Goal: Contribute content: Contribute content

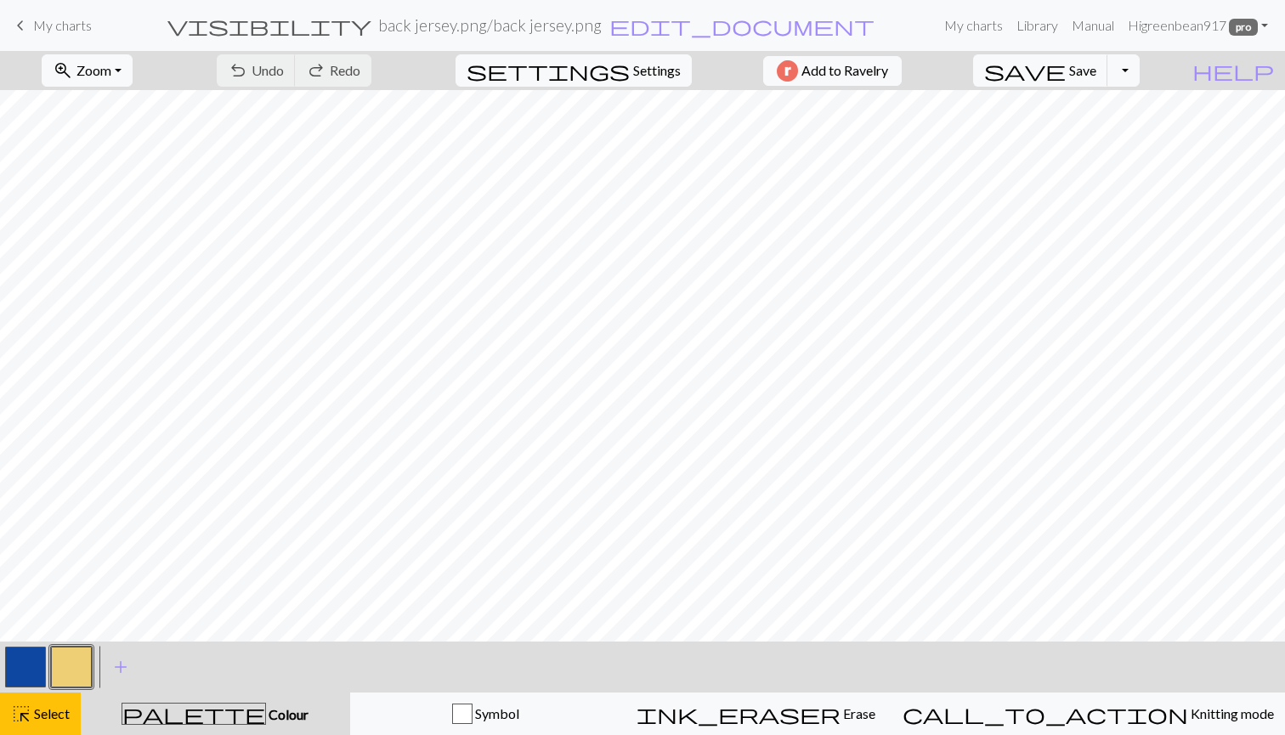
click at [23, 27] on span "keyboard_arrow_left" at bounding box center [20, 26] width 20 height 24
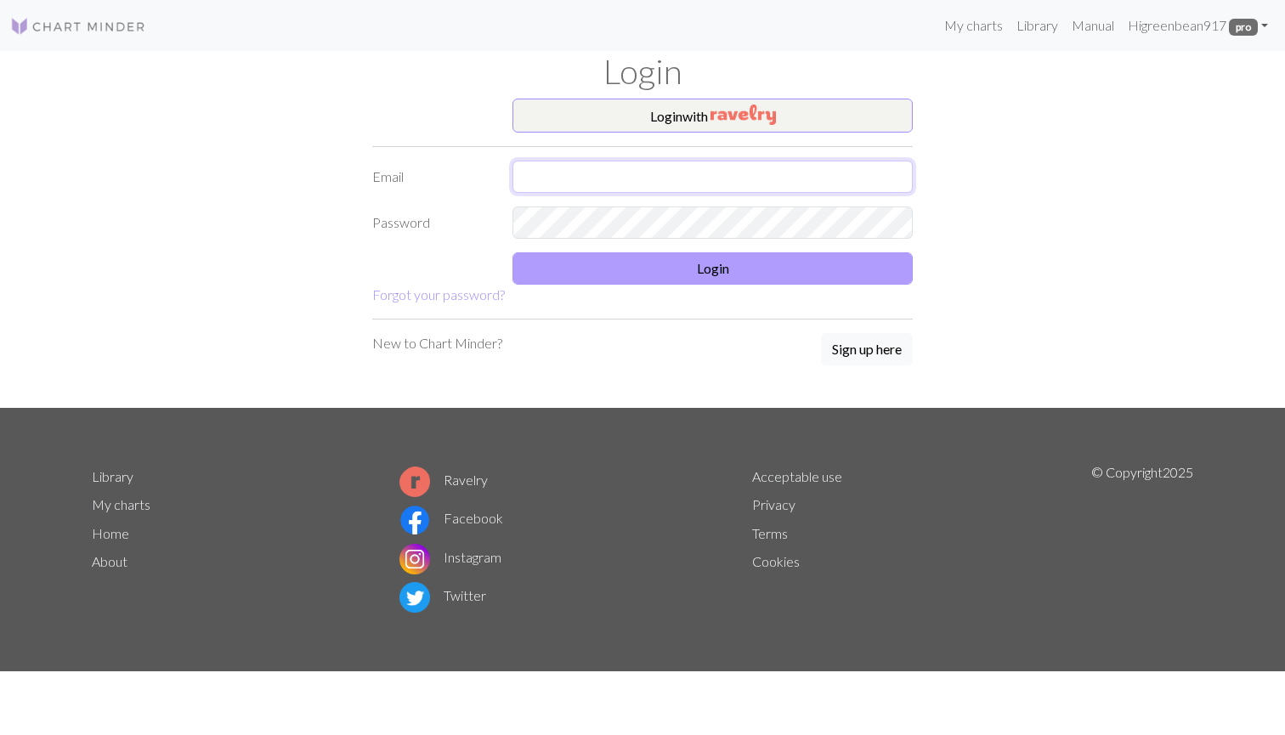
type input "green917angela@gmail.com"
click at [655, 271] on button "Login" at bounding box center [713, 268] width 400 height 32
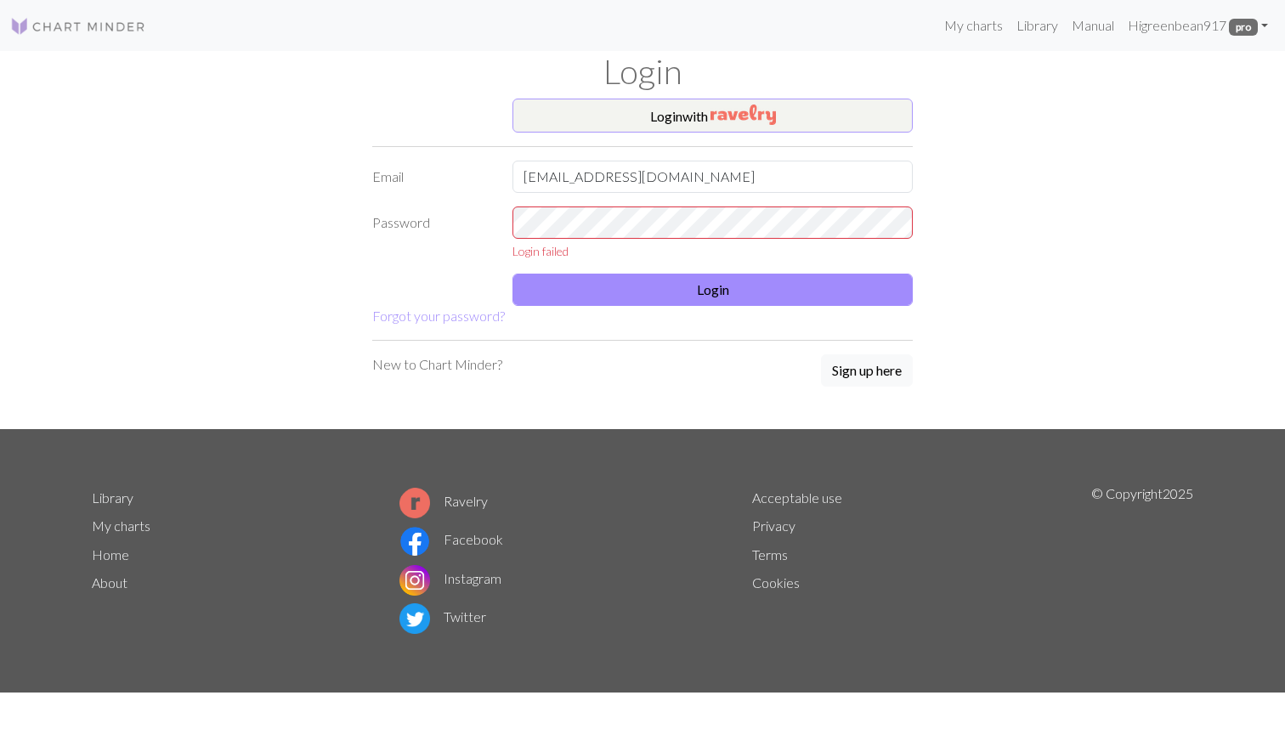
click at [642, 121] on button "Login with" at bounding box center [713, 116] width 400 height 34
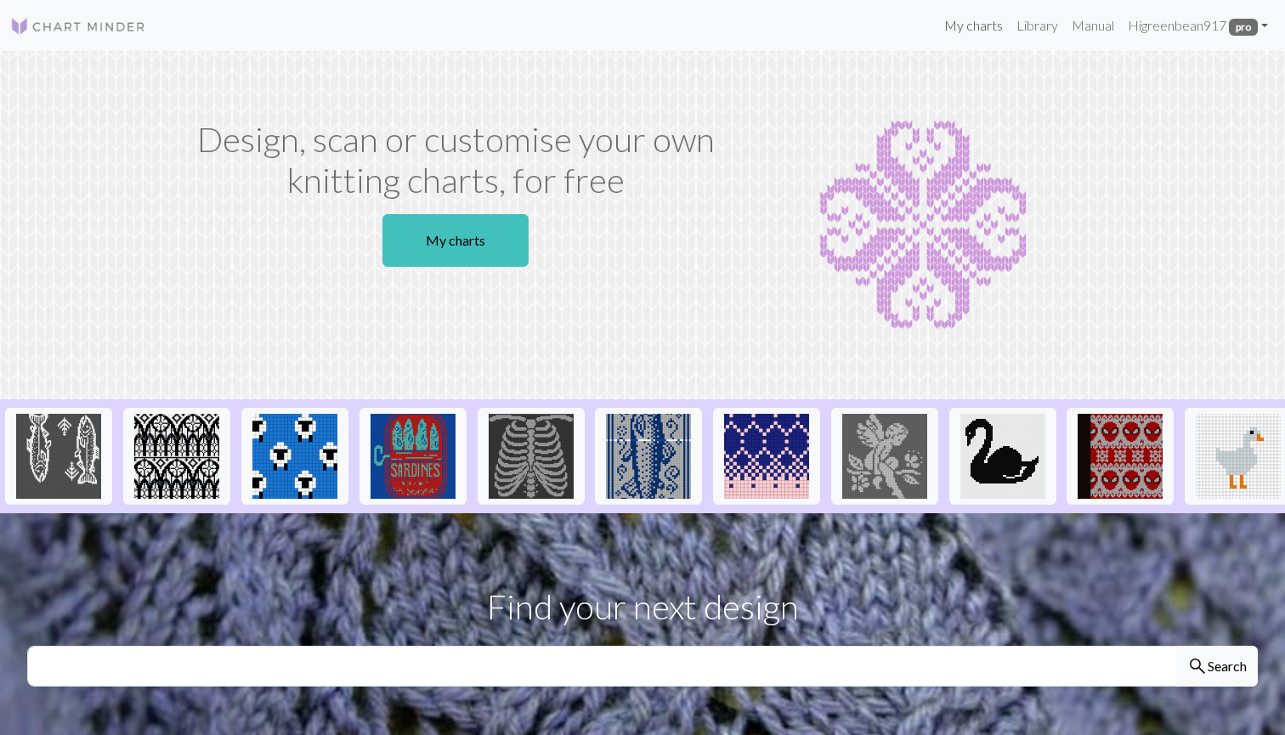
click at [972, 28] on link "My charts" at bounding box center [974, 26] width 72 height 34
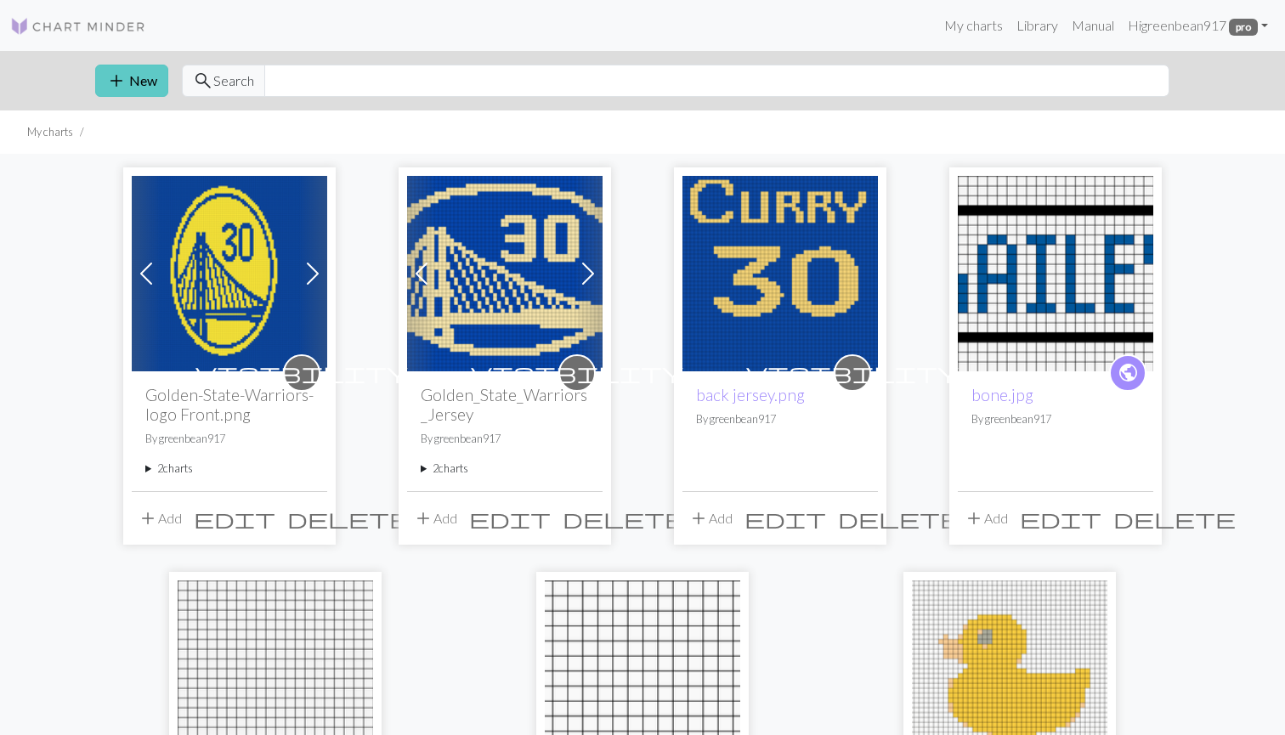
click at [153, 71] on button "add New" at bounding box center [131, 81] width 73 height 32
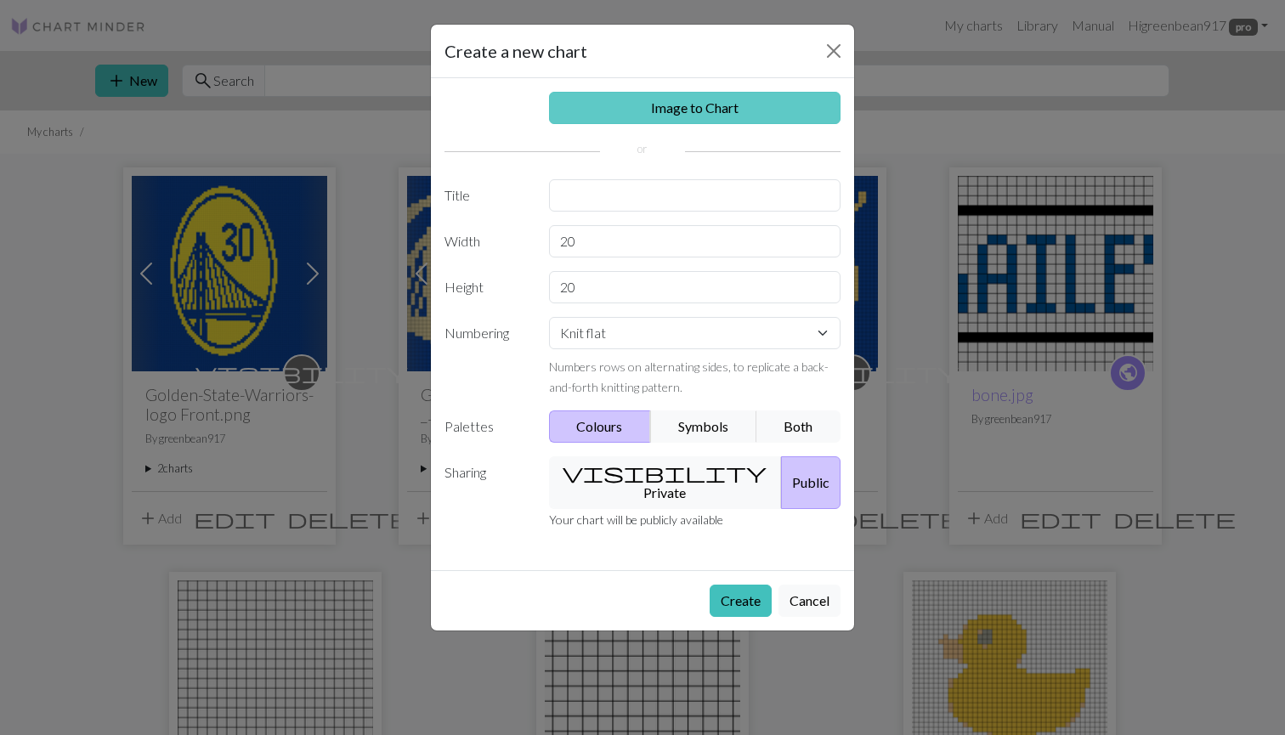
click at [632, 107] on link "Image to Chart" at bounding box center [695, 108] width 292 height 32
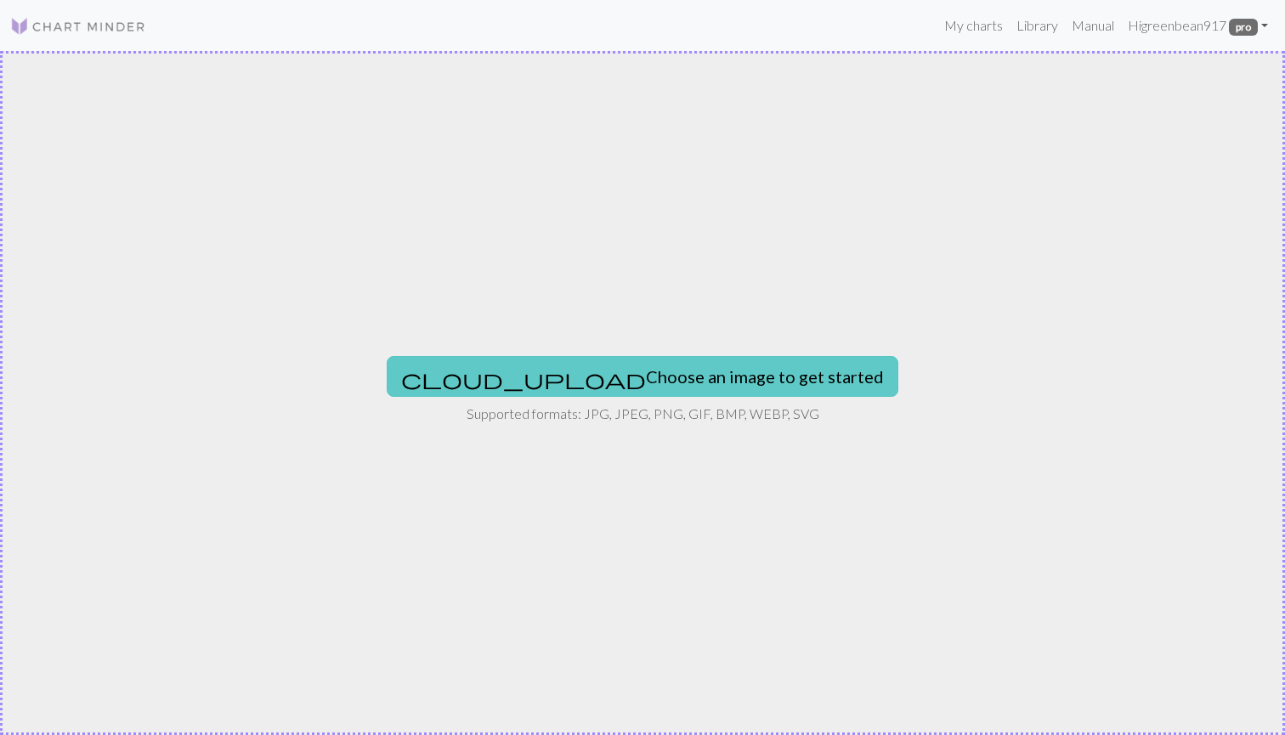
click at [643, 371] on button "cloud_upload Choose an image to get started" at bounding box center [643, 376] width 512 height 41
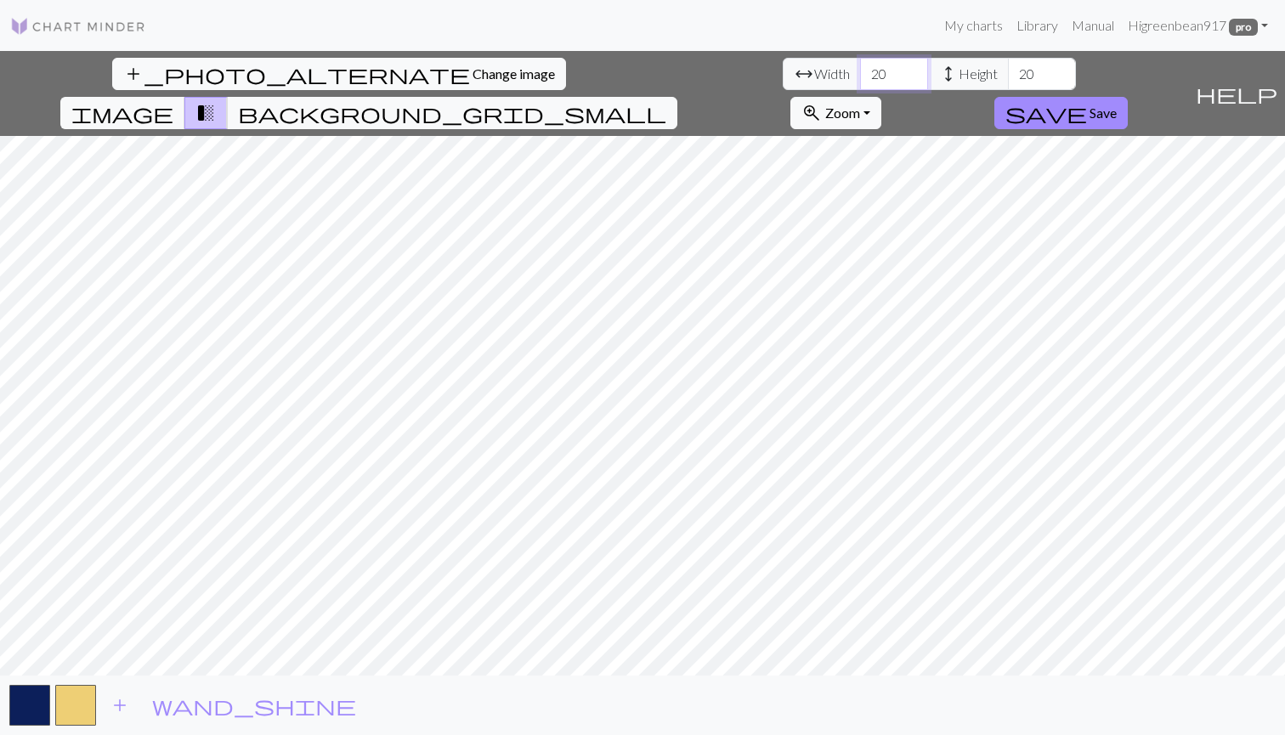
click at [860, 67] on input "20" at bounding box center [894, 74] width 68 height 32
drag, startPoint x: 394, startPoint y: 71, endPoint x: 378, endPoint y: 71, distance: 16.2
click at [860, 71] on input "20" at bounding box center [894, 74] width 68 height 32
type input "3"
type input "106"
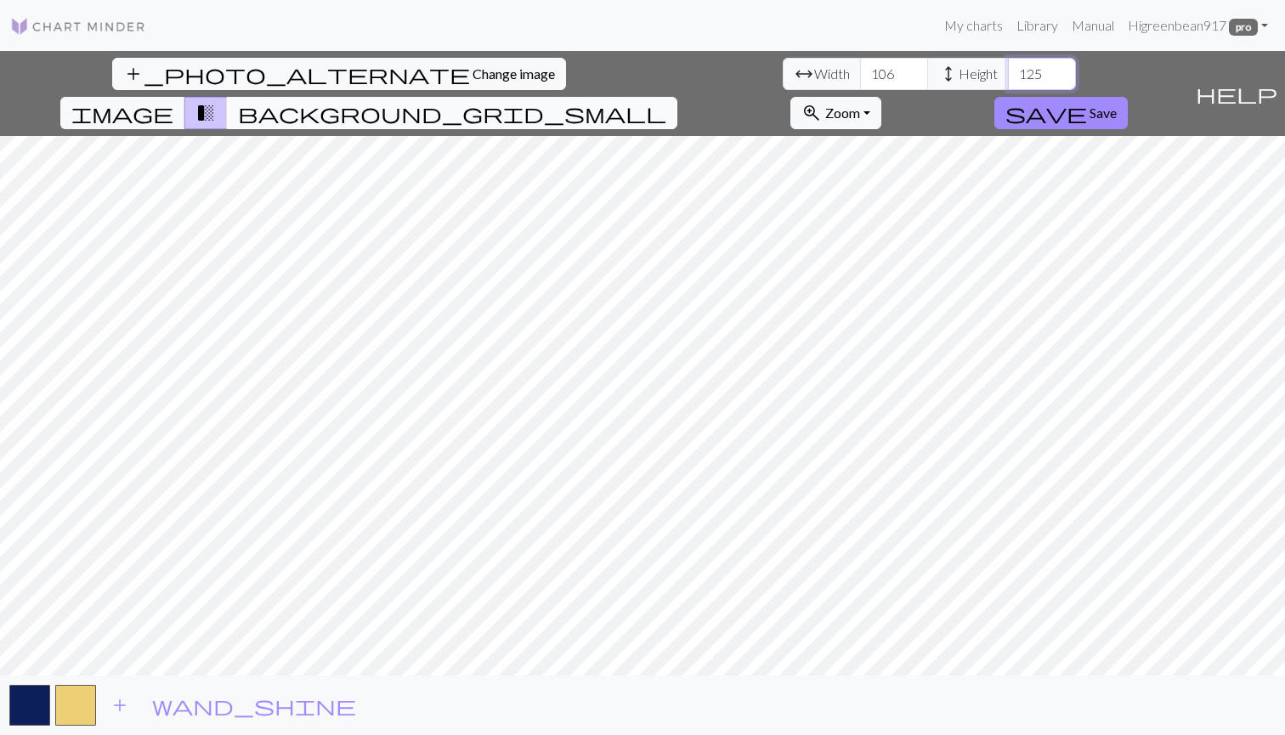
type input "125"
click at [666, 101] on span "background_grid_small" at bounding box center [452, 113] width 428 height 24
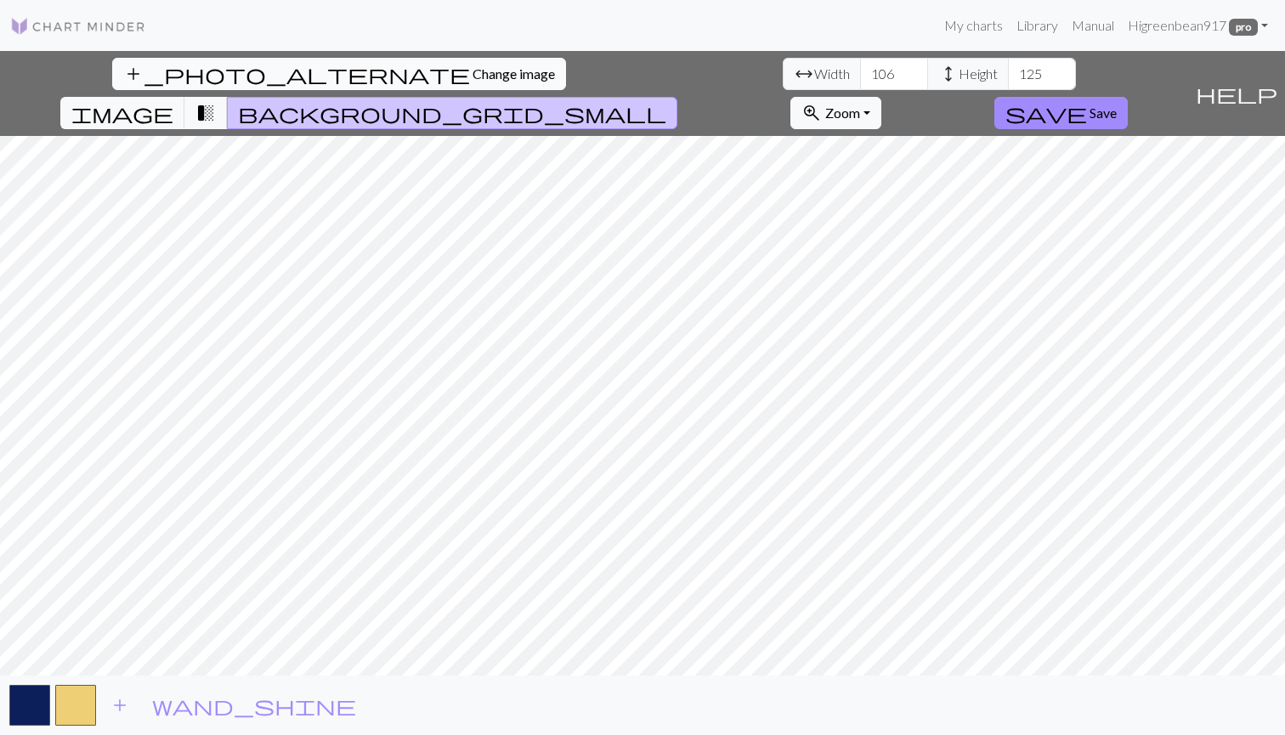
click at [473, 80] on span "Change image" at bounding box center [514, 73] width 82 height 16
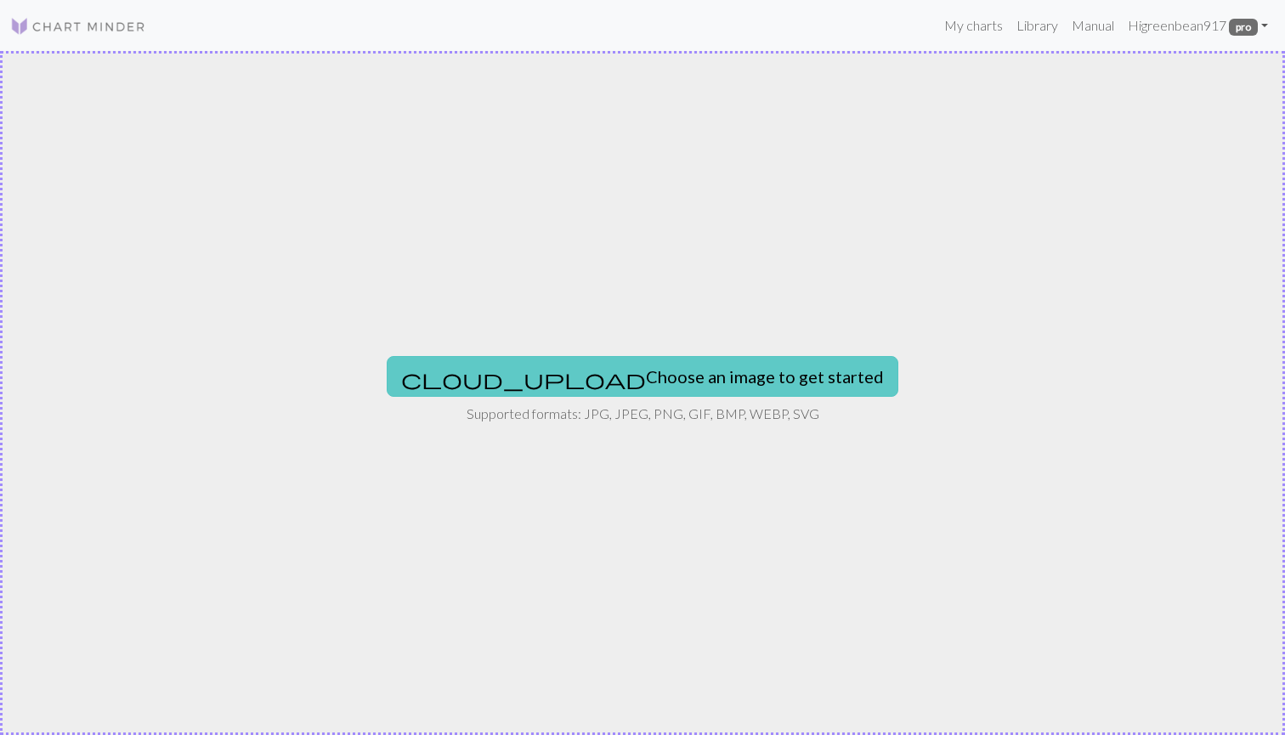
click at [627, 385] on button "cloud_upload Choose an image to get started" at bounding box center [643, 376] width 512 height 41
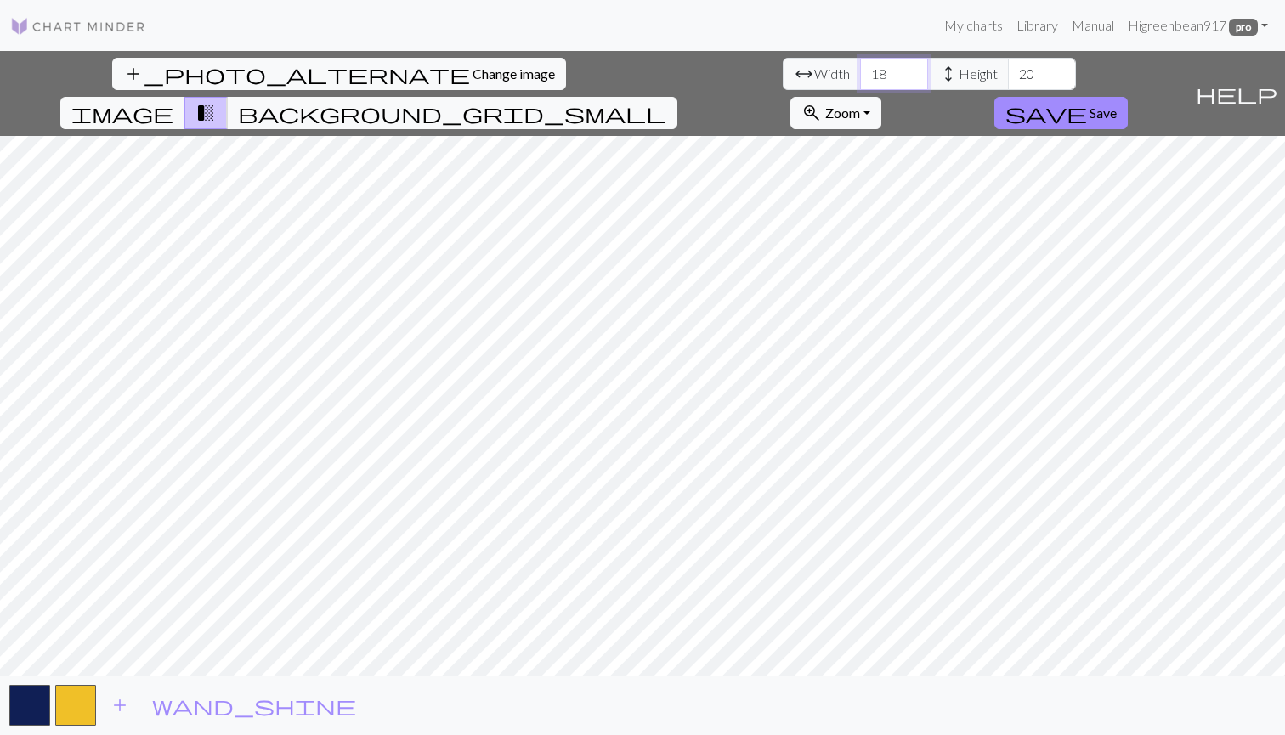
drag, startPoint x: 403, startPoint y: 71, endPoint x: 373, endPoint y: 67, distance: 30.1
click at [860, 67] on input "18" at bounding box center [894, 74] width 68 height 32
type input "106"
type input "125"
click at [643, 92] on div "add_photo_alternate Change image arrow_range Width 106 height Height 125 image …" at bounding box center [642, 393] width 1285 height 684
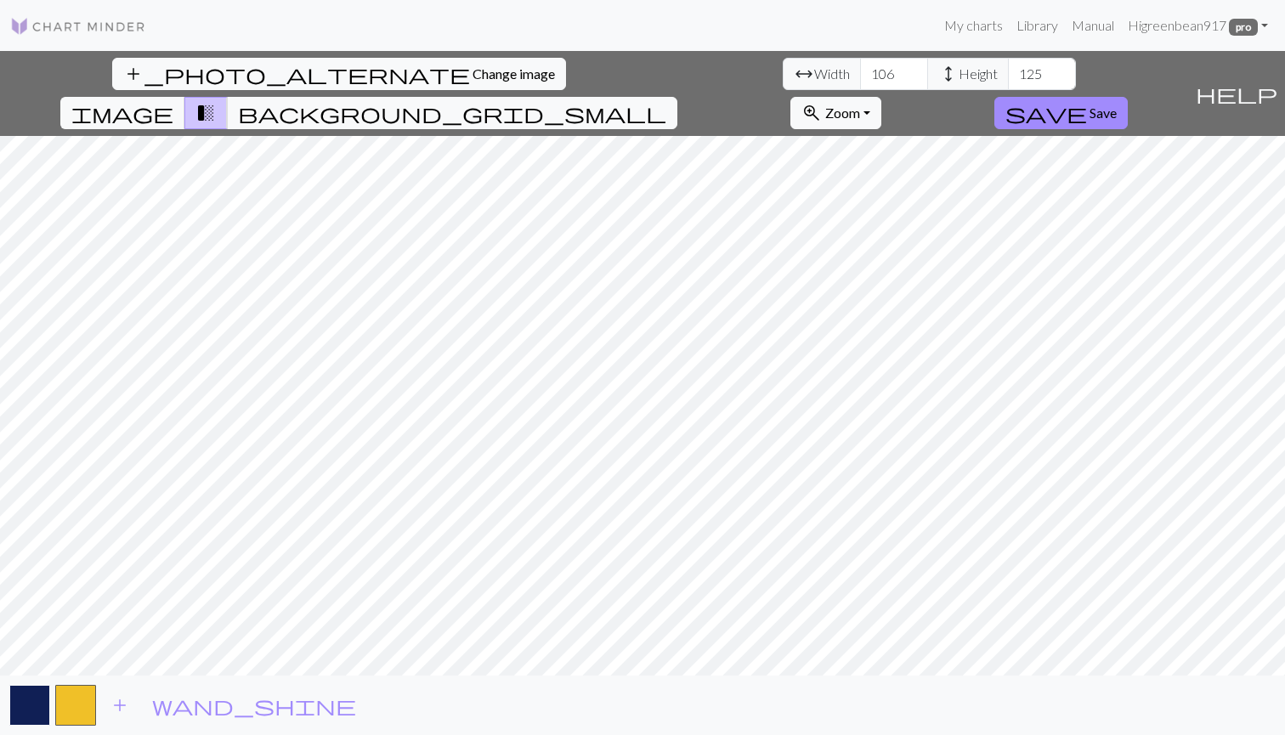
click at [25, 711] on button "button" at bounding box center [29, 705] width 41 height 41
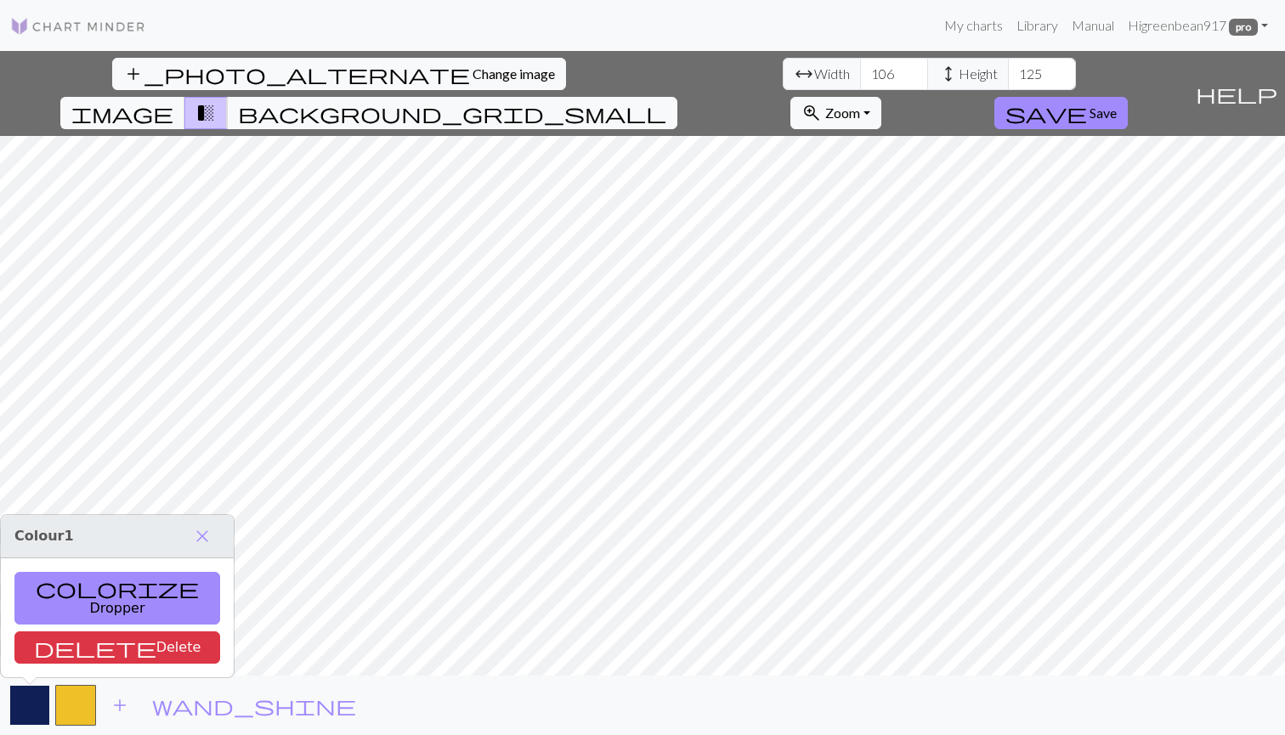
click at [35, 703] on button "button" at bounding box center [29, 705] width 41 height 41
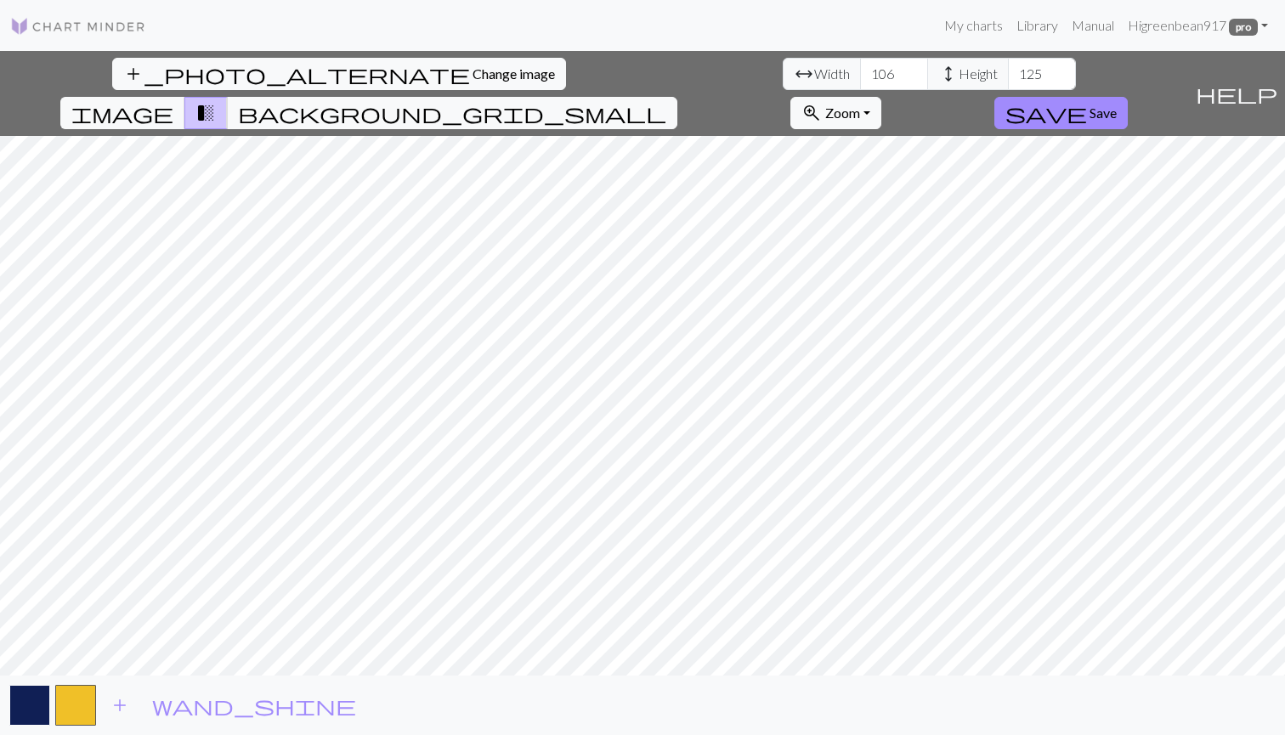
click at [35, 702] on button "button" at bounding box center [29, 705] width 41 height 41
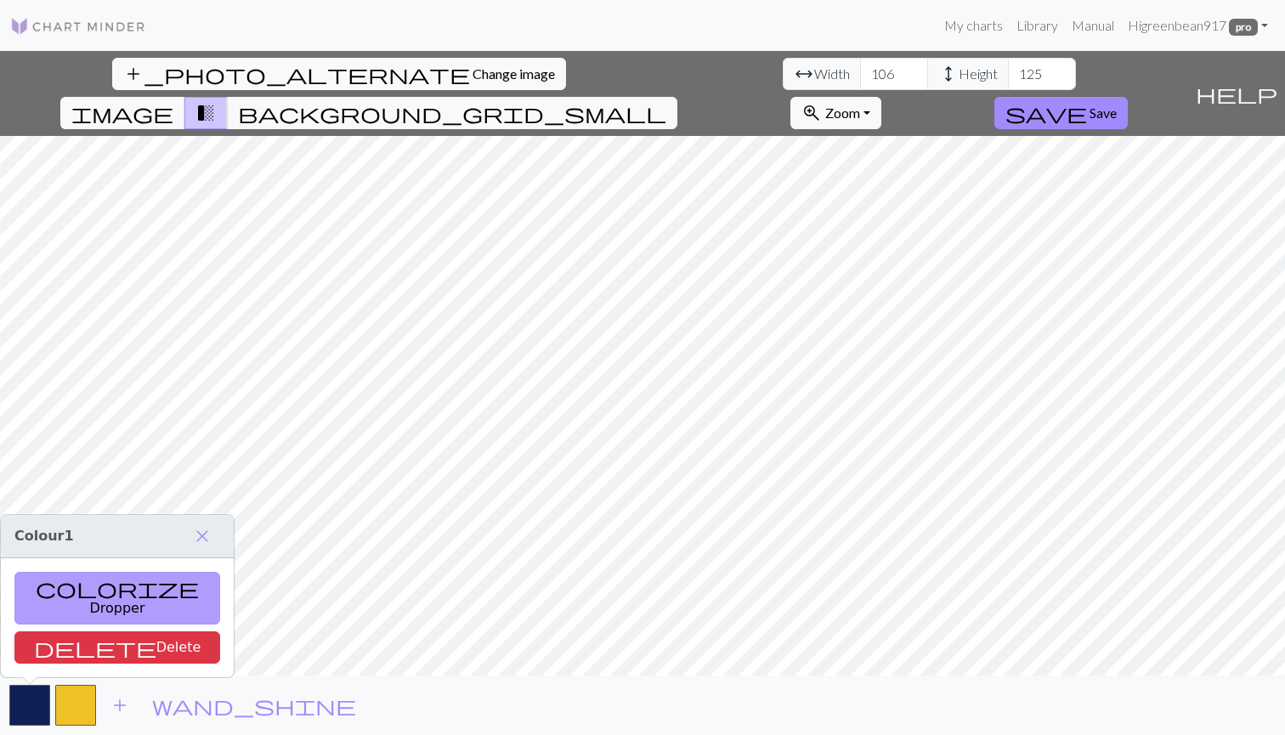
click at [74, 611] on button "colorize Dropper" at bounding box center [117, 598] width 206 height 53
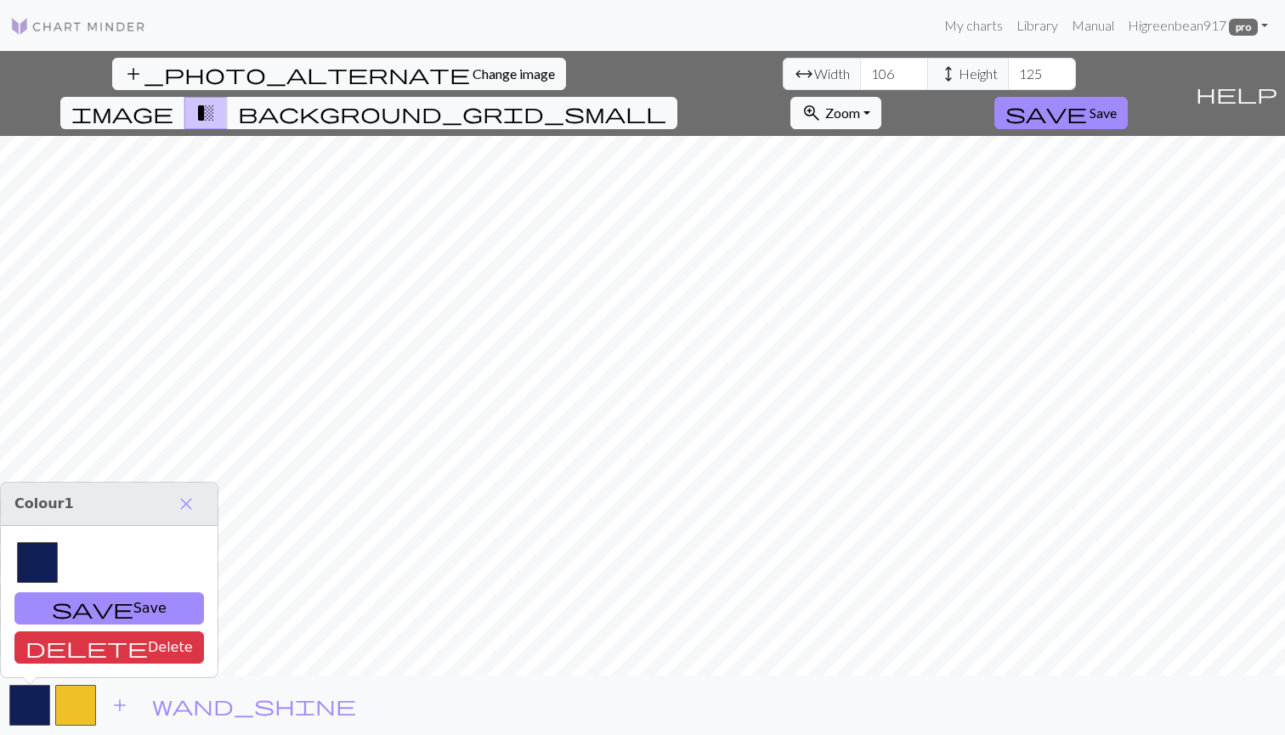
click at [74, 611] on button "save Save" at bounding box center [109, 608] width 190 height 32
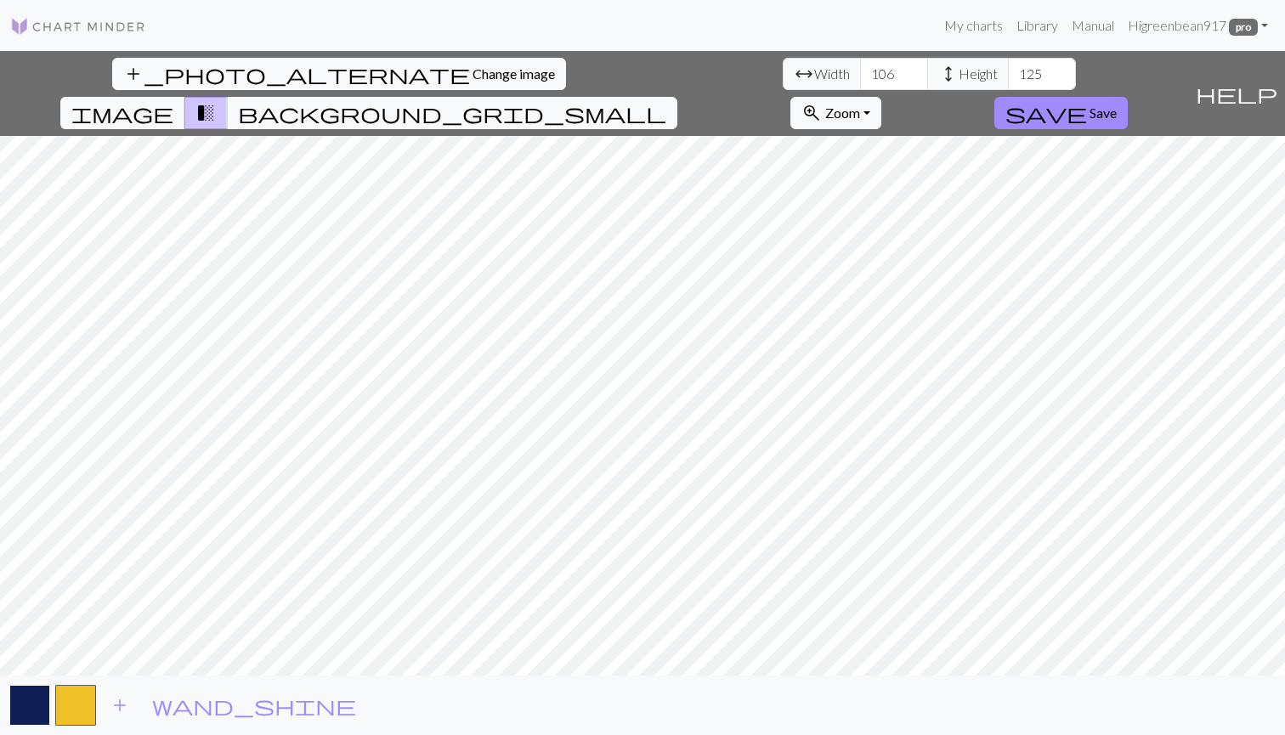
click at [40, 694] on button "button" at bounding box center [29, 705] width 41 height 41
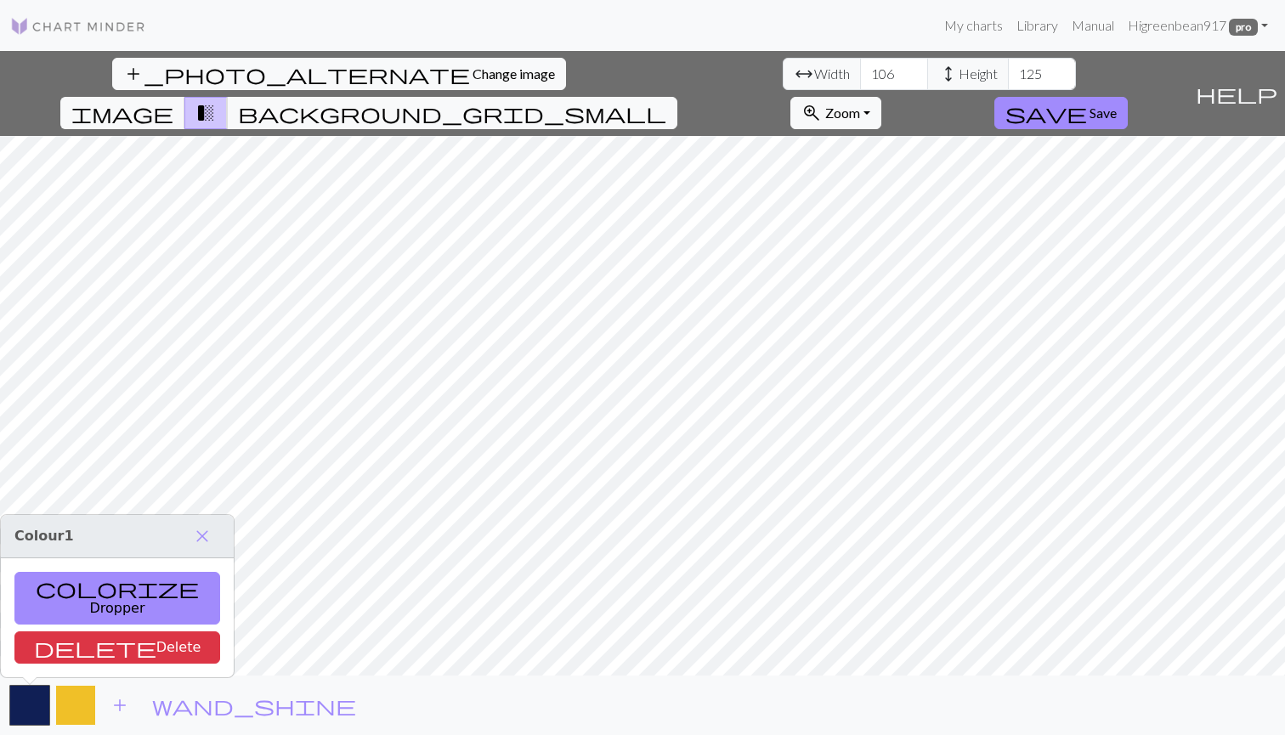
click at [75, 690] on button "button" at bounding box center [75, 705] width 41 height 41
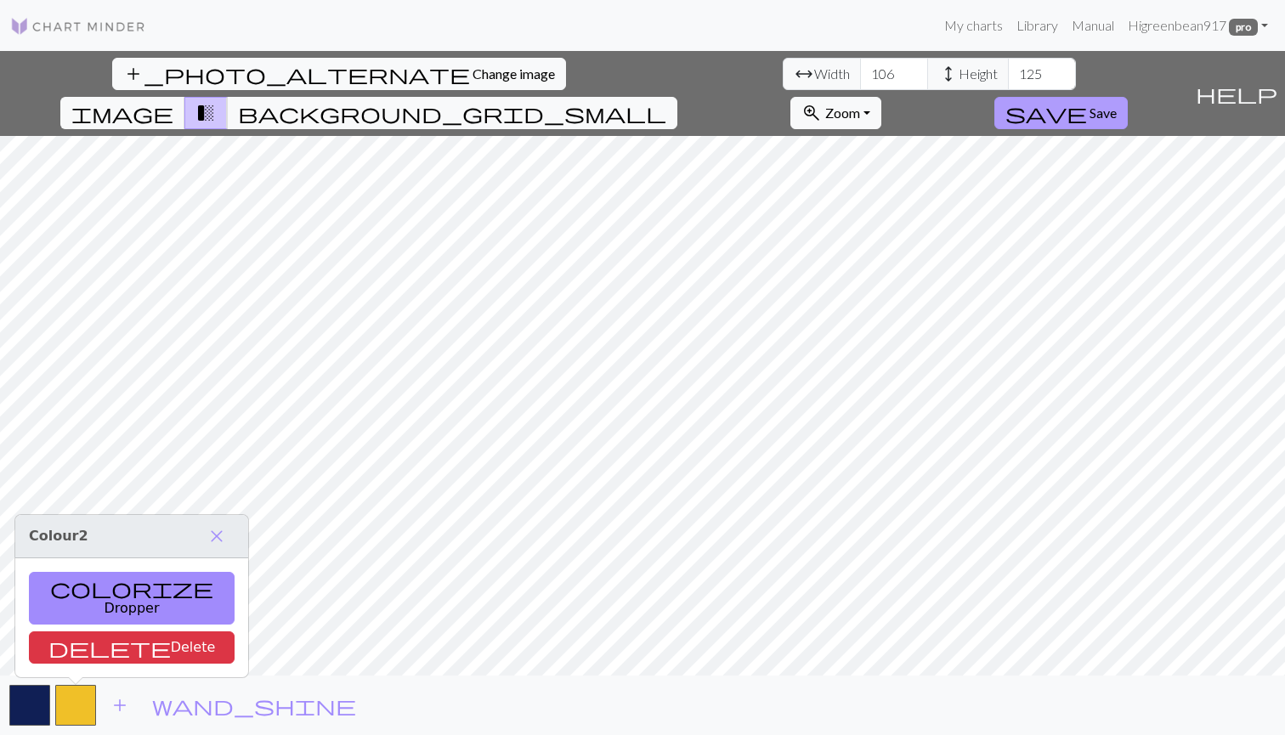
click at [1117, 105] on span "Save" at bounding box center [1103, 113] width 27 height 16
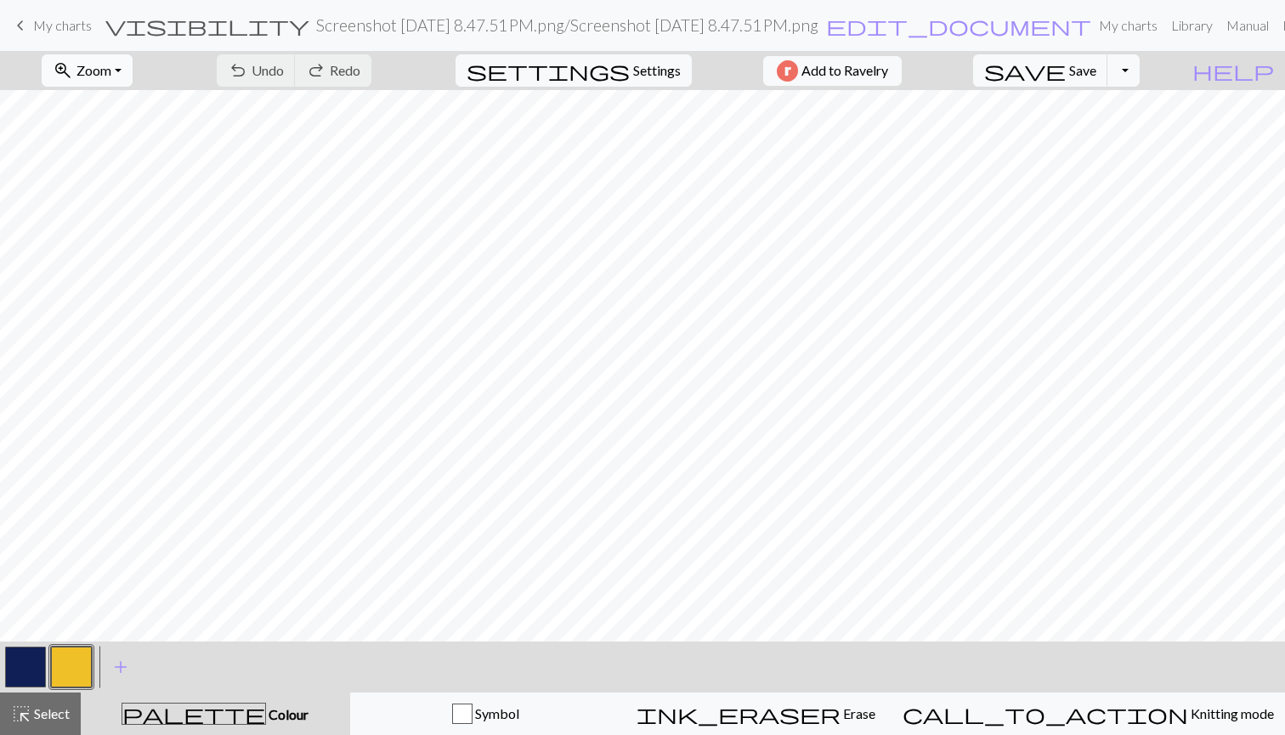
click at [111, 73] on span "Zoom" at bounding box center [94, 70] width 35 height 16
click at [139, 96] on button "Fit all" at bounding box center [110, 107] width 134 height 27
click at [60, 26] on span "My charts" at bounding box center [62, 25] width 59 height 16
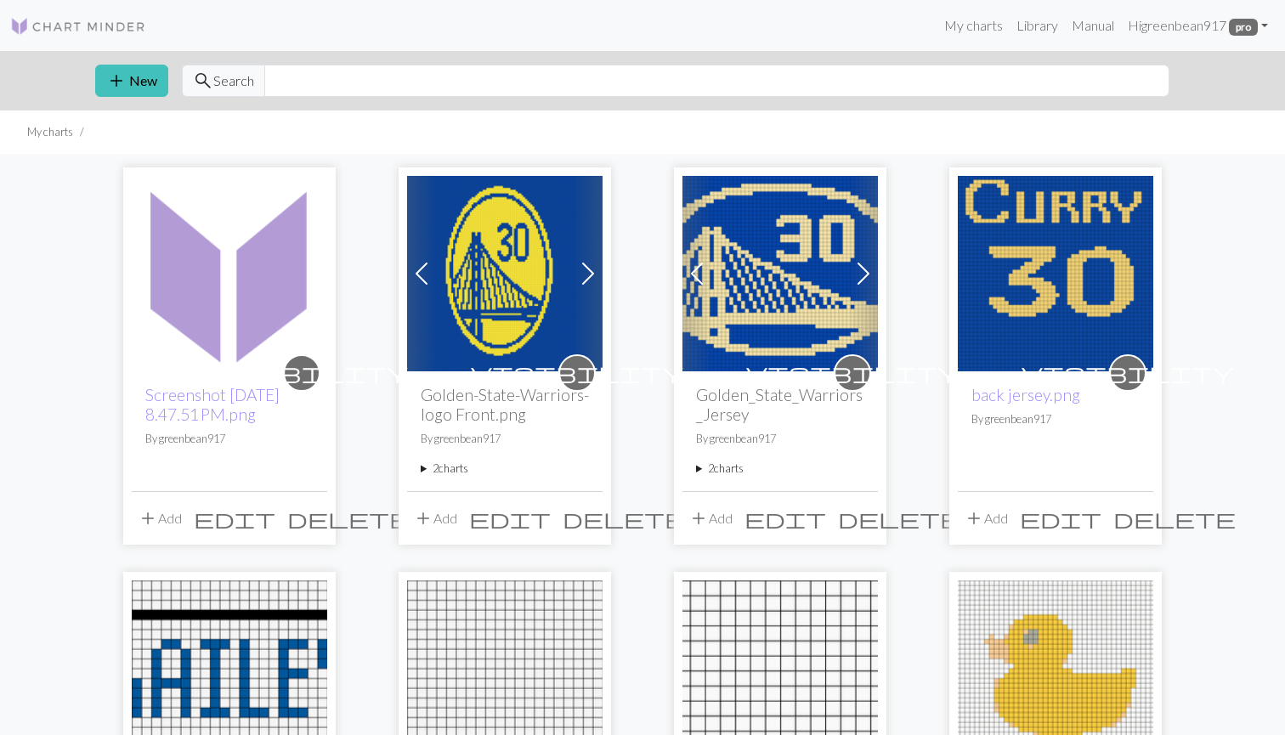
click at [317, 520] on span "delete" at bounding box center [348, 519] width 122 height 24
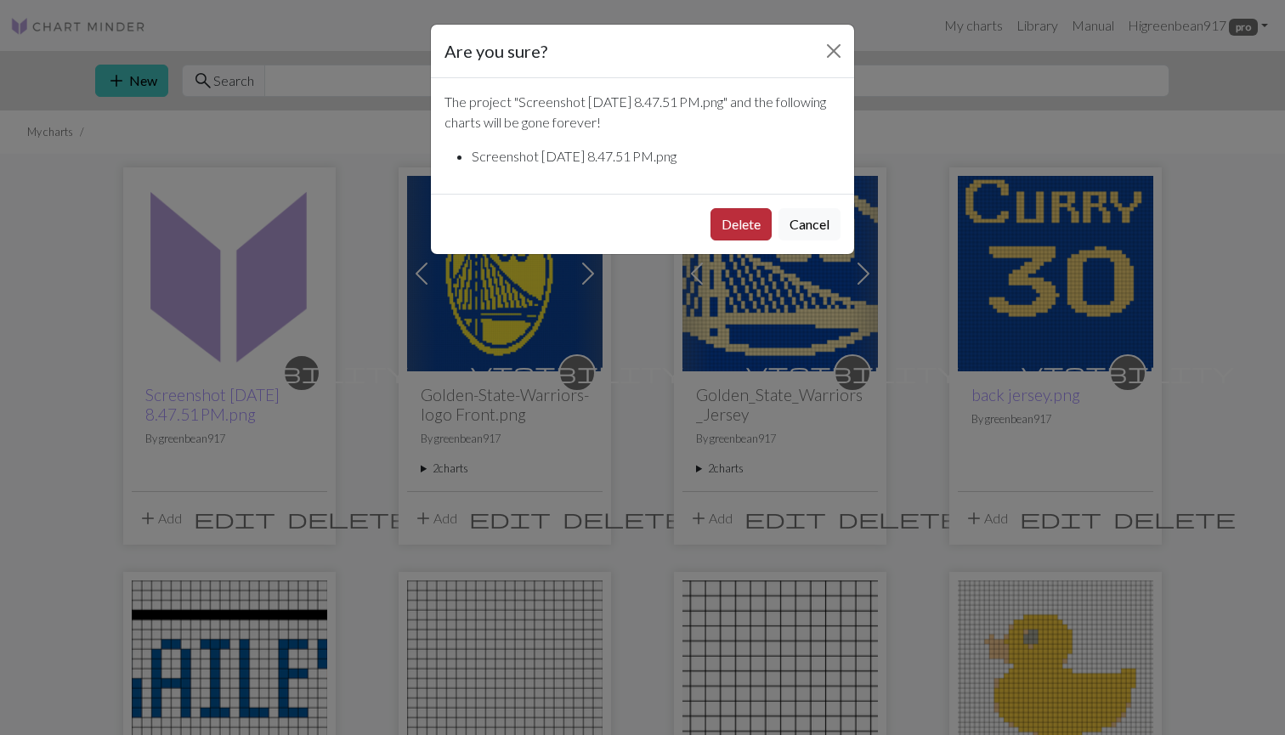
click at [742, 229] on button "Delete" at bounding box center [741, 224] width 61 height 32
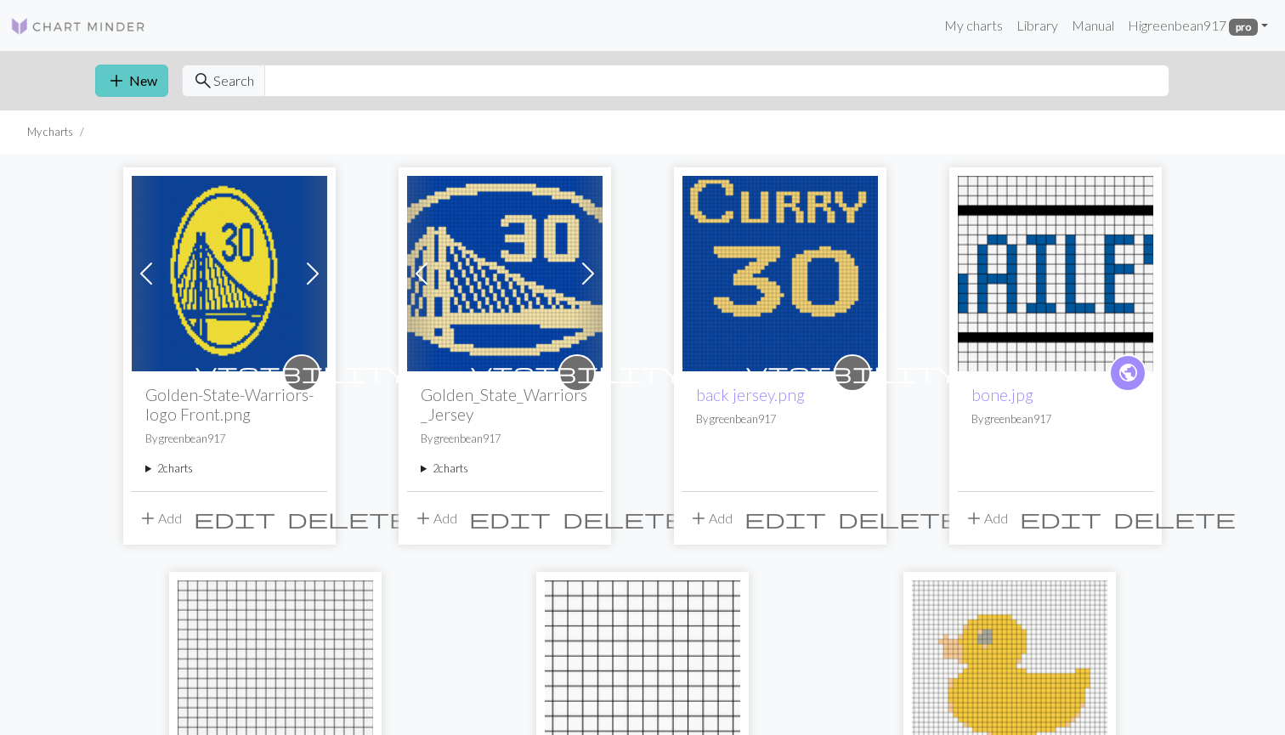
click at [115, 82] on span "add" at bounding box center [116, 81] width 20 height 24
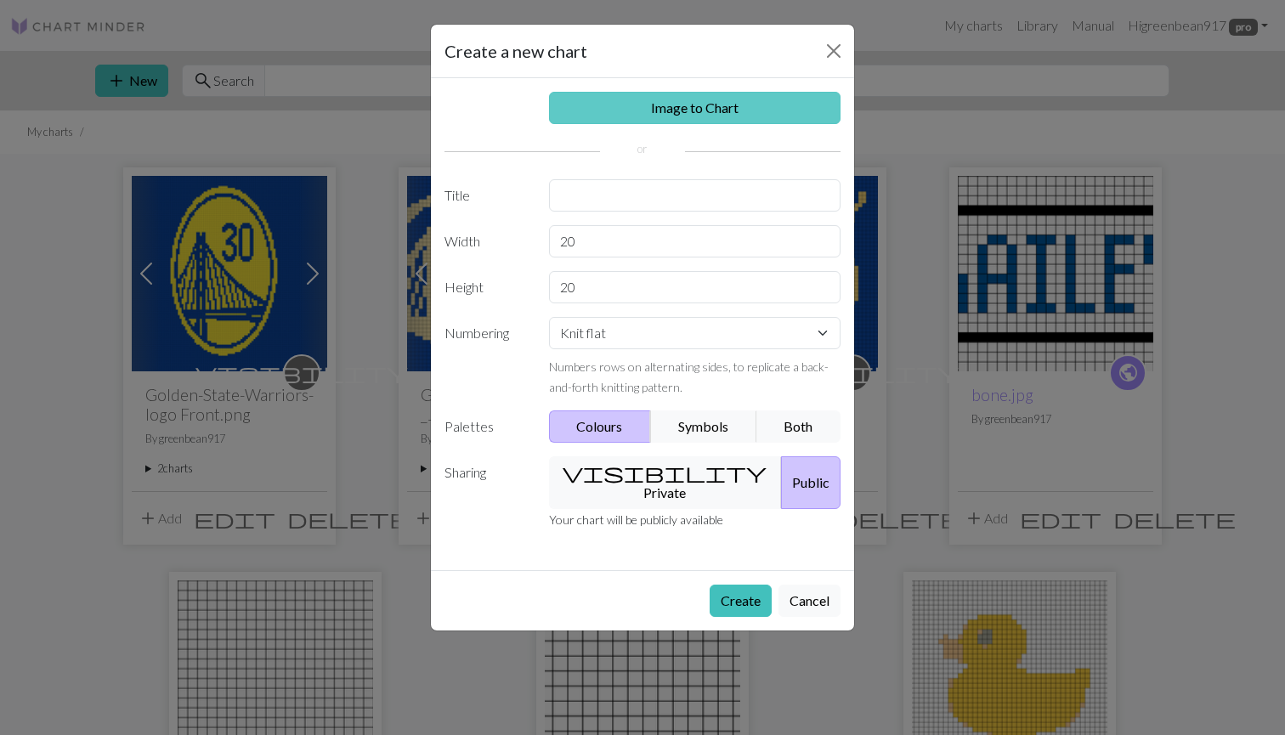
click at [711, 118] on link "Image to Chart" at bounding box center [695, 108] width 292 height 32
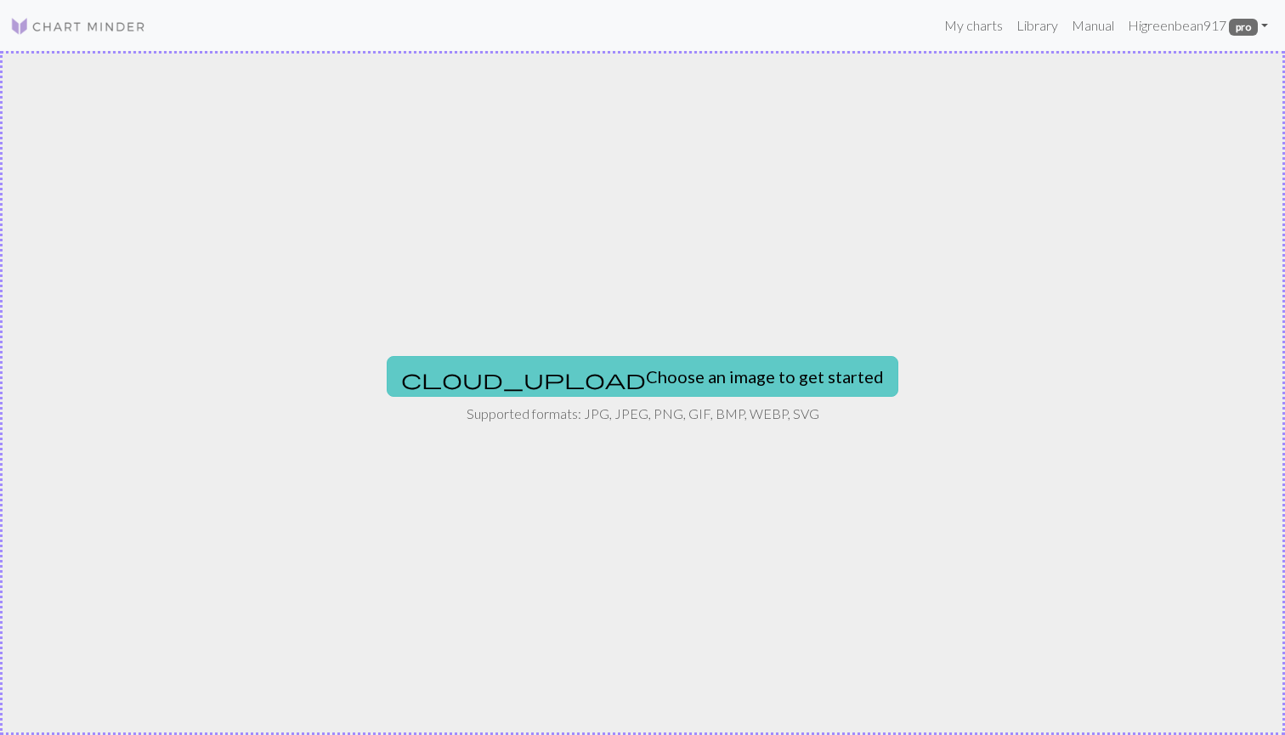
click at [638, 366] on button "cloud_upload Choose an image to get started" at bounding box center [643, 376] width 512 height 41
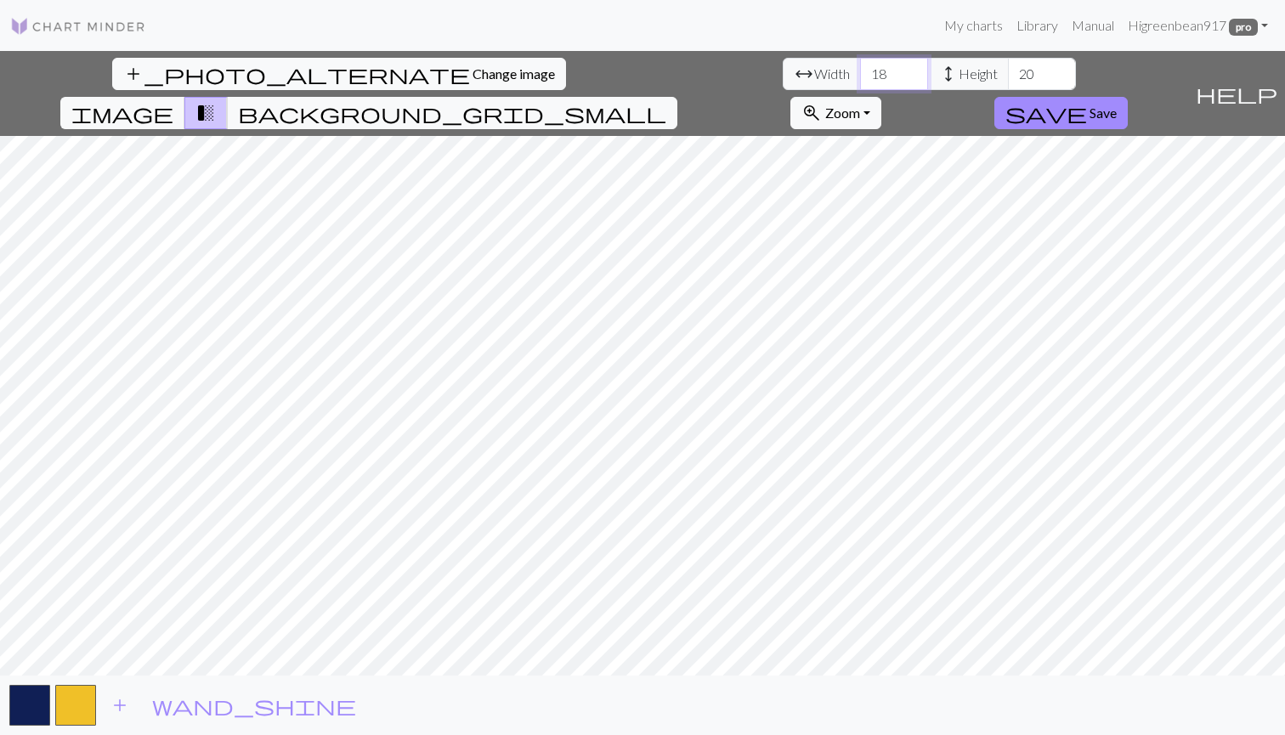
drag, startPoint x: 394, startPoint y: 76, endPoint x: 375, endPoint y: 75, distance: 19.6
click at [860, 75] on input "18" at bounding box center [894, 74] width 68 height 32
click at [473, 77] on span "Change image" at bounding box center [514, 73] width 82 height 16
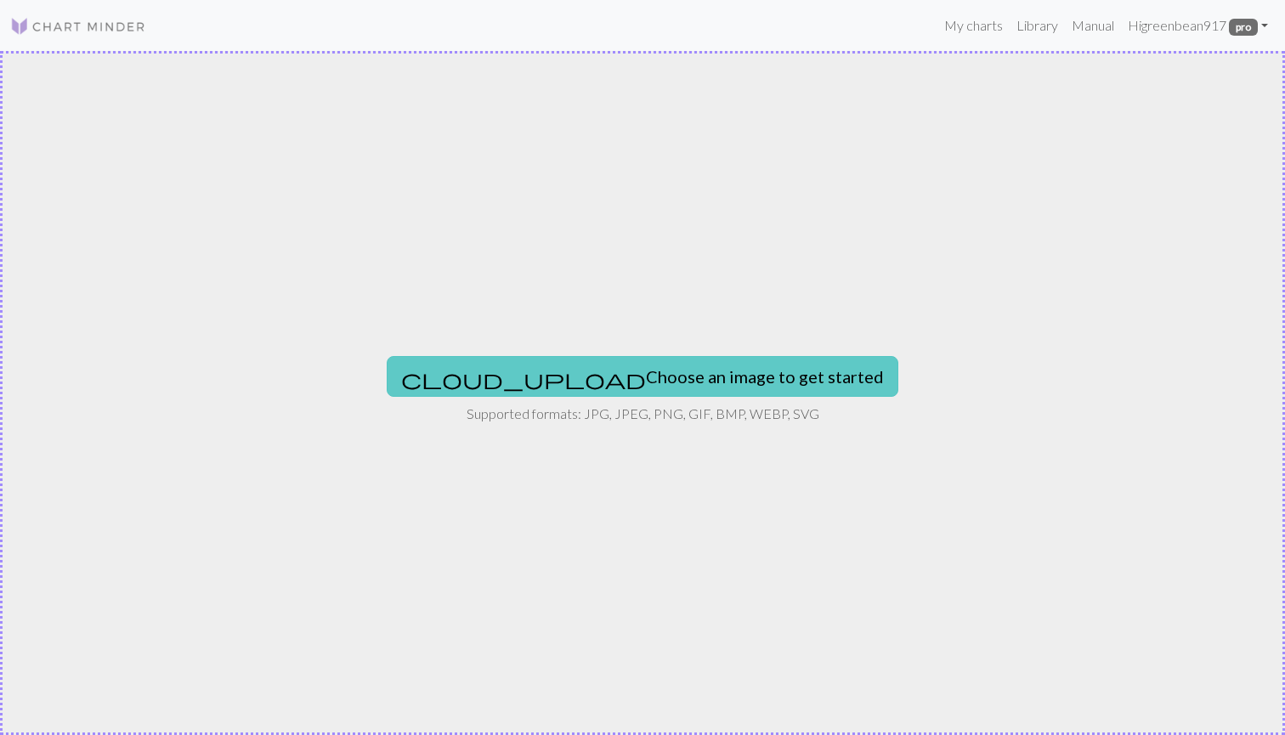
click at [715, 383] on button "cloud_upload Choose an image to get started" at bounding box center [643, 376] width 512 height 41
type input "C:\fakepath\Screenshot 2025-10-02 at 8.53.10 PM.png"
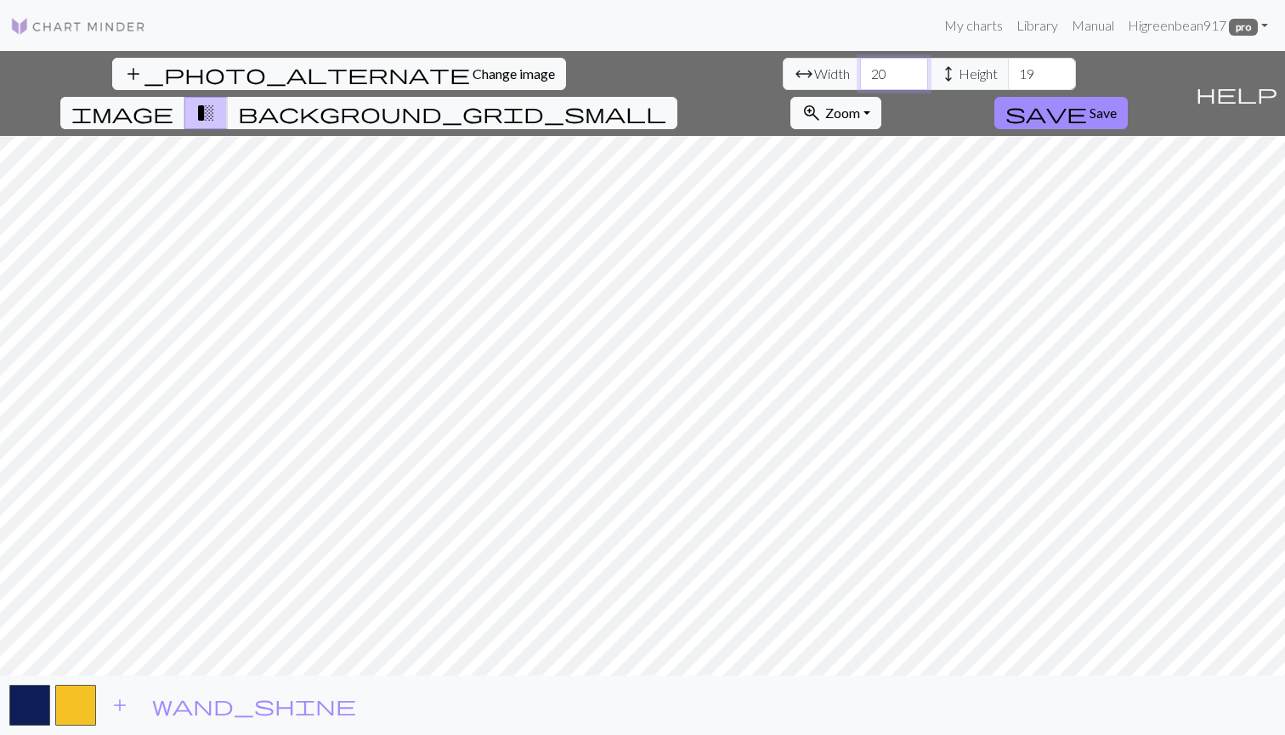
drag, startPoint x: 396, startPoint y: 74, endPoint x: 365, endPoint y: 73, distance: 31.5
click at [783, 73] on div "arrow_range Width 20 height Height 19" at bounding box center [929, 74] width 293 height 32
type input "106"
type input "126"
click at [364, 94] on div "add_photo_alternate Change image arrow_range Width 106 height Height 126 image …" at bounding box center [642, 393] width 1285 height 684
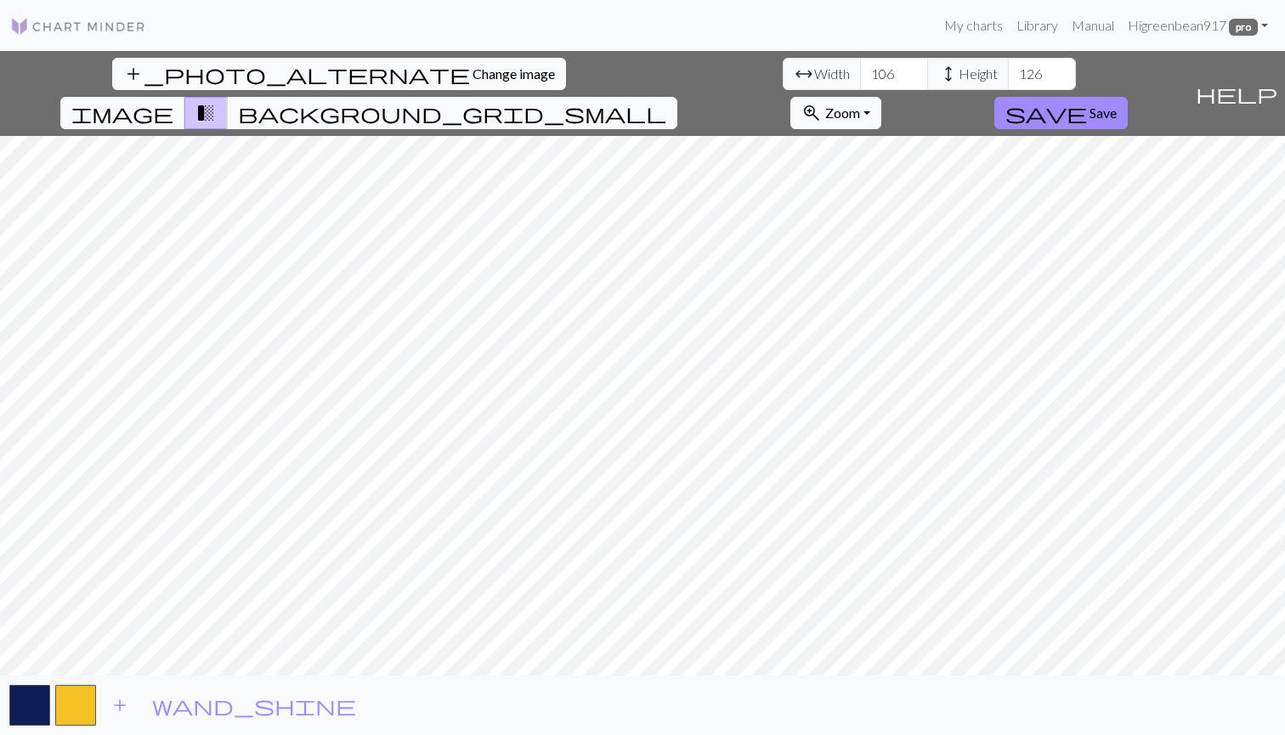
click at [564, 682] on div "add_photo_alternate Change image arrow_range Width 106 height Height 126 image …" at bounding box center [642, 393] width 1285 height 684
click at [1117, 105] on span "Save" at bounding box center [1103, 113] width 27 height 16
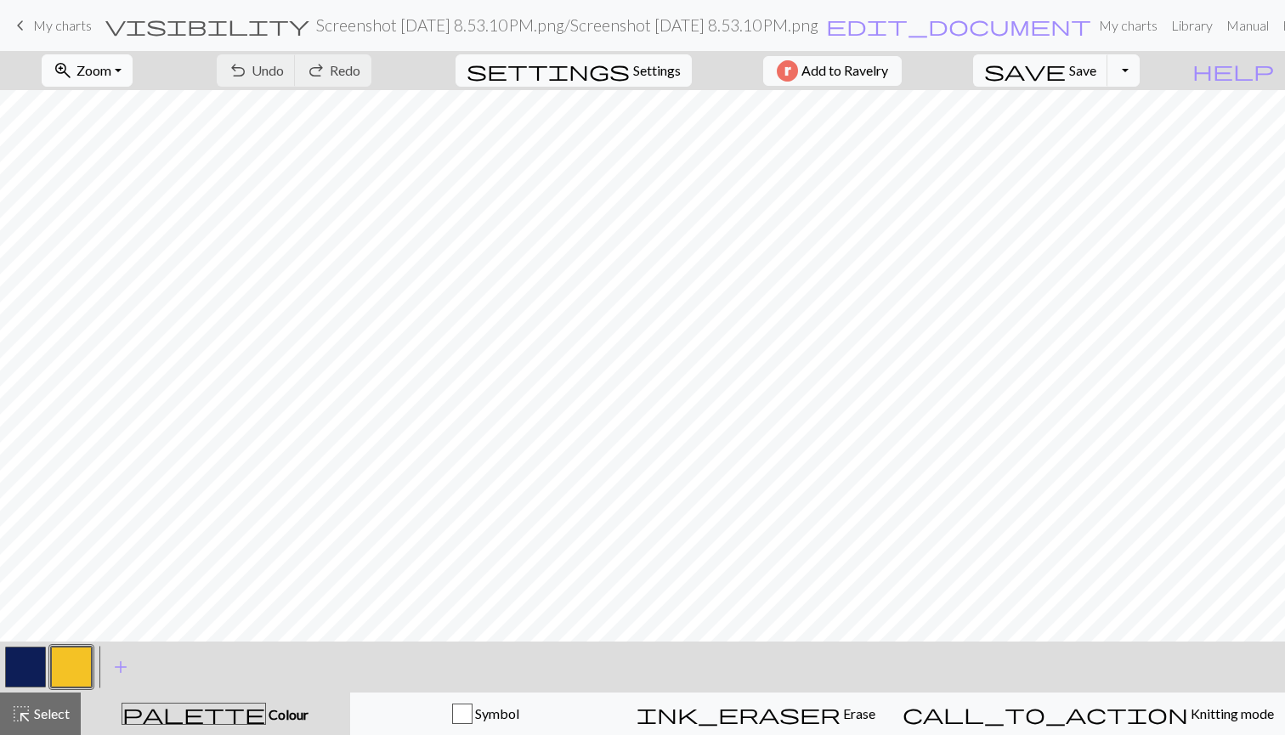
click at [111, 76] on span "Zoom" at bounding box center [94, 70] width 35 height 16
click at [136, 114] on button "Fit all" at bounding box center [110, 107] width 134 height 27
click at [32, 660] on button "button" at bounding box center [25, 667] width 41 height 41
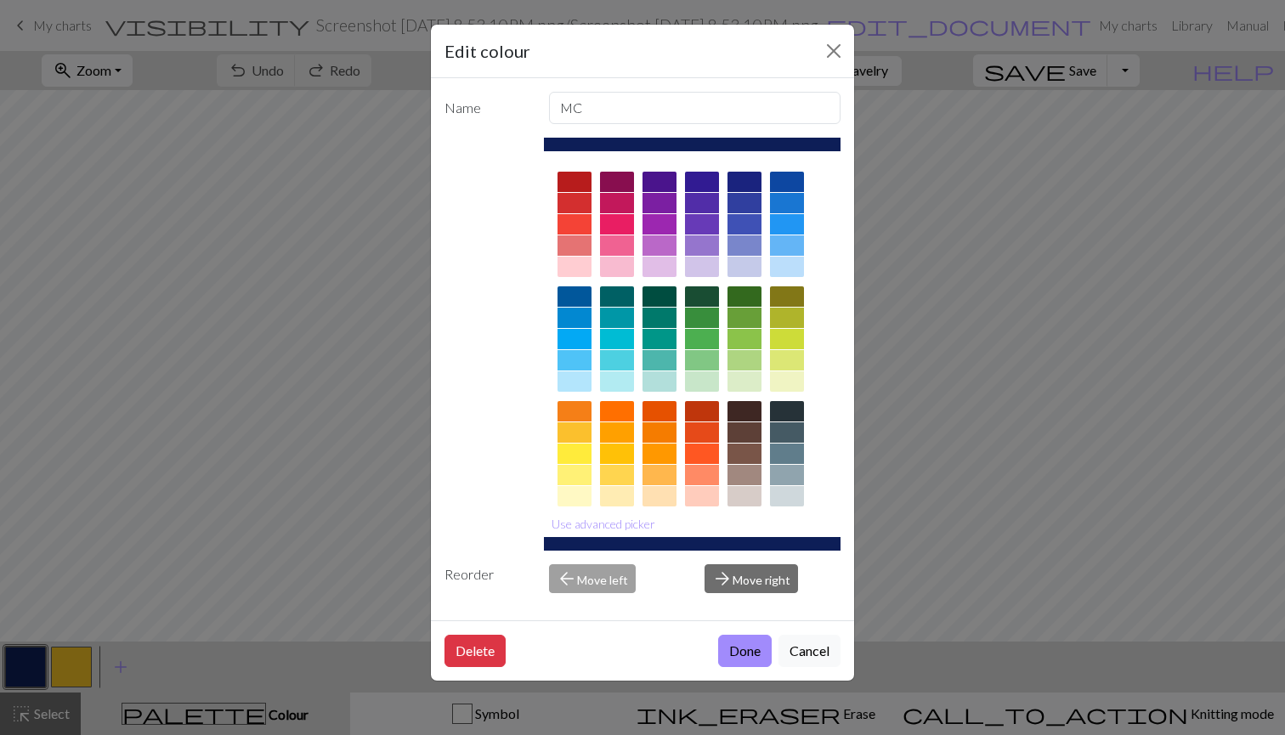
click at [785, 179] on div at bounding box center [787, 182] width 34 height 20
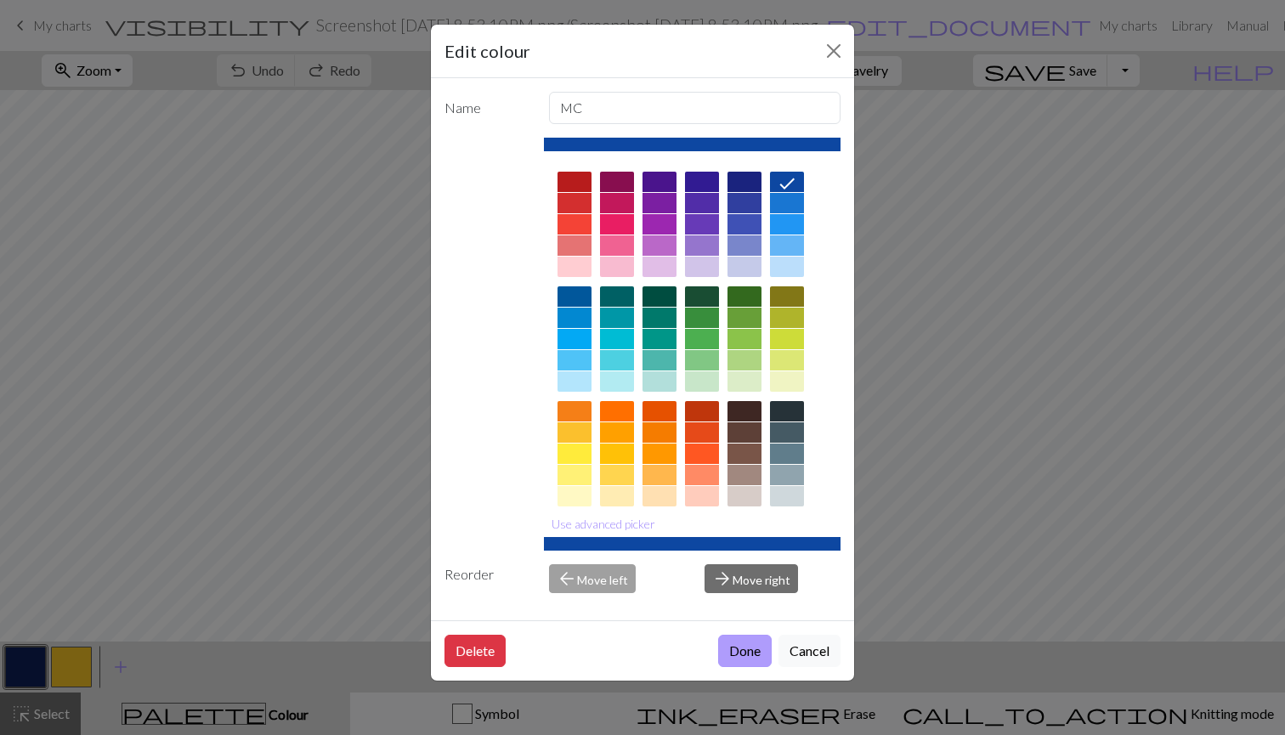
click at [747, 654] on button "Done" at bounding box center [745, 651] width 54 height 32
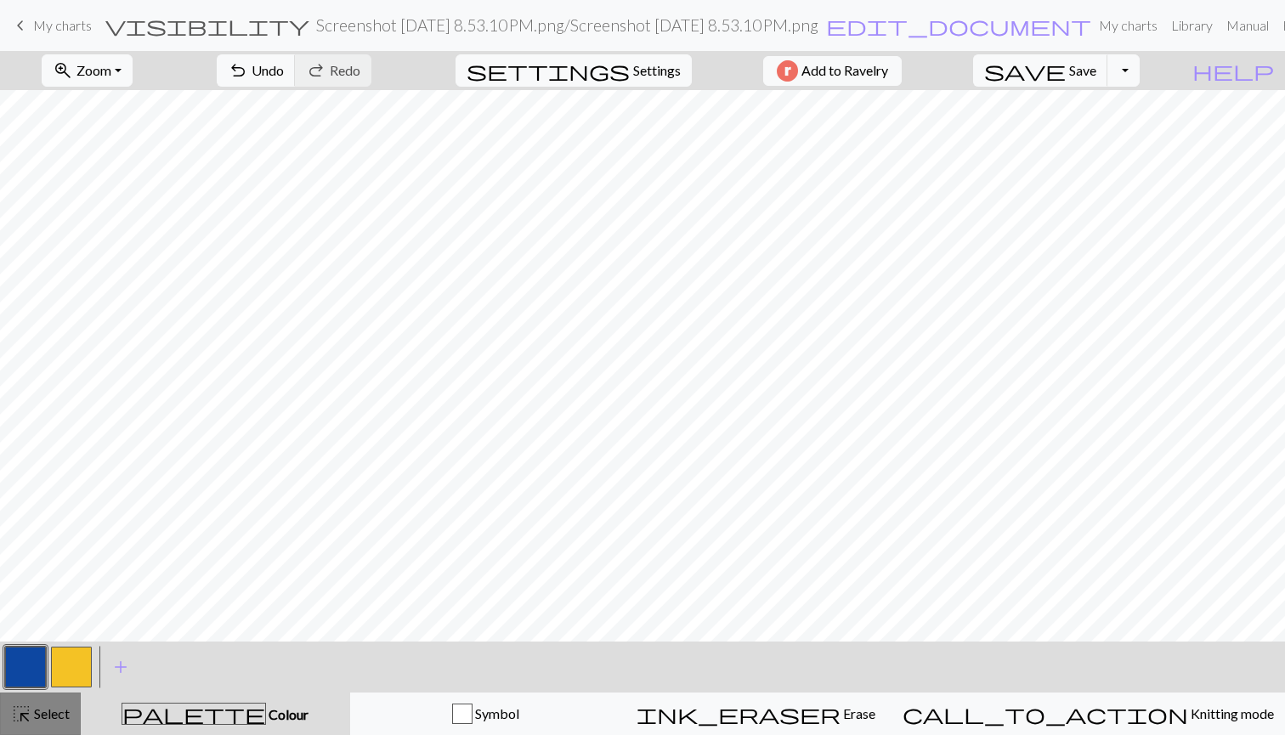
click at [61, 711] on span "Select" at bounding box center [50, 714] width 38 height 16
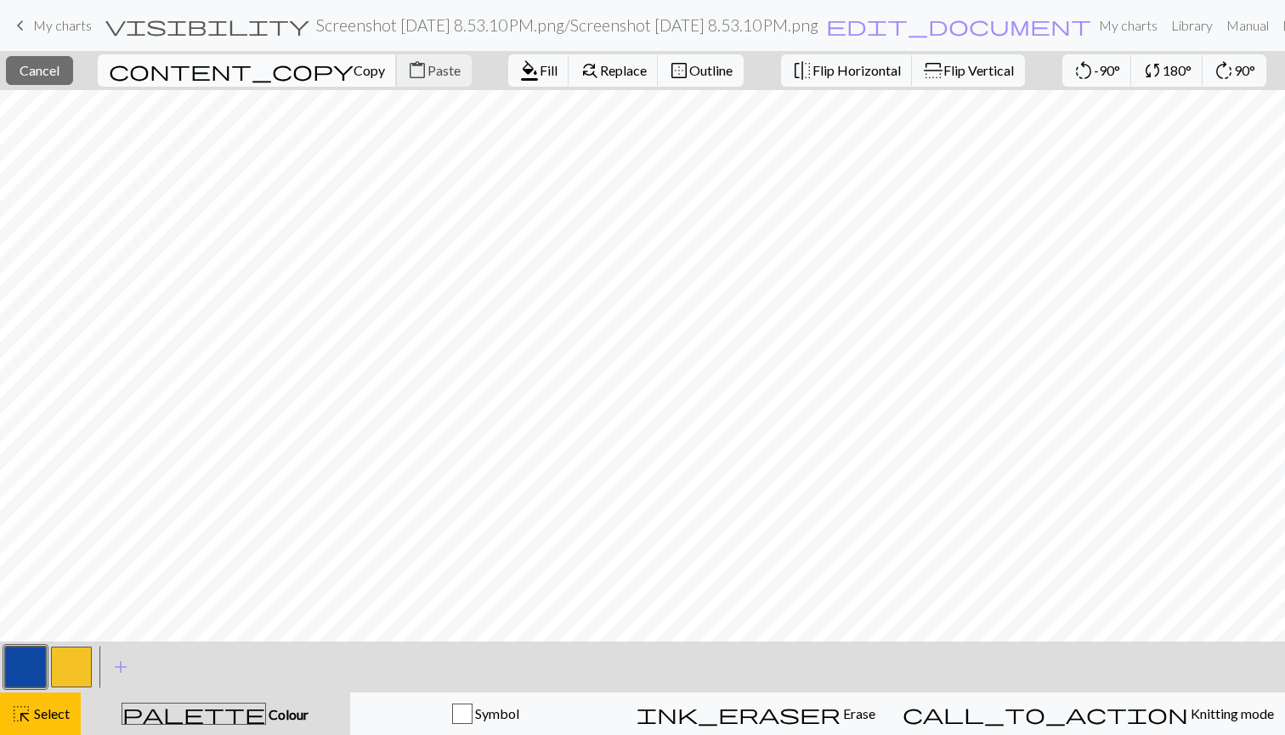
click at [354, 74] on span "Copy" at bounding box center [369, 70] width 31 height 16
click at [428, 72] on span "Paste" at bounding box center [444, 70] width 33 height 16
click at [396, 81] on button "content_paste Paste" at bounding box center [434, 70] width 76 height 32
click at [396, 60] on button "content_paste Paste" at bounding box center [434, 70] width 76 height 32
click at [396, 61] on button "content_paste Paste" at bounding box center [434, 70] width 76 height 32
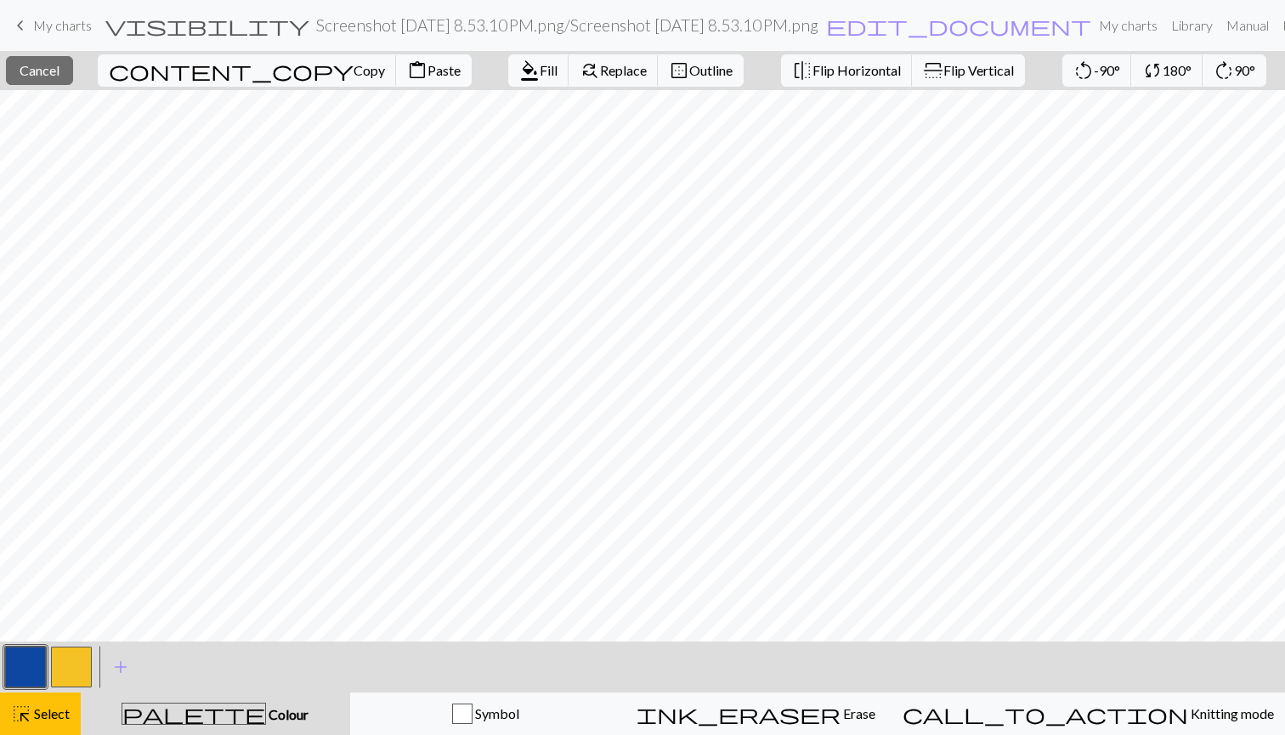
click at [396, 71] on button "content_paste Paste" at bounding box center [434, 70] width 76 height 32
click at [428, 71] on span "Paste" at bounding box center [444, 70] width 33 height 16
click at [396, 75] on button "content_paste Paste" at bounding box center [434, 70] width 76 height 32
click at [428, 70] on span "Paste" at bounding box center [444, 70] width 33 height 16
click at [428, 72] on span "Paste" at bounding box center [444, 70] width 33 height 16
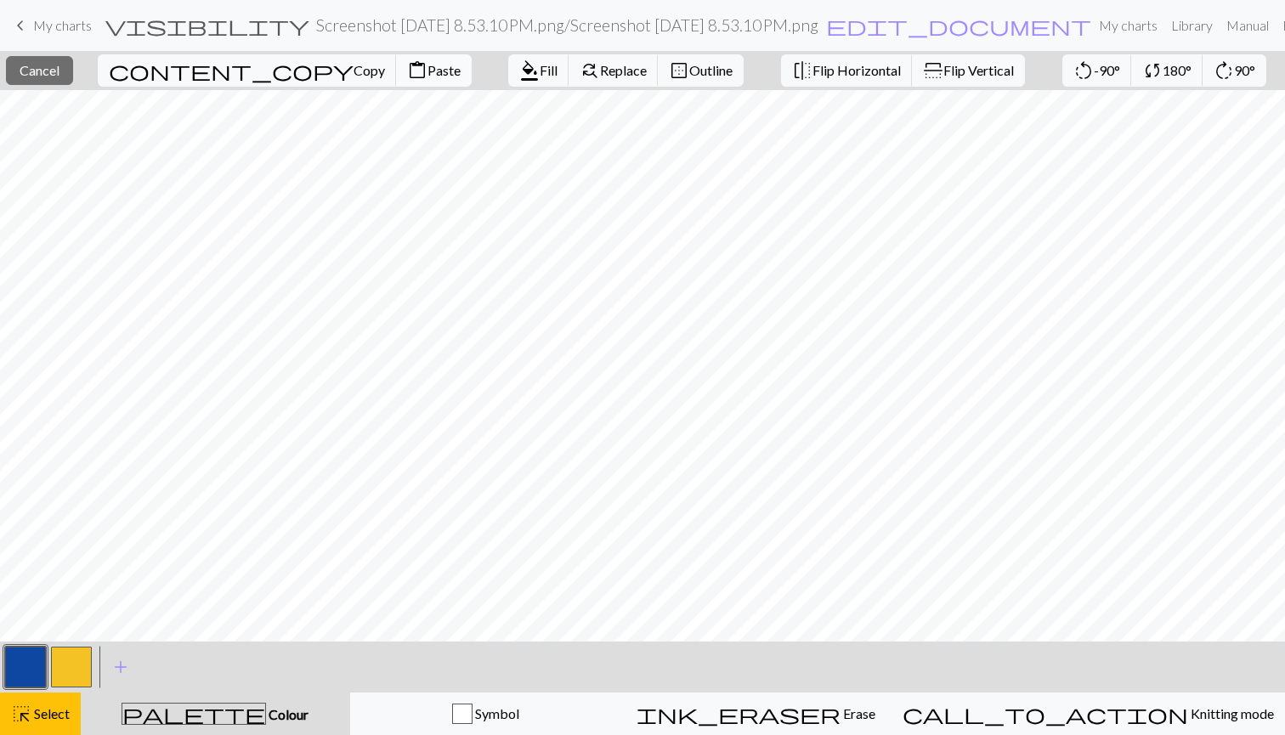
click at [396, 66] on button "content_paste Paste" at bounding box center [434, 70] width 76 height 32
click at [396, 79] on button "content_paste Paste" at bounding box center [434, 70] width 76 height 32
click at [407, 81] on span "content_paste" at bounding box center [417, 71] width 20 height 24
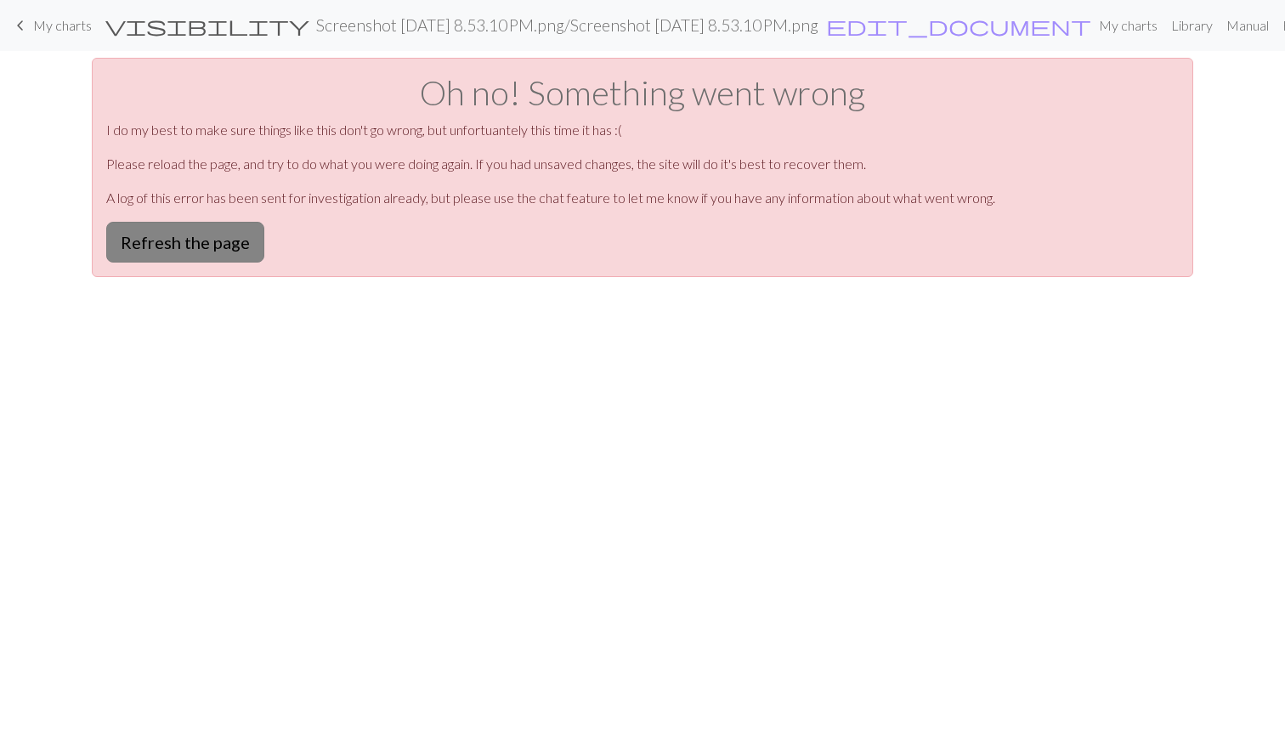
click at [190, 245] on button "Refresh the page" at bounding box center [185, 242] width 158 height 41
click at [167, 255] on button "Refresh the page" at bounding box center [185, 242] width 158 height 41
click at [246, 256] on button "Refresh the page" at bounding box center [185, 242] width 158 height 41
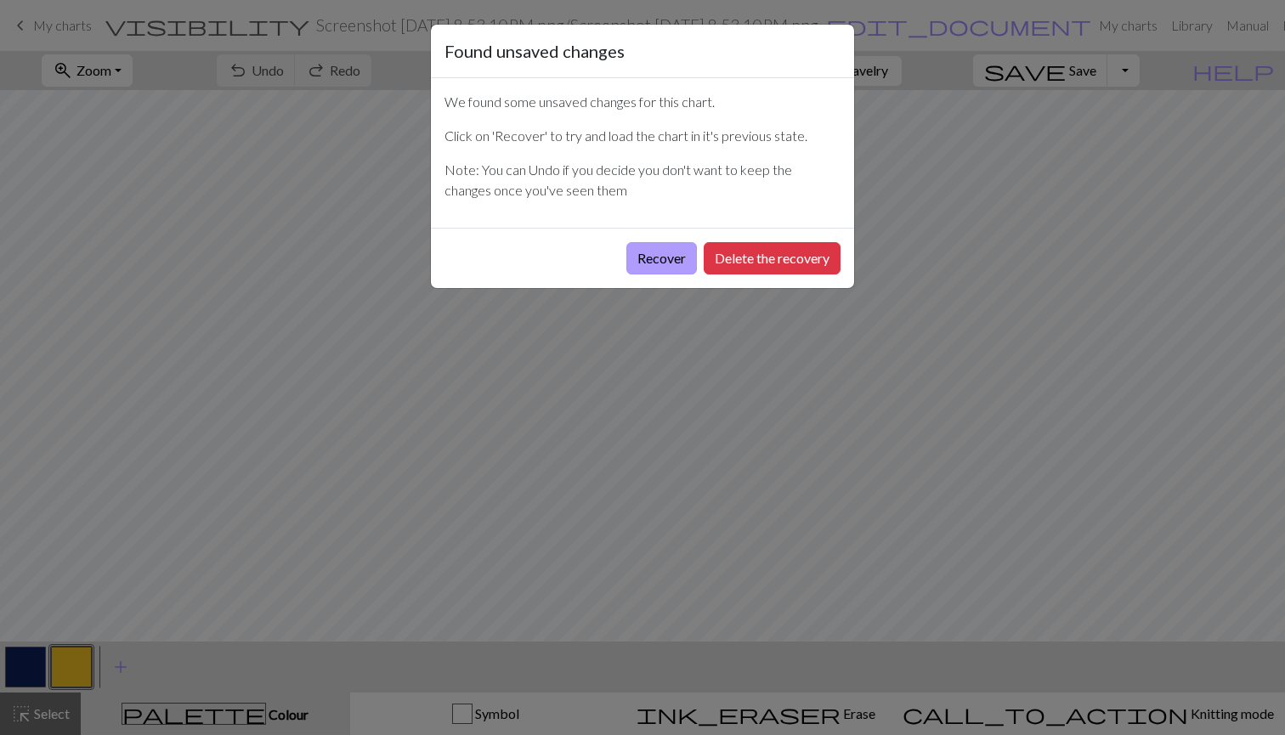
click at [673, 257] on button "Recover" at bounding box center [661, 258] width 71 height 32
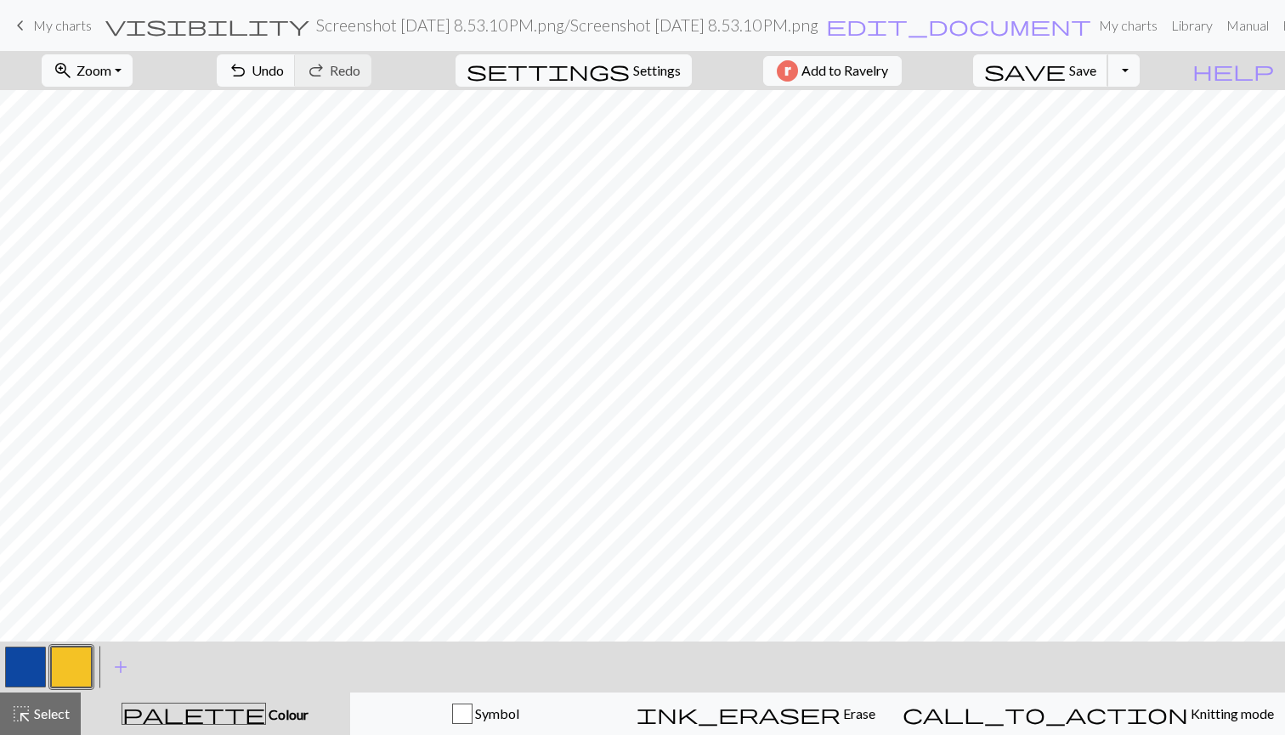
click at [1097, 65] on span "Save" at bounding box center [1082, 70] width 27 height 16
click at [73, 72] on span "zoom_in" at bounding box center [63, 71] width 20 height 24
click at [110, 105] on button "Fit all" at bounding box center [110, 107] width 134 height 27
click at [88, 665] on button "button" at bounding box center [71, 667] width 41 height 41
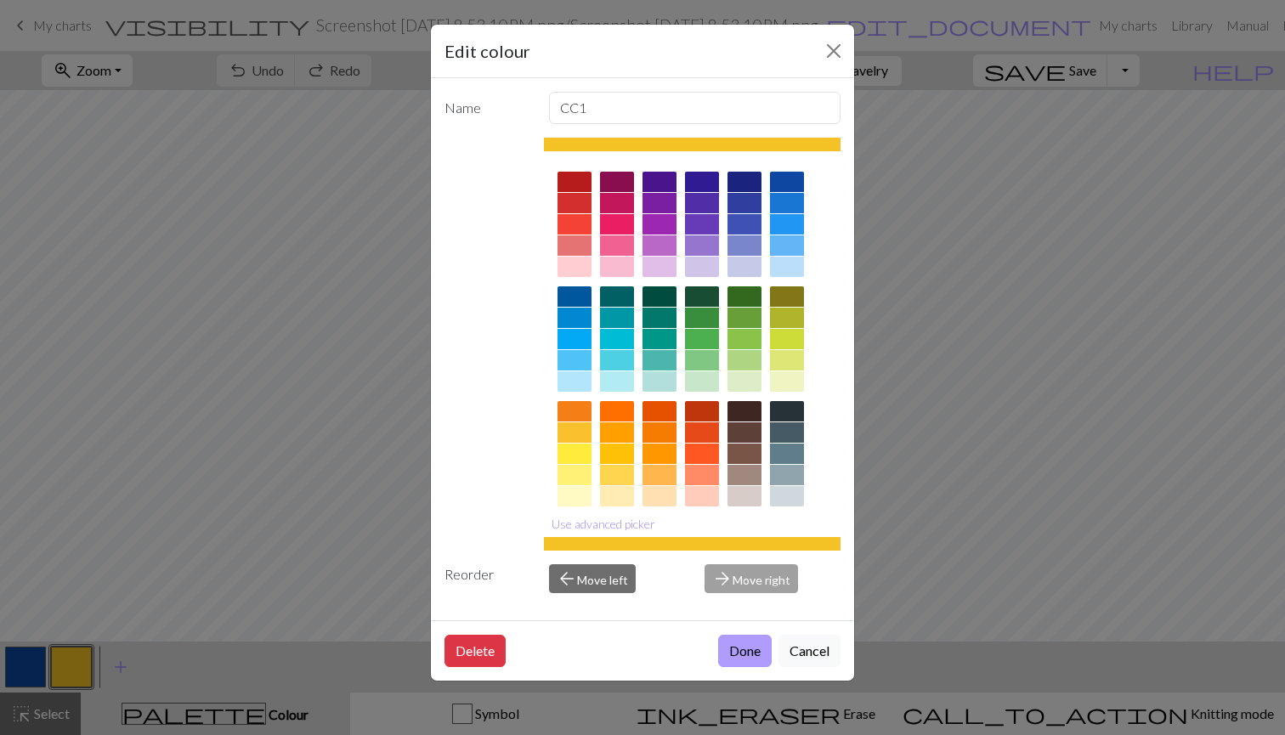
click at [741, 656] on button "Done" at bounding box center [745, 651] width 54 height 32
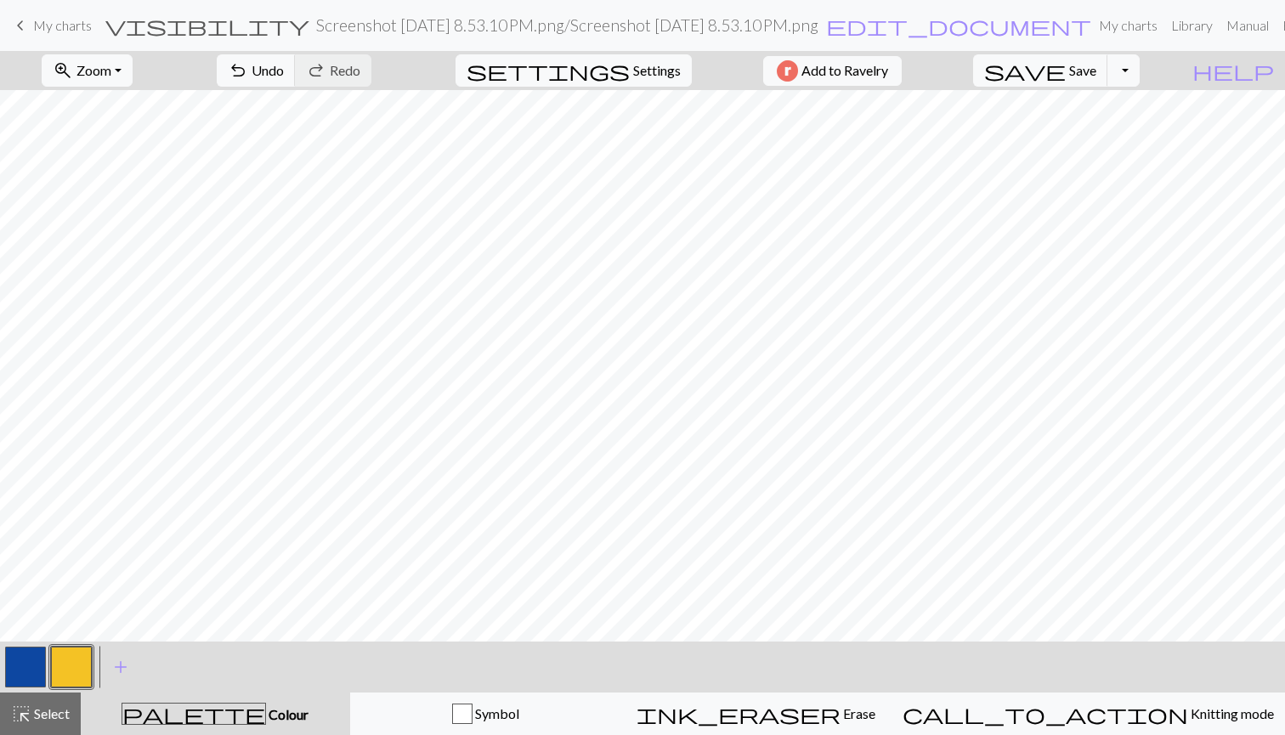
click at [31, 661] on button "button" at bounding box center [25, 667] width 41 height 41
click at [84, 666] on button "button" at bounding box center [71, 667] width 41 height 41
click at [24, 666] on button "button" at bounding box center [25, 667] width 41 height 41
click at [82, 668] on button "button" at bounding box center [71, 667] width 41 height 41
click at [15, 673] on button "button" at bounding box center [25, 667] width 41 height 41
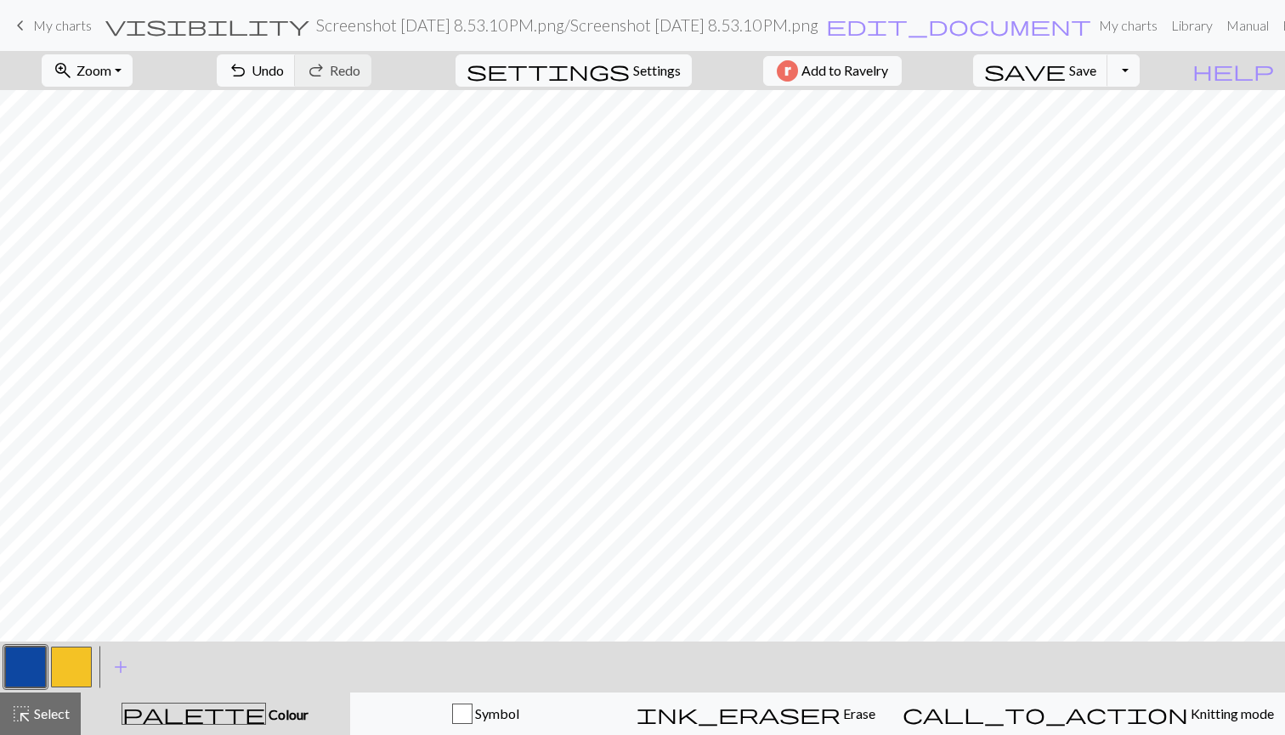
click at [37, 660] on button "button" at bounding box center [25, 667] width 41 height 41
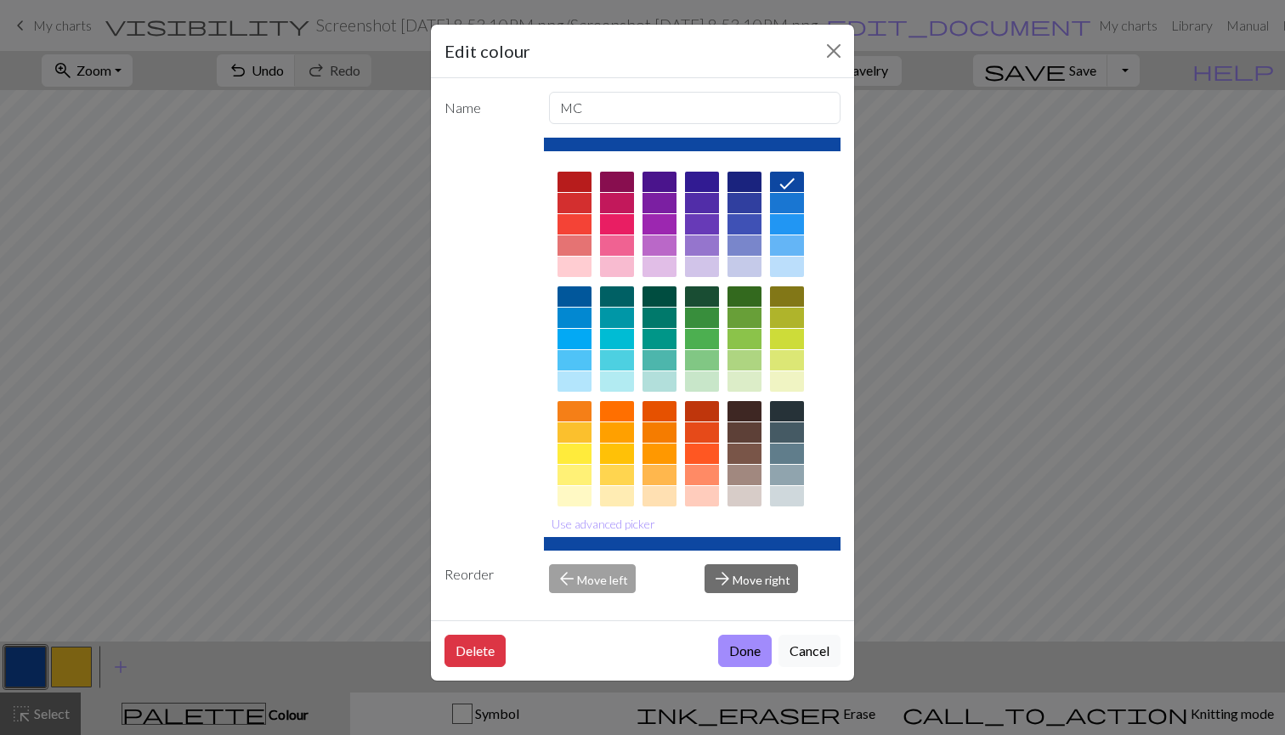
click at [77, 662] on div "Edit colour Name MC Use advanced picker Reorder arrow_back Move left arrow_forw…" at bounding box center [642, 367] width 1285 height 735
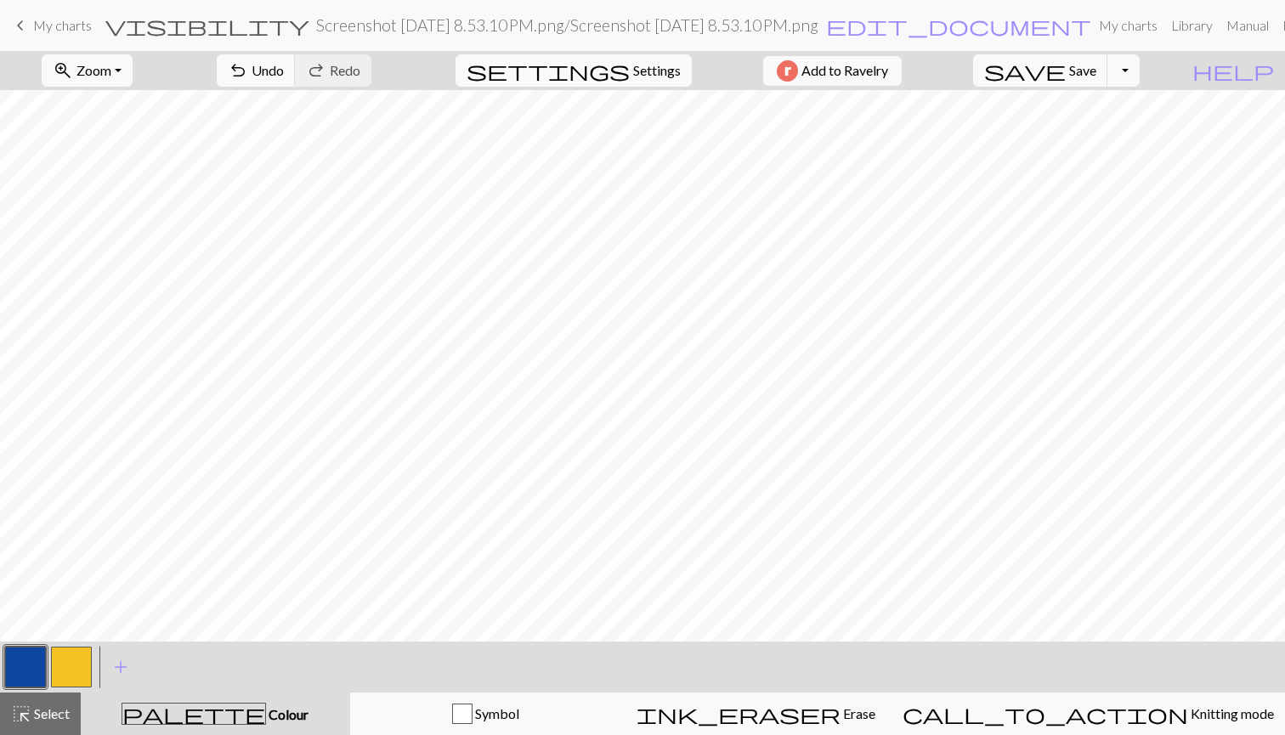
click at [77, 662] on button "button" at bounding box center [71, 667] width 41 height 41
click at [37, 661] on button "button" at bounding box center [25, 667] width 41 height 41
click at [1066, 78] on span "save" at bounding box center [1025, 71] width 82 height 24
click at [65, 671] on button "button" at bounding box center [71, 667] width 41 height 41
click at [17, 665] on button "button" at bounding box center [25, 667] width 41 height 41
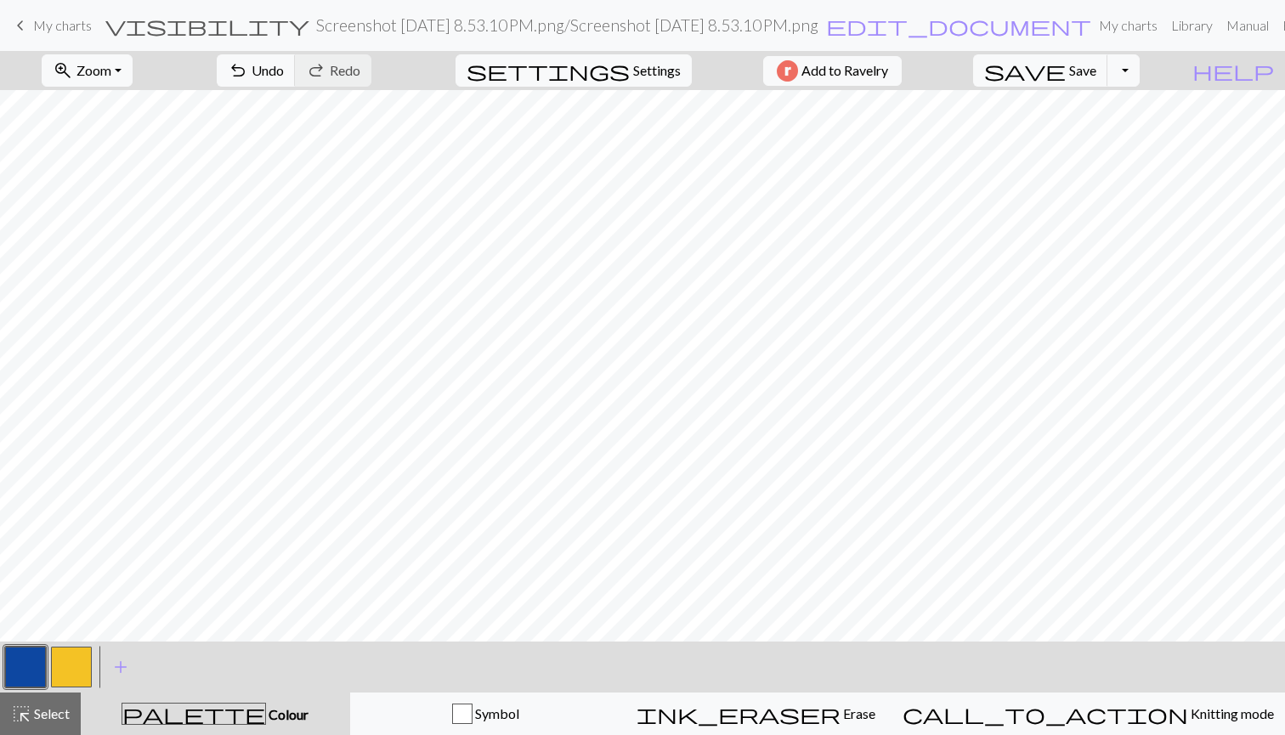
click at [63, 668] on button "button" at bounding box center [71, 667] width 41 height 41
click at [27, 682] on button "button" at bounding box center [25, 667] width 41 height 41
click at [82, 670] on button "button" at bounding box center [71, 667] width 41 height 41
click at [31, 674] on button "button" at bounding box center [25, 667] width 41 height 41
click at [26, 677] on button "button" at bounding box center [25, 667] width 41 height 41
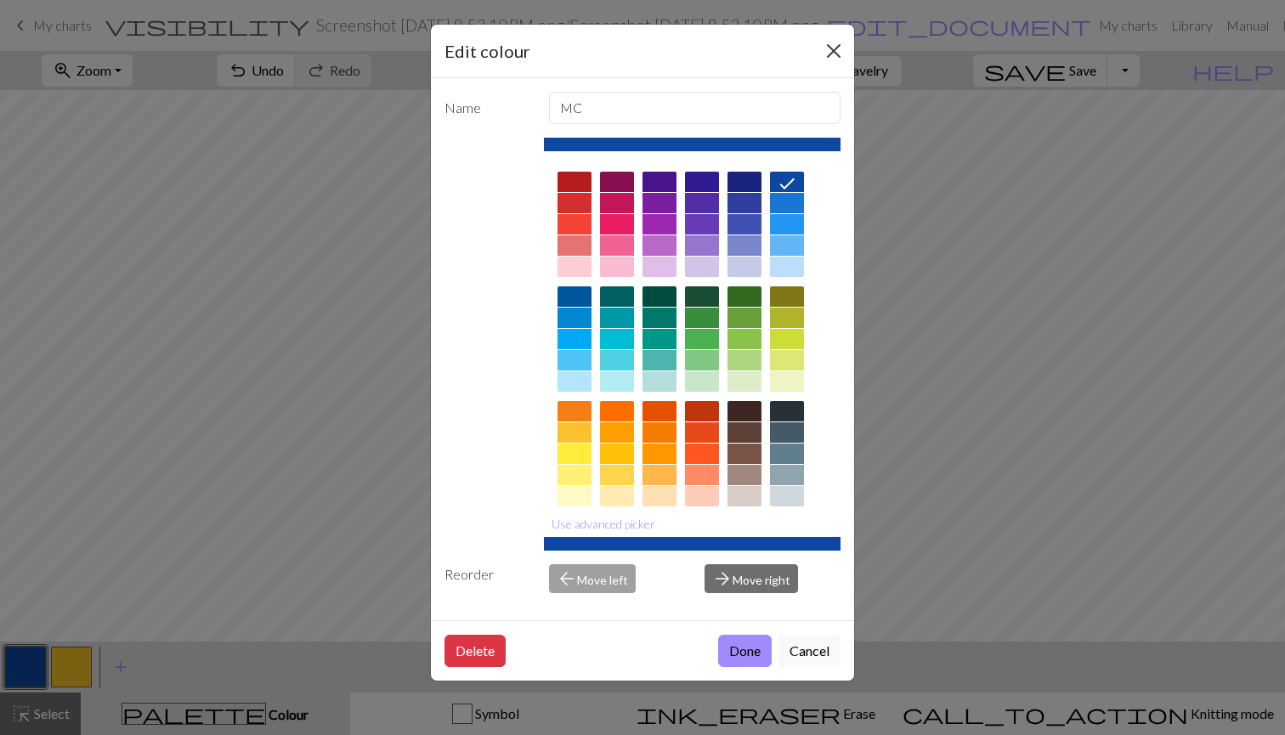
click at [833, 46] on button "Close" at bounding box center [833, 50] width 27 height 27
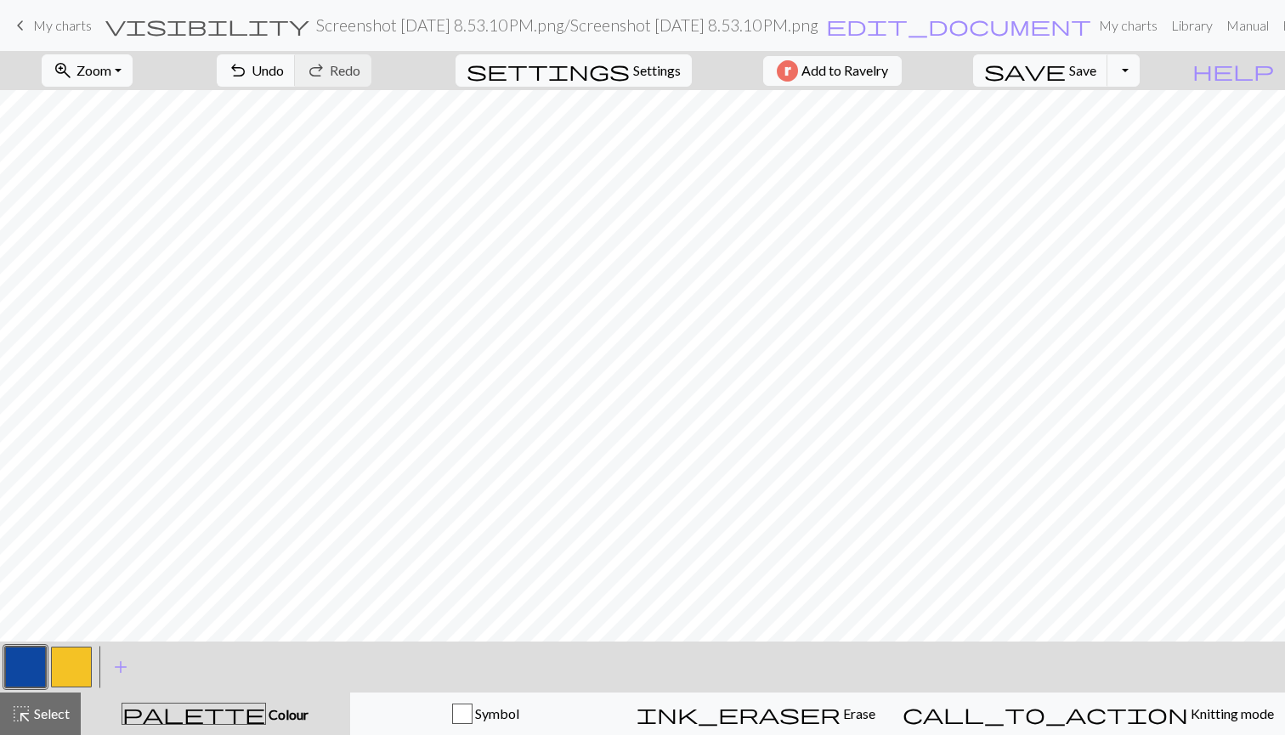
click at [68, 660] on button "button" at bounding box center [71, 667] width 41 height 41
click at [23, 661] on button "button" at bounding box center [25, 667] width 41 height 41
click at [69, 664] on button "button" at bounding box center [71, 667] width 41 height 41
click at [28, 656] on button "button" at bounding box center [25, 667] width 41 height 41
click at [70, 659] on button "button" at bounding box center [71, 667] width 41 height 41
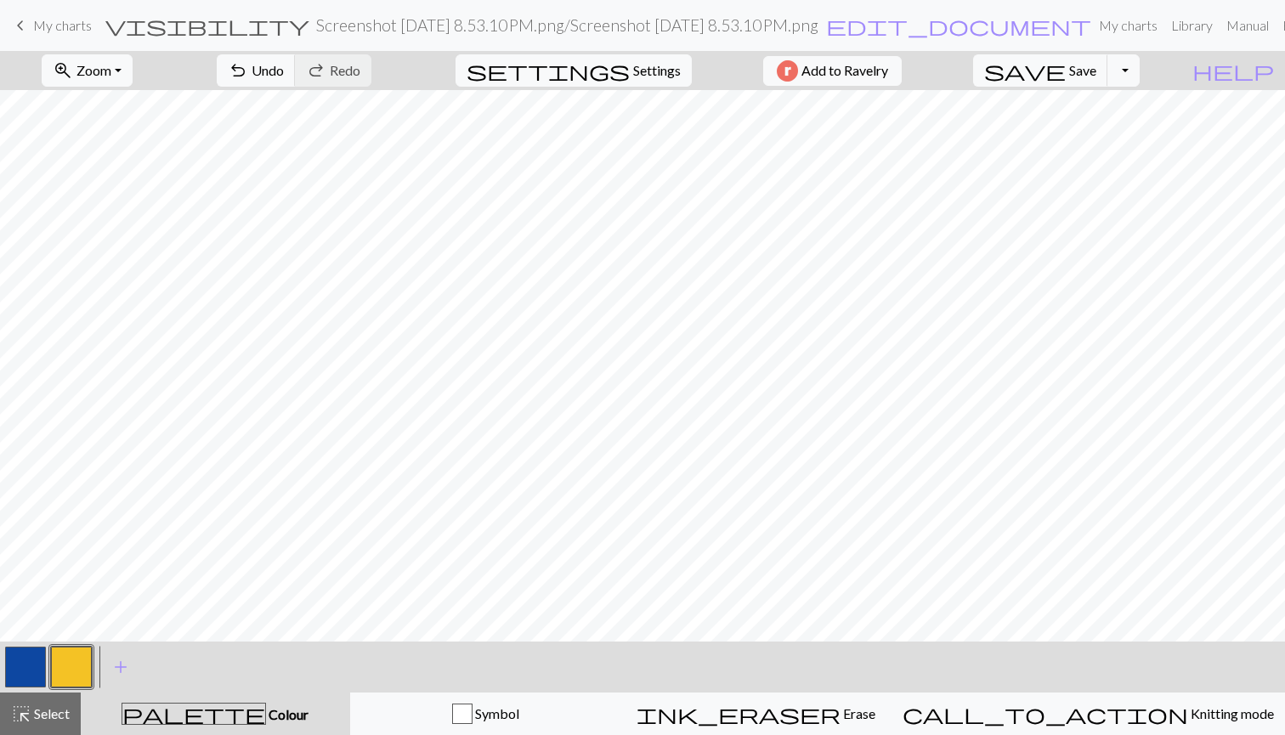
click at [41, 664] on button "button" at bounding box center [25, 667] width 41 height 41
click at [46, 725] on button "highlight_alt Select Select" at bounding box center [40, 714] width 81 height 43
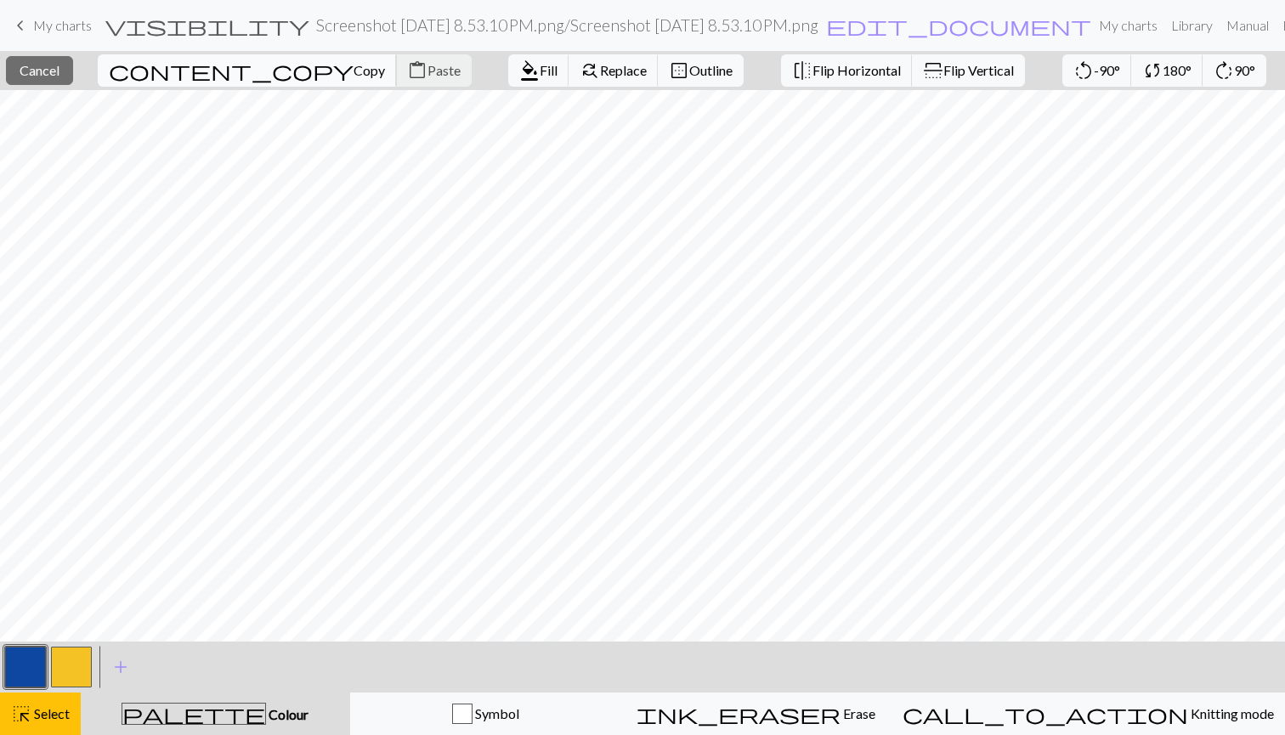
click at [354, 71] on span "Copy" at bounding box center [369, 70] width 31 height 16
click at [428, 67] on span "Paste" at bounding box center [444, 70] width 33 height 16
click at [50, 714] on span "Select" at bounding box center [50, 714] width 38 height 16
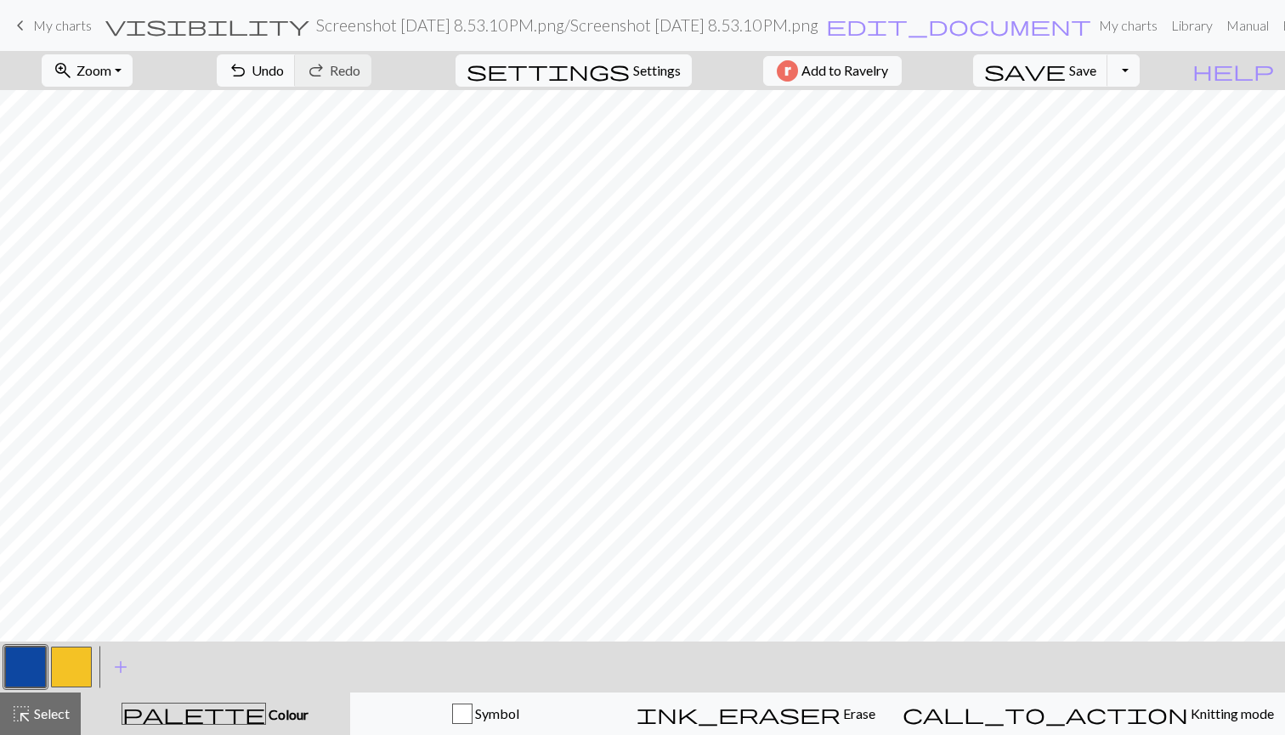
click at [31, 673] on button "button" at bounding box center [25, 667] width 41 height 41
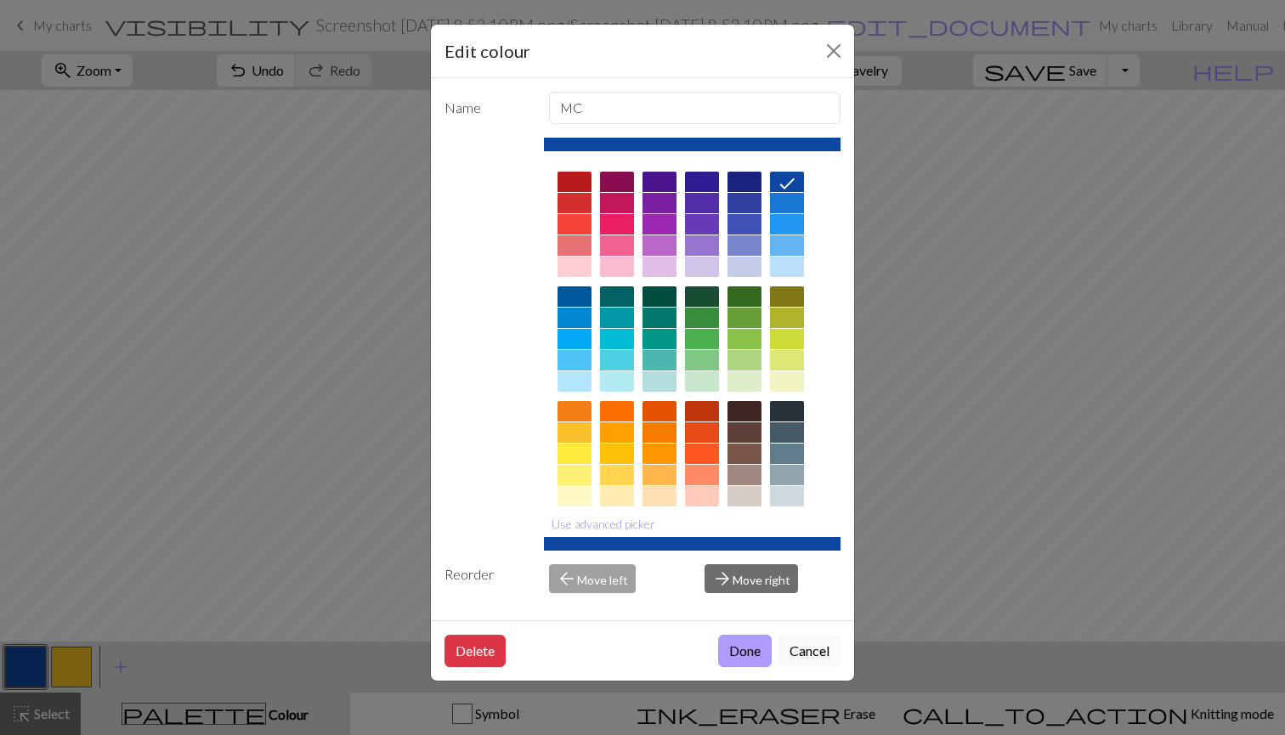
click at [731, 649] on button "Done" at bounding box center [745, 651] width 54 height 32
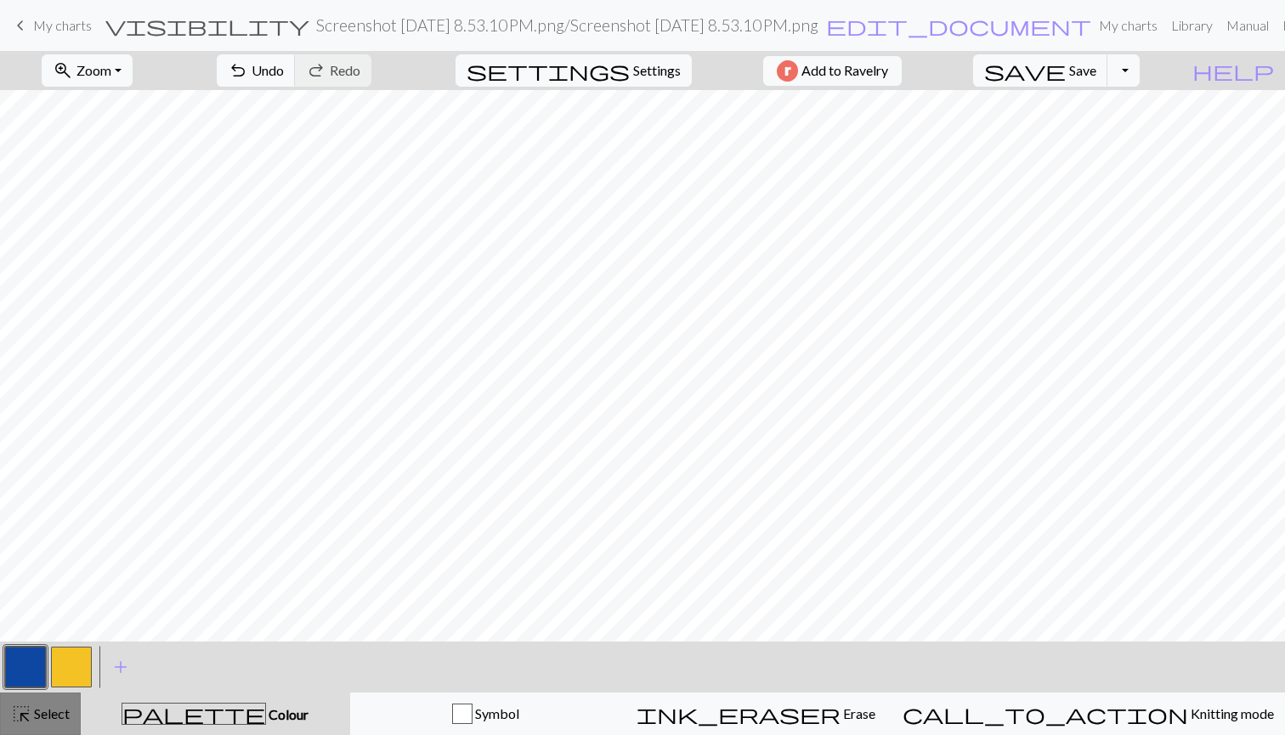
click at [37, 728] on button "highlight_alt Select Select" at bounding box center [40, 714] width 81 height 43
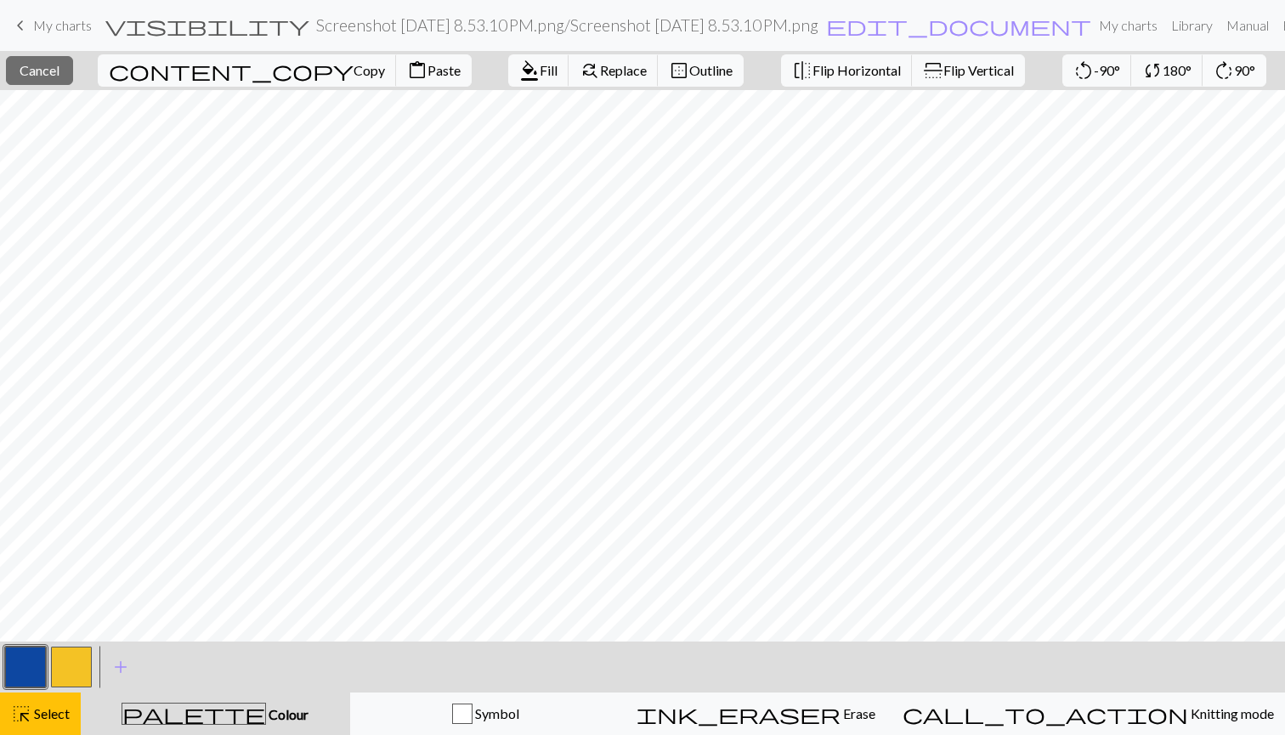
click at [1234, 69] on span "90°" at bounding box center [1244, 70] width 21 height 16
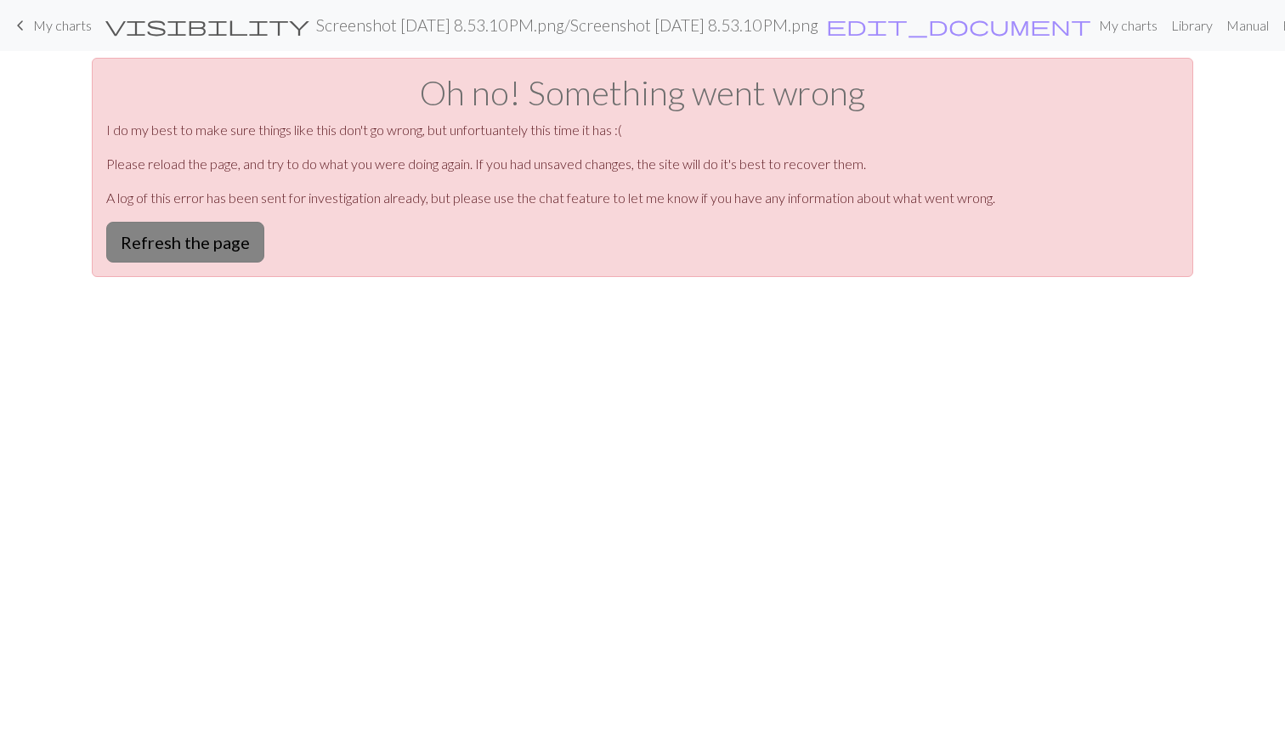
click at [215, 252] on button "Refresh the page" at bounding box center [185, 242] width 158 height 41
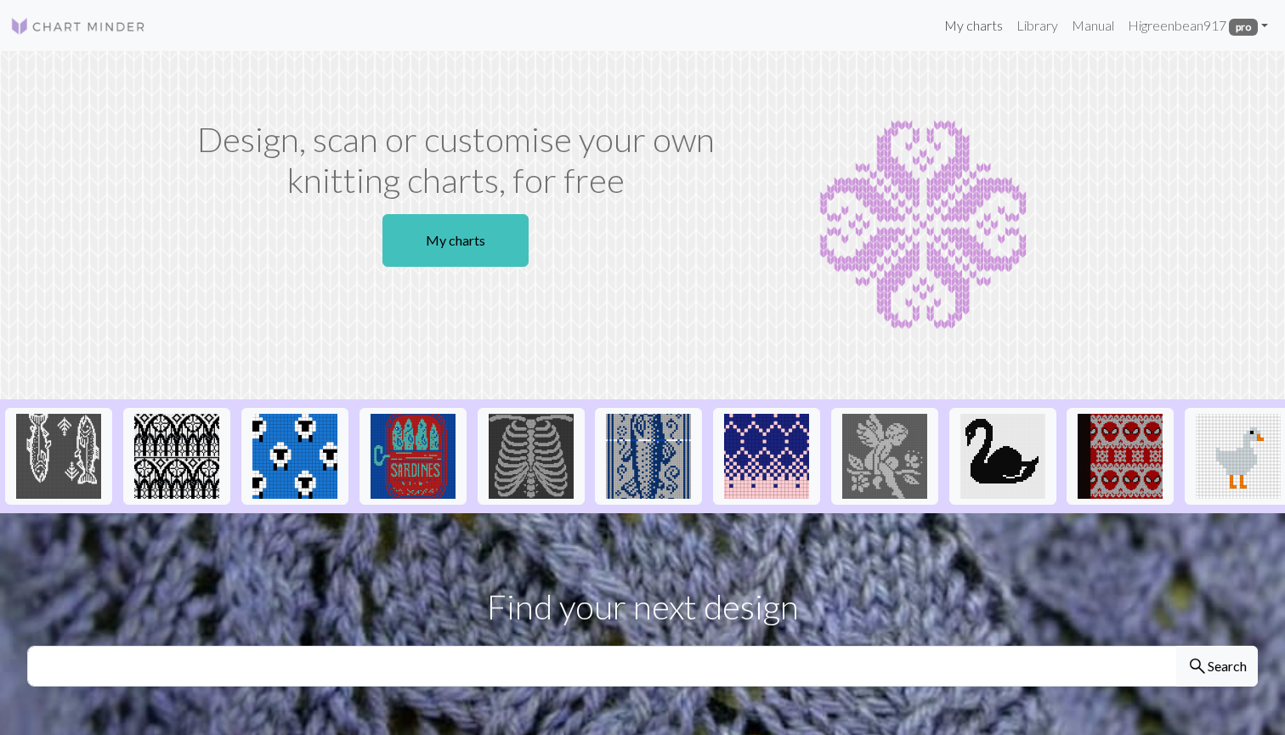
click at [980, 28] on link "My charts" at bounding box center [974, 26] width 72 height 34
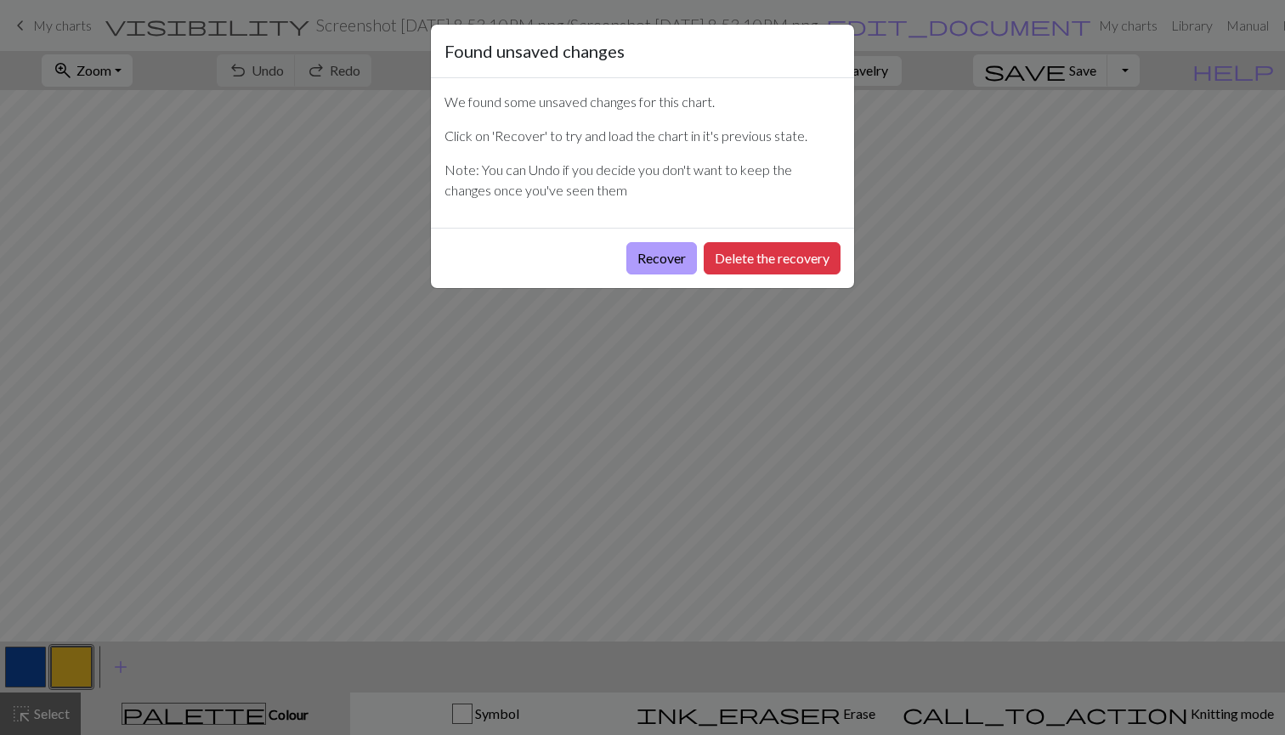
click at [645, 259] on button "Recover" at bounding box center [661, 258] width 71 height 32
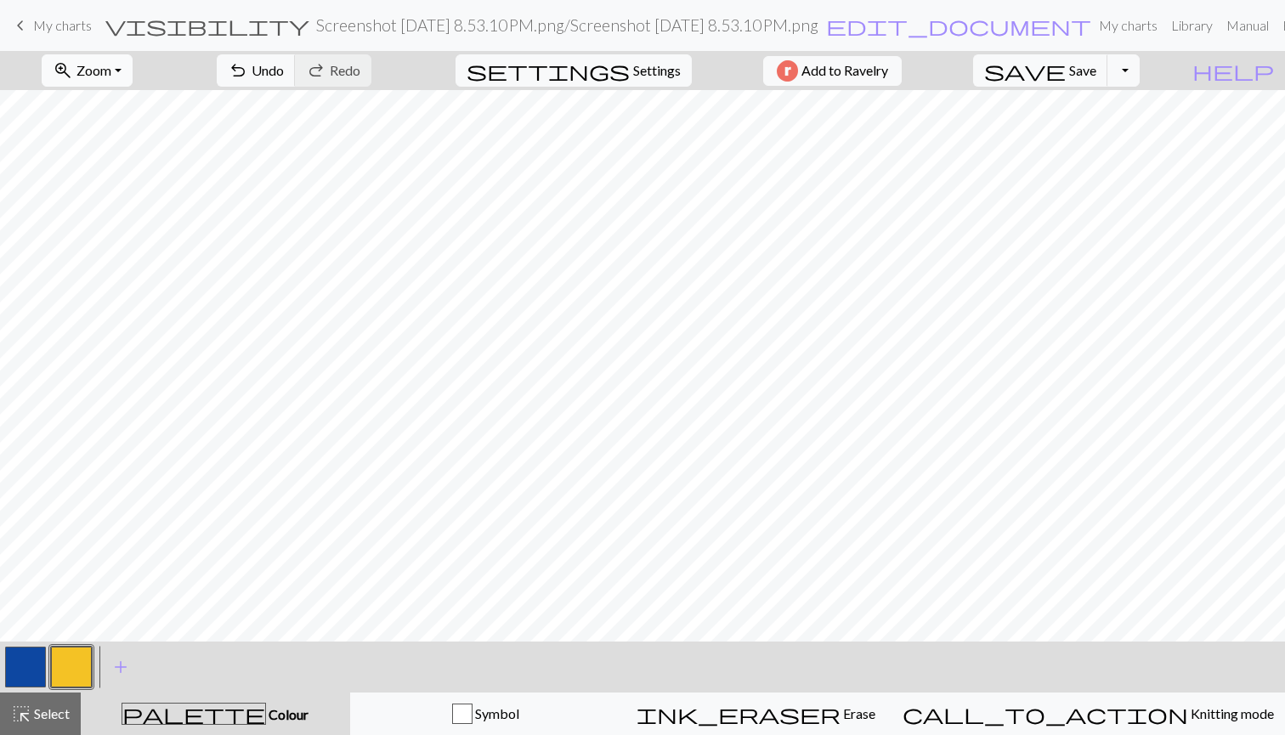
click at [133, 77] on button "zoom_in Zoom Zoom" at bounding box center [87, 70] width 91 height 32
click at [137, 105] on button "Fit all" at bounding box center [110, 107] width 134 height 27
click at [248, 72] on span "undo" at bounding box center [238, 71] width 20 height 24
click at [326, 77] on span "redo" at bounding box center [316, 71] width 20 height 24
click at [284, 71] on span "Undo" at bounding box center [268, 70] width 32 height 16
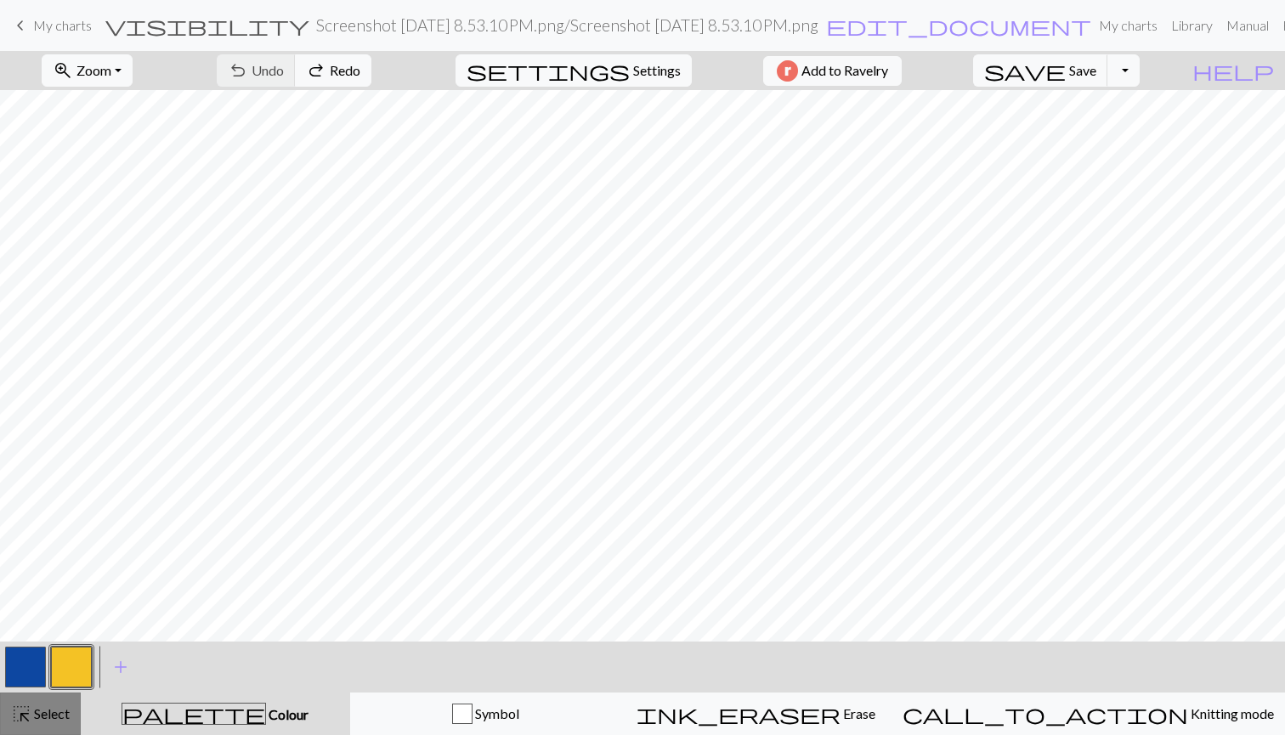
click at [48, 710] on span "Select" at bounding box center [50, 714] width 38 height 16
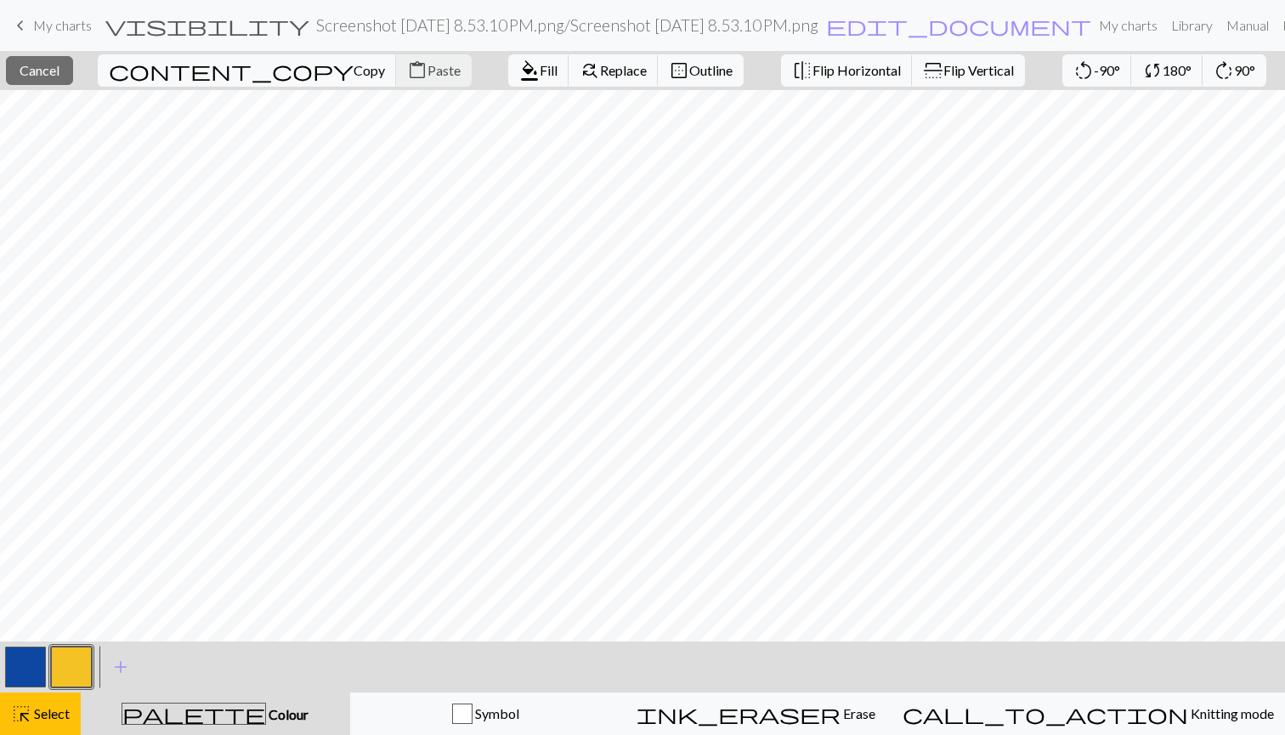
click at [194, 88] on div "content_copy Copy content_paste Paste" at bounding box center [285, 70] width 400 height 39
click at [354, 66] on span "Copy" at bounding box center [369, 70] width 31 height 16
click at [40, 716] on span "Select" at bounding box center [50, 714] width 38 height 16
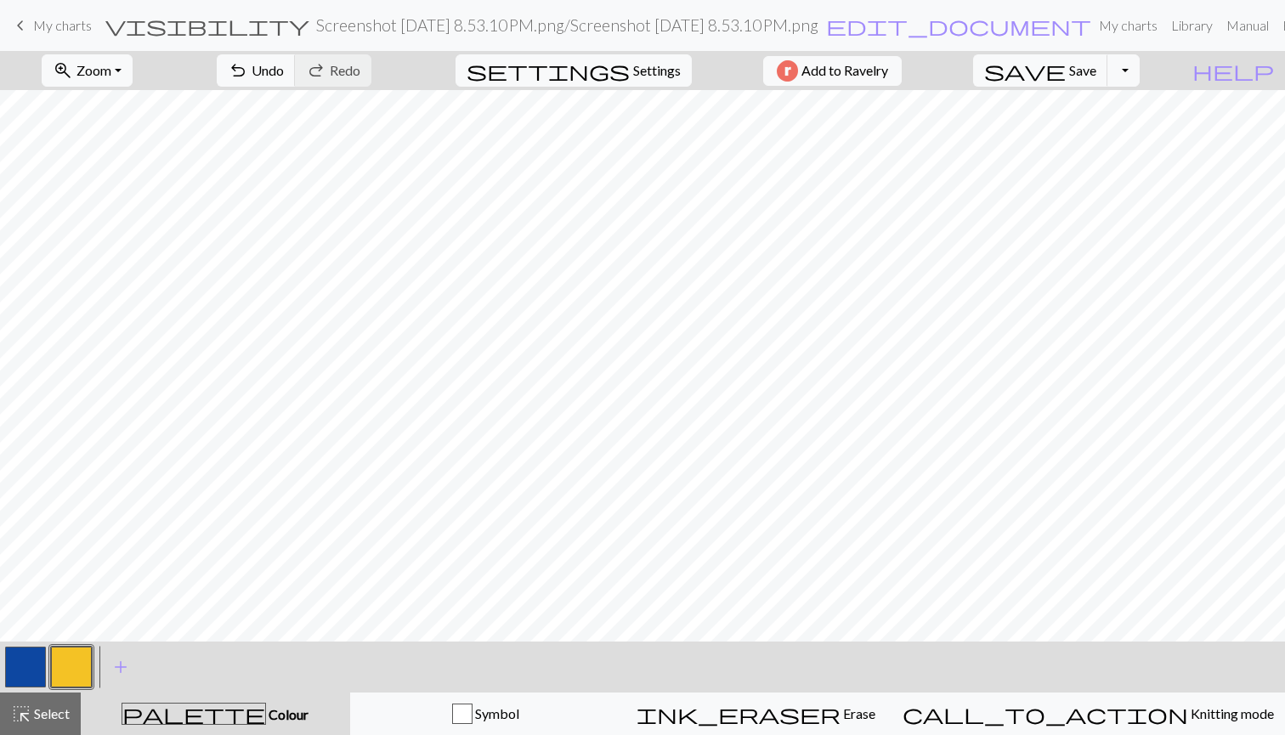
click at [29, 672] on button "button" at bounding box center [25, 667] width 41 height 41
click at [50, 720] on span "Select" at bounding box center [50, 714] width 38 height 16
click at [21, 657] on button "button" at bounding box center [25, 667] width 41 height 41
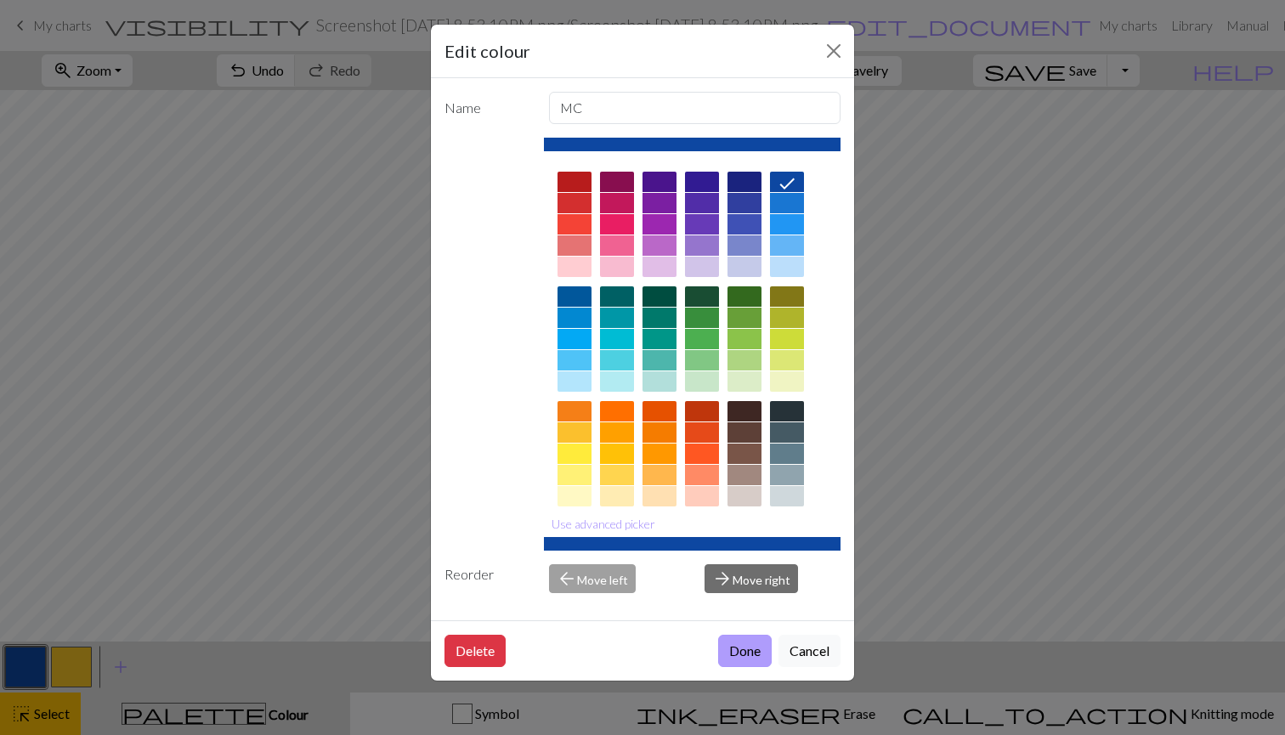
click at [738, 647] on button "Done" at bounding box center [745, 651] width 54 height 32
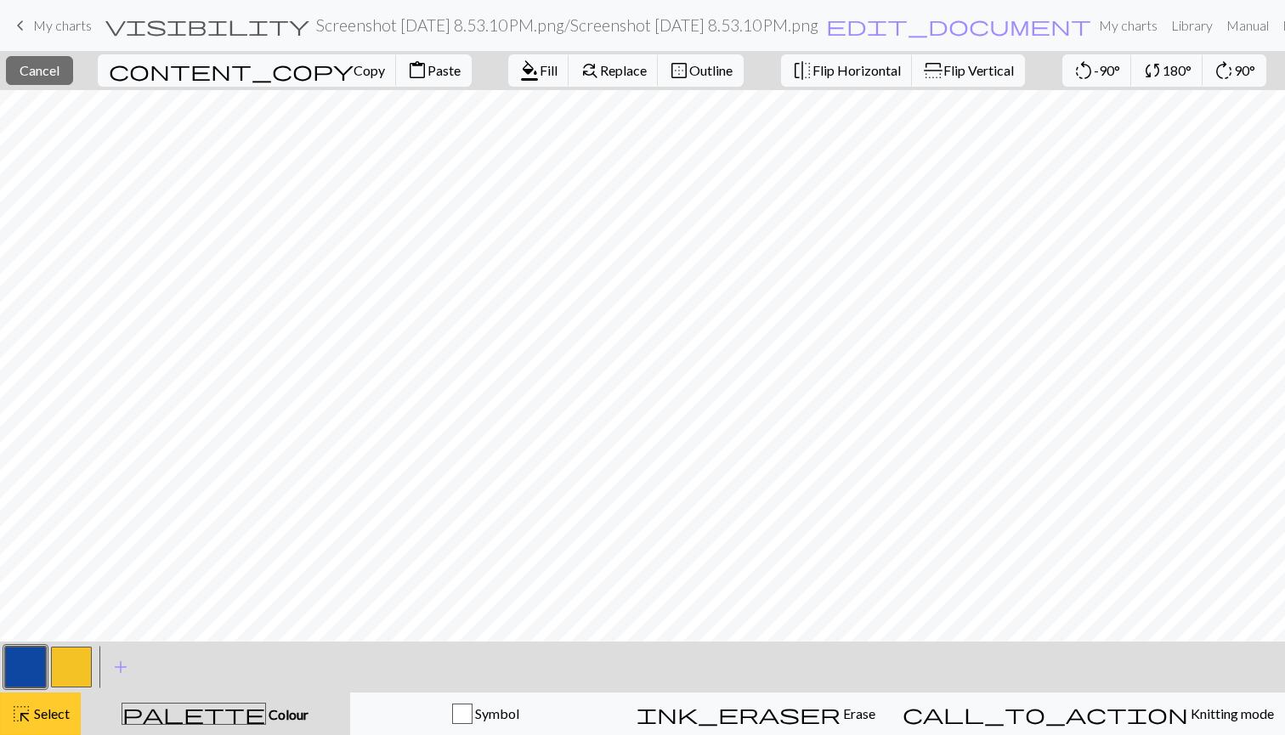
click at [32, 711] on span "Select" at bounding box center [50, 714] width 38 height 16
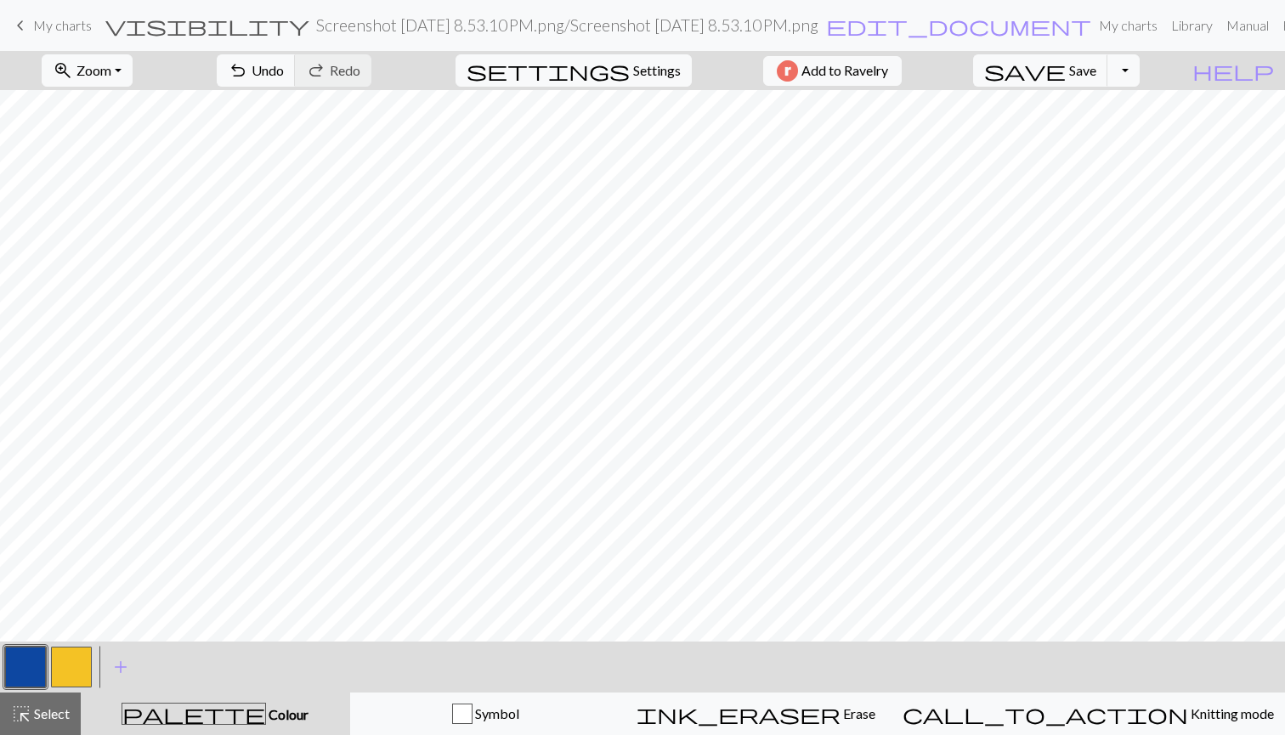
click at [31, 674] on button "button" at bounding box center [25, 667] width 41 height 41
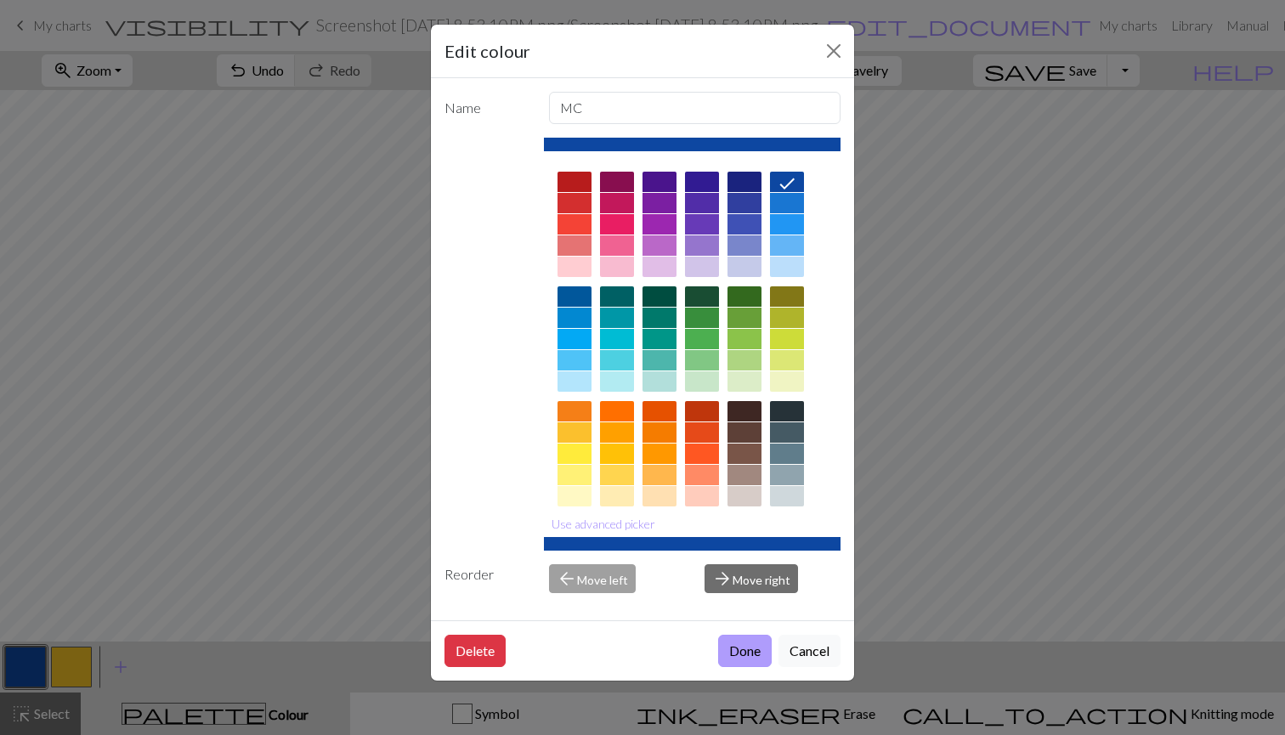
click at [735, 651] on button "Done" at bounding box center [745, 651] width 54 height 32
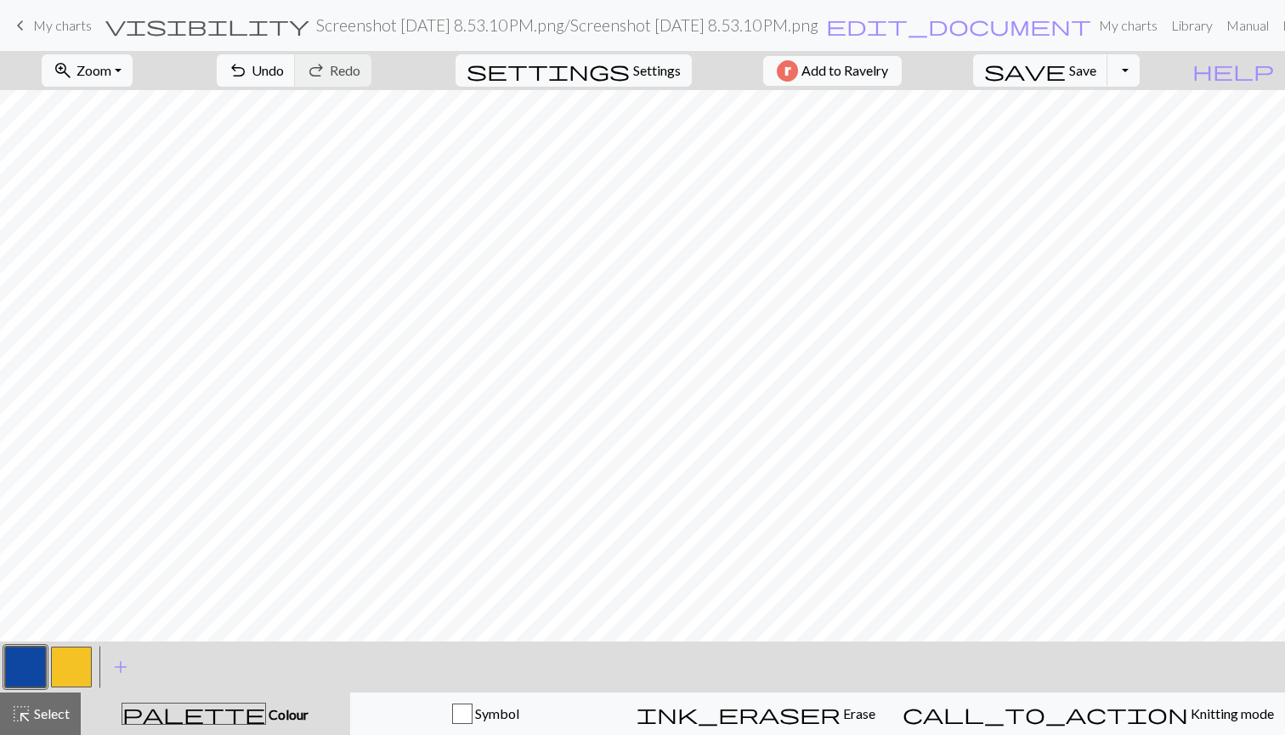
click at [66, 658] on button "button" at bounding box center [71, 667] width 41 height 41
click at [16, 669] on button "button" at bounding box center [25, 667] width 41 height 41
click at [71, 677] on button "button" at bounding box center [71, 667] width 41 height 41
click at [33, 668] on button "button" at bounding box center [25, 667] width 41 height 41
click at [79, 660] on button "button" at bounding box center [71, 667] width 41 height 41
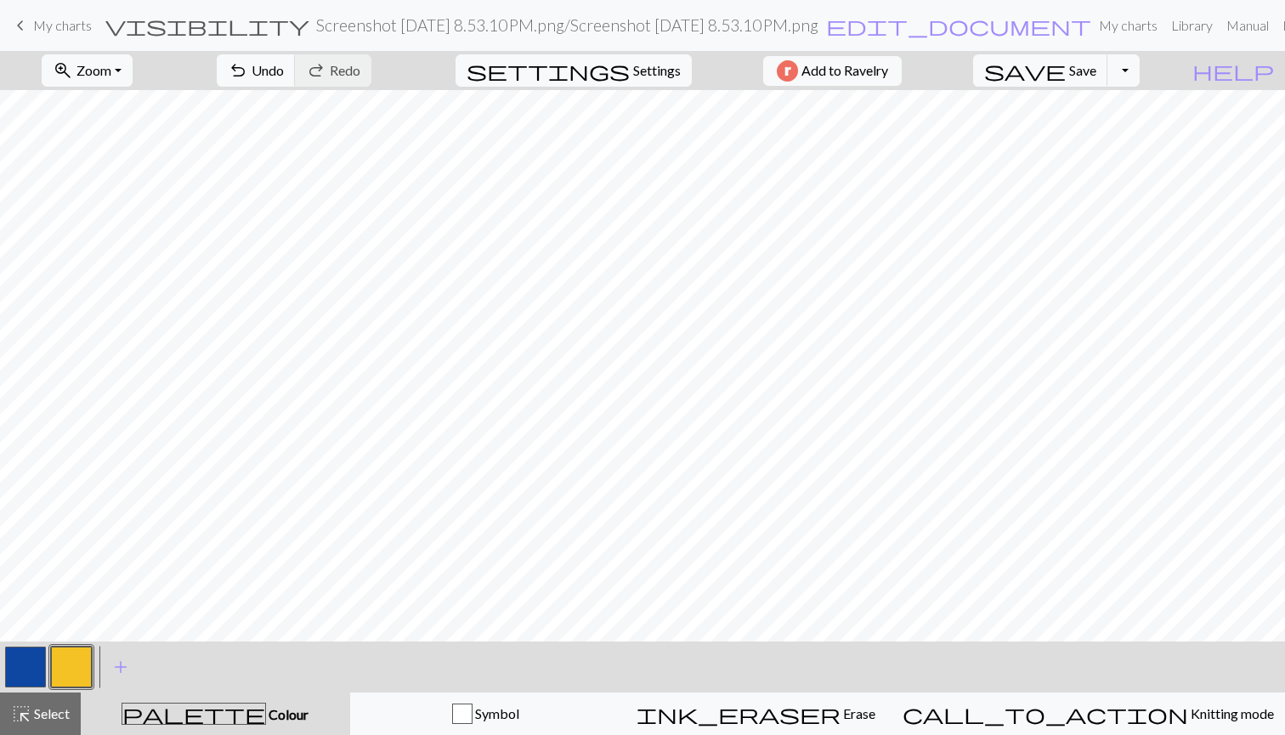
click at [26, 665] on button "button" at bounding box center [25, 667] width 41 height 41
click at [58, 675] on button "button" at bounding box center [71, 667] width 41 height 41
click at [17, 672] on button "button" at bounding box center [25, 667] width 41 height 41
click at [30, 663] on button "button" at bounding box center [25, 667] width 41 height 41
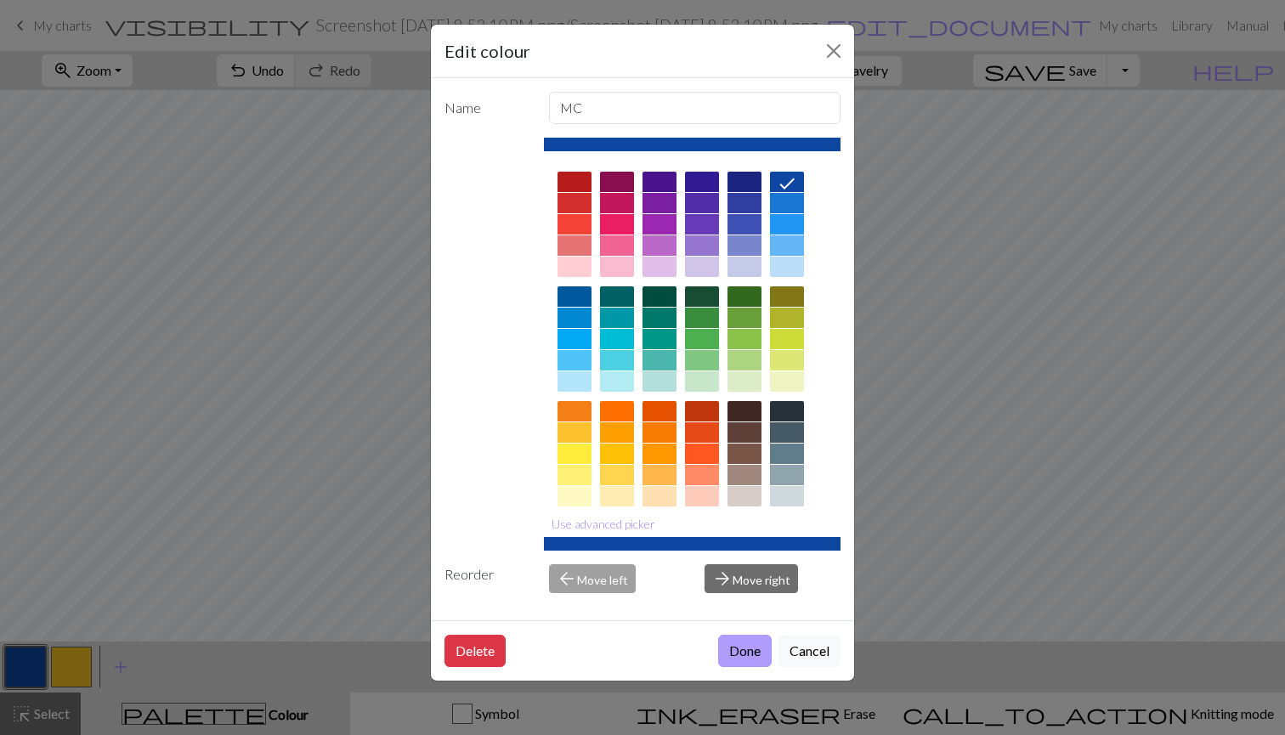
click at [737, 659] on button "Done" at bounding box center [745, 651] width 54 height 32
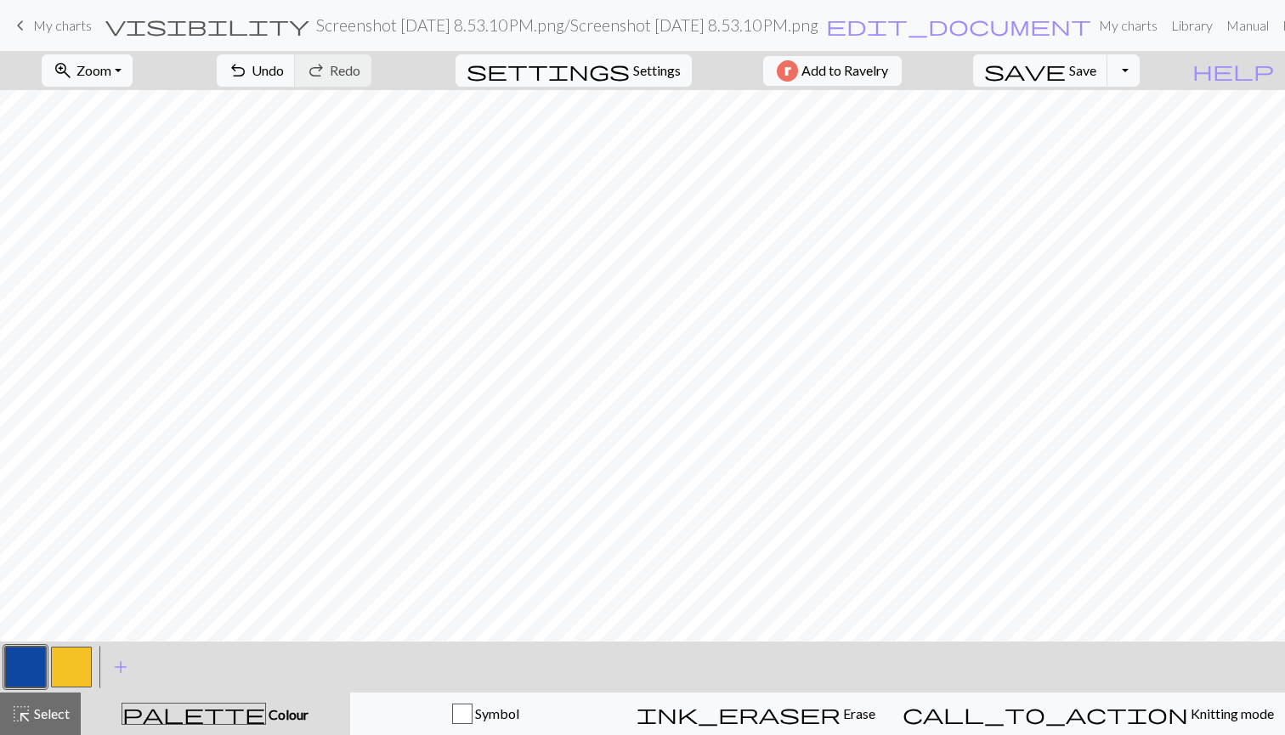
click at [73, 670] on button "button" at bounding box center [71, 667] width 41 height 41
click at [20, 660] on button "button" at bounding box center [25, 667] width 41 height 41
click at [65, 670] on button "button" at bounding box center [71, 667] width 41 height 41
click at [29, 665] on button "button" at bounding box center [25, 667] width 41 height 41
click at [75, 655] on button "button" at bounding box center [71, 667] width 41 height 41
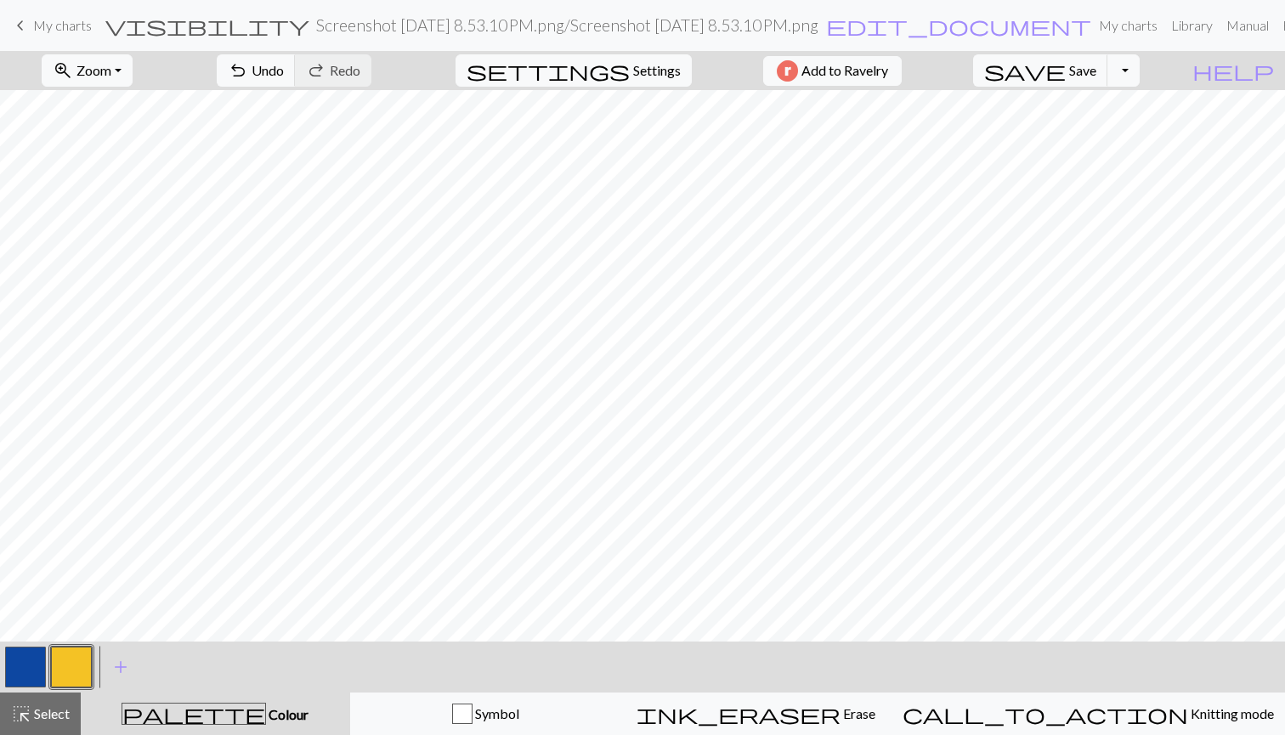
click at [36, 649] on button "button" at bounding box center [25, 667] width 41 height 41
click at [62, 668] on button "button" at bounding box center [71, 667] width 41 height 41
click at [33, 656] on button "button" at bounding box center [25, 667] width 41 height 41
click at [57, 664] on button "button" at bounding box center [71, 667] width 41 height 41
click at [27, 659] on button "button" at bounding box center [25, 667] width 41 height 41
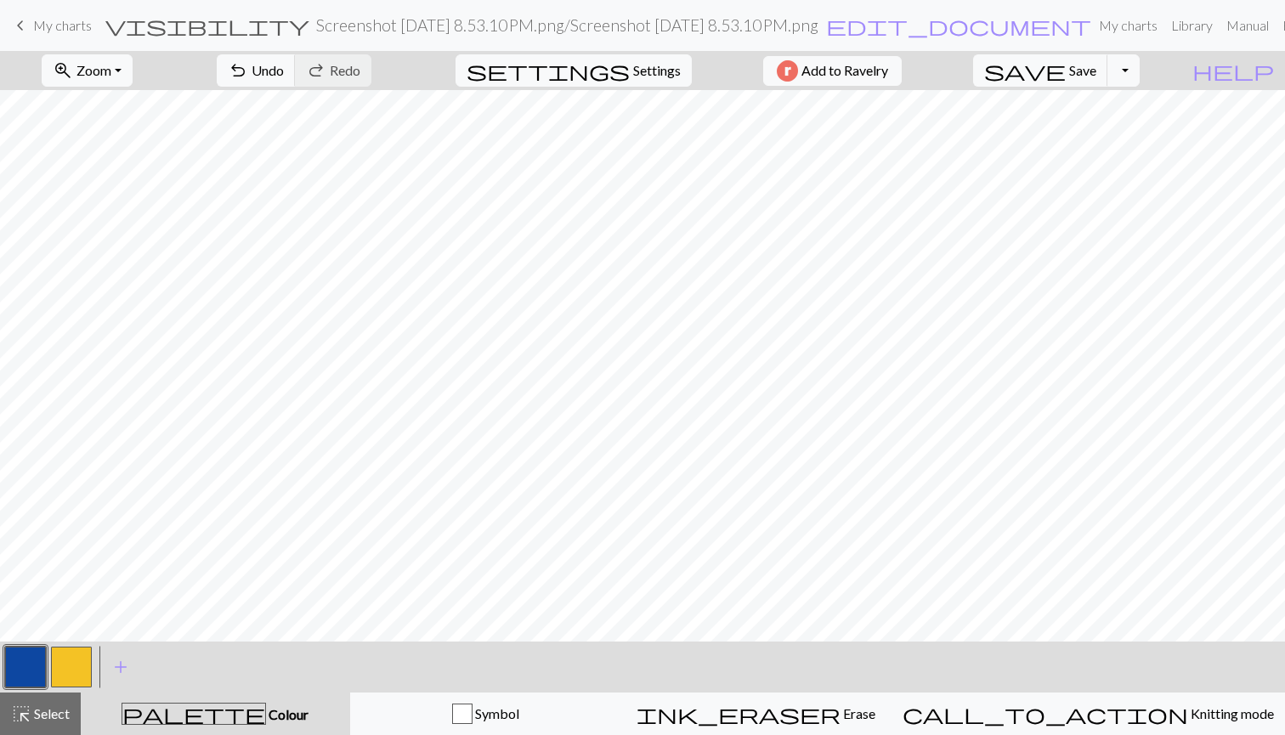
click at [71, 649] on button "button" at bounding box center [71, 667] width 41 height 41
click at [26, 664] on button "button" at bounding box center [25, 667] width 41 height 41
click at [83, 659] on button "button" at bounding box center [71, 667] width 41 height 41
click at [27, 667] on button "button" at bounding box center [25, 667] width 41 height 41
click at [1097, 73] on span "Save" at bounding box center [1082, 70] width 27 height 16
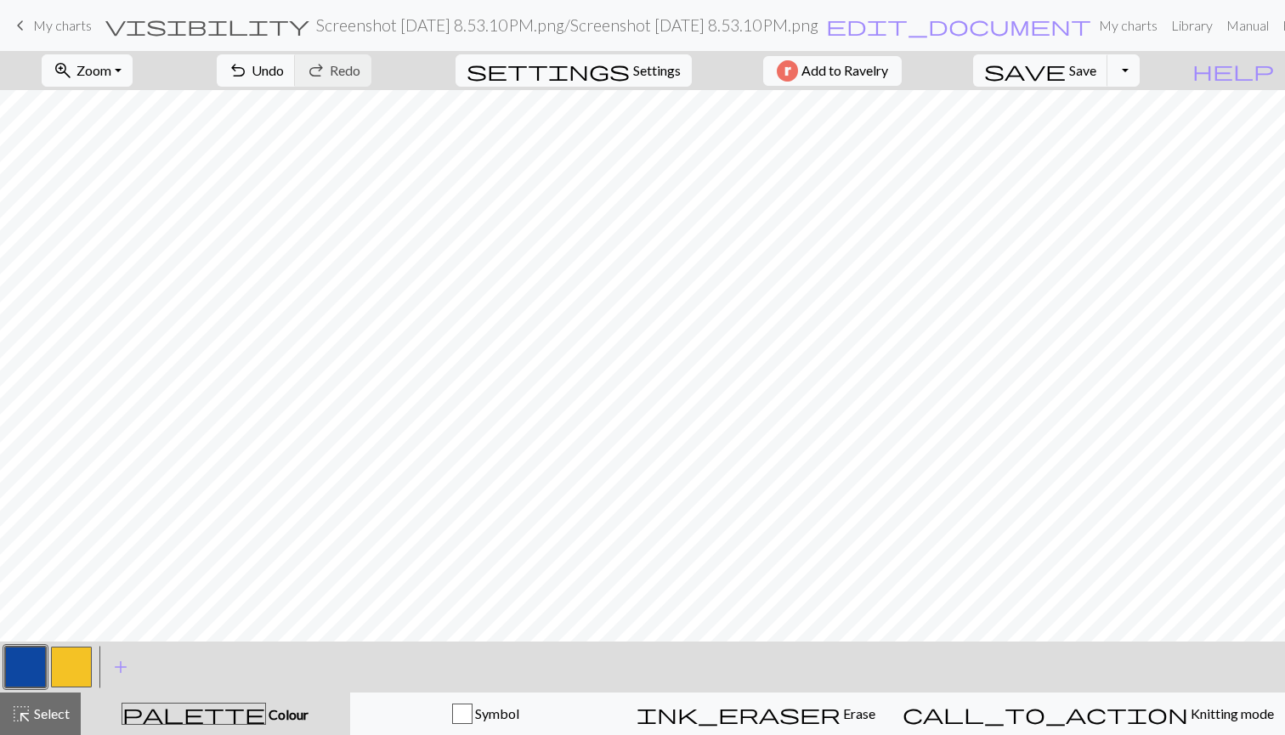
click at [81, 667] on button "button" at bounding box center [71, 667] width 41 height 41
click at [21, 672] on button "button" at bounding box center [25, 667] width 41 height 41
click at [26, 674] on button "button" at bounding box center [25, 667] width 41 height 41
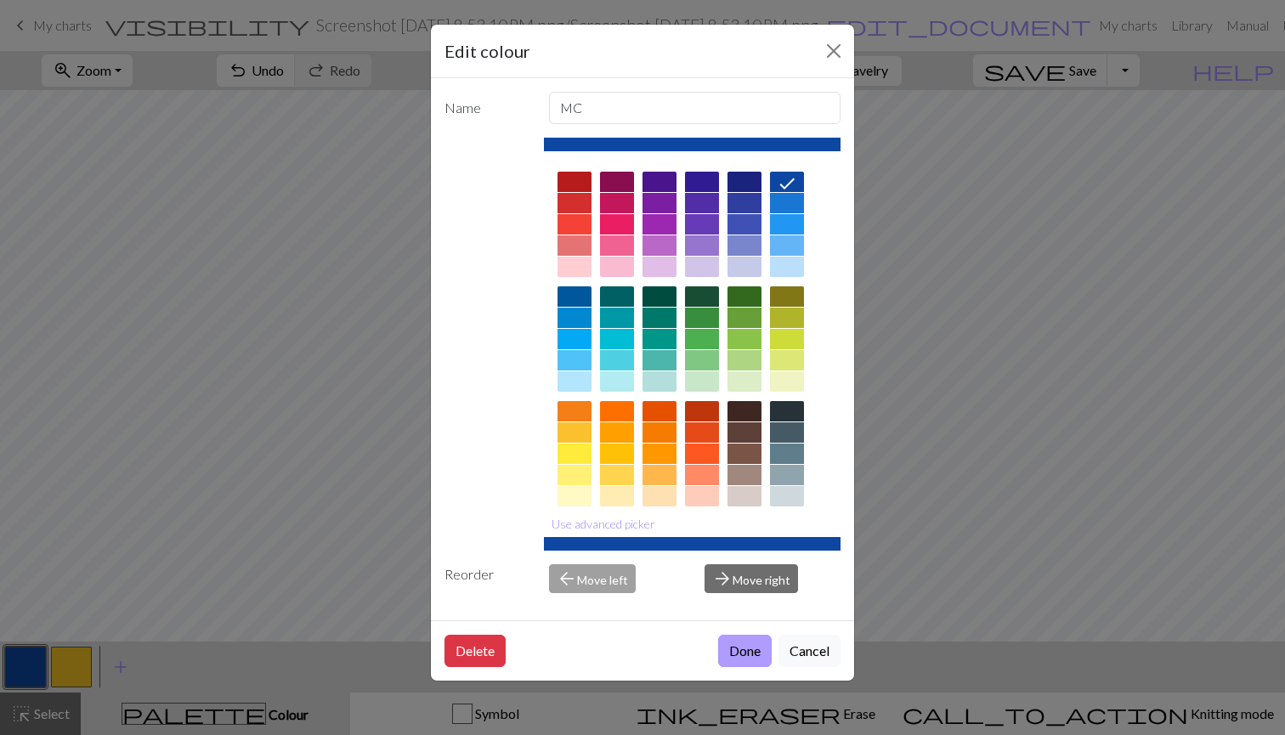
click at [733, 651] on button "Done" at bounding box center [745, 651] width 54 height 32
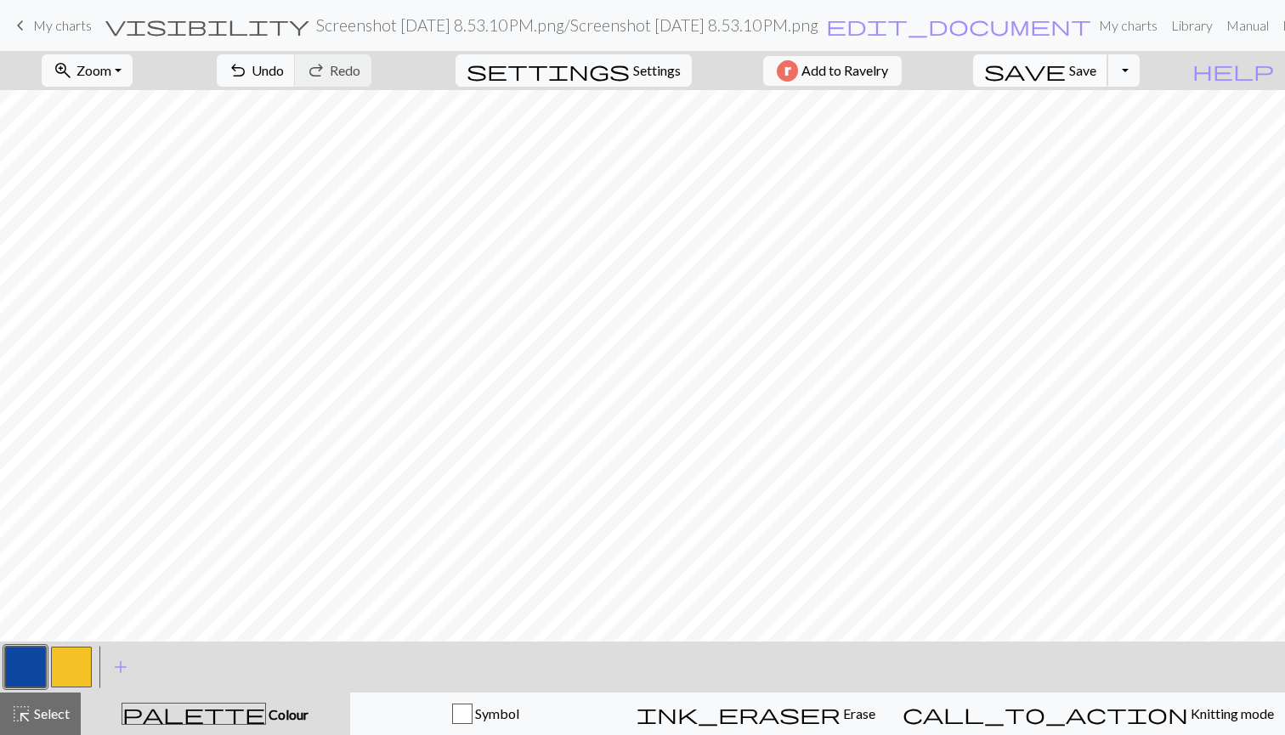
click at [1097, 72] on span "Save" at bounding box center [1082, 70] width 27 height 16
click at [128, 80] on button "zoom_in Zoom Zoom" at bounding box center [87, 70] width 91 height 32
click at [135, 98] on button "Fit all" at bounding box center [110, 107] width 134 height 27
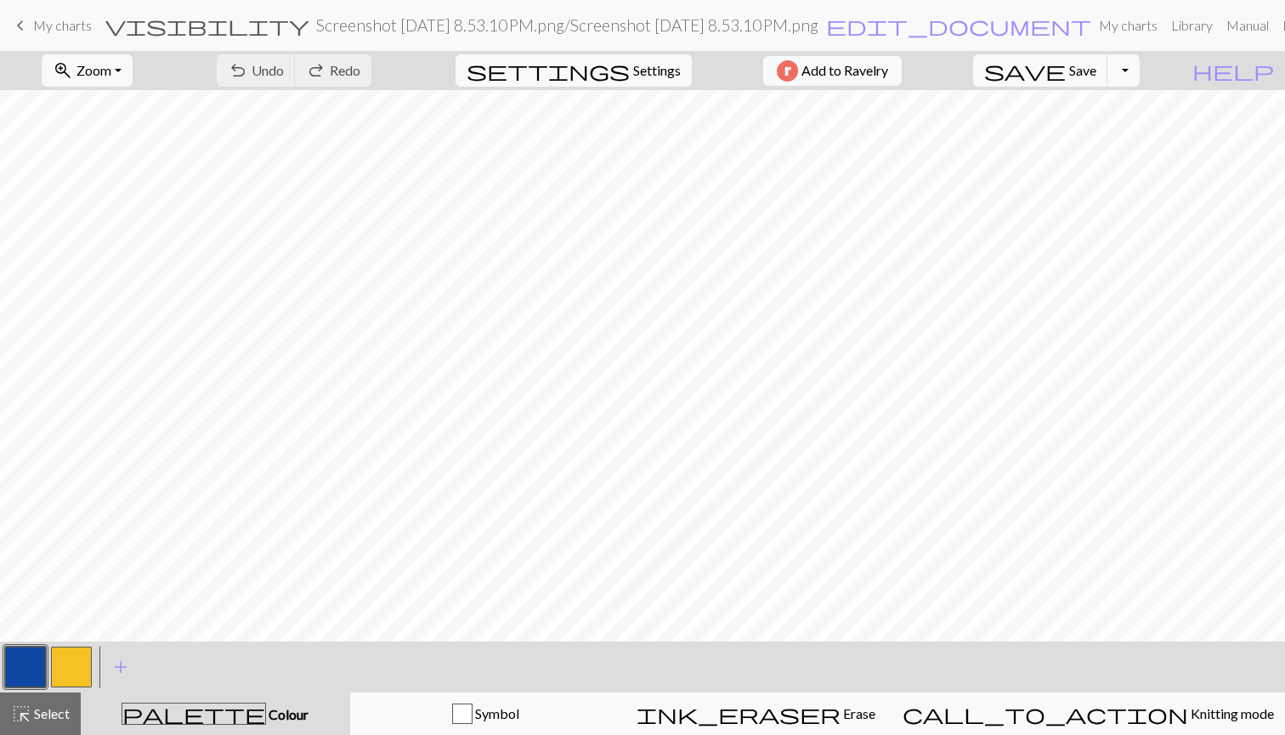
click at [71, 666] on button "button" at bounding box center [71, 667] width 41 height 41
click at [28, 661] on button "button" at bounding box center [25, 667] width 41 height 41
click at [79, 664] on button "button" at bounding box center [71, 667] width 41 height 41
click at [25, 666] on button "button" at bounding box center [25, 667] width 41 height 41
click at [39, 722] on div "highlight_alt Select Select" at bounding box center [40, 714] width 59 height 20
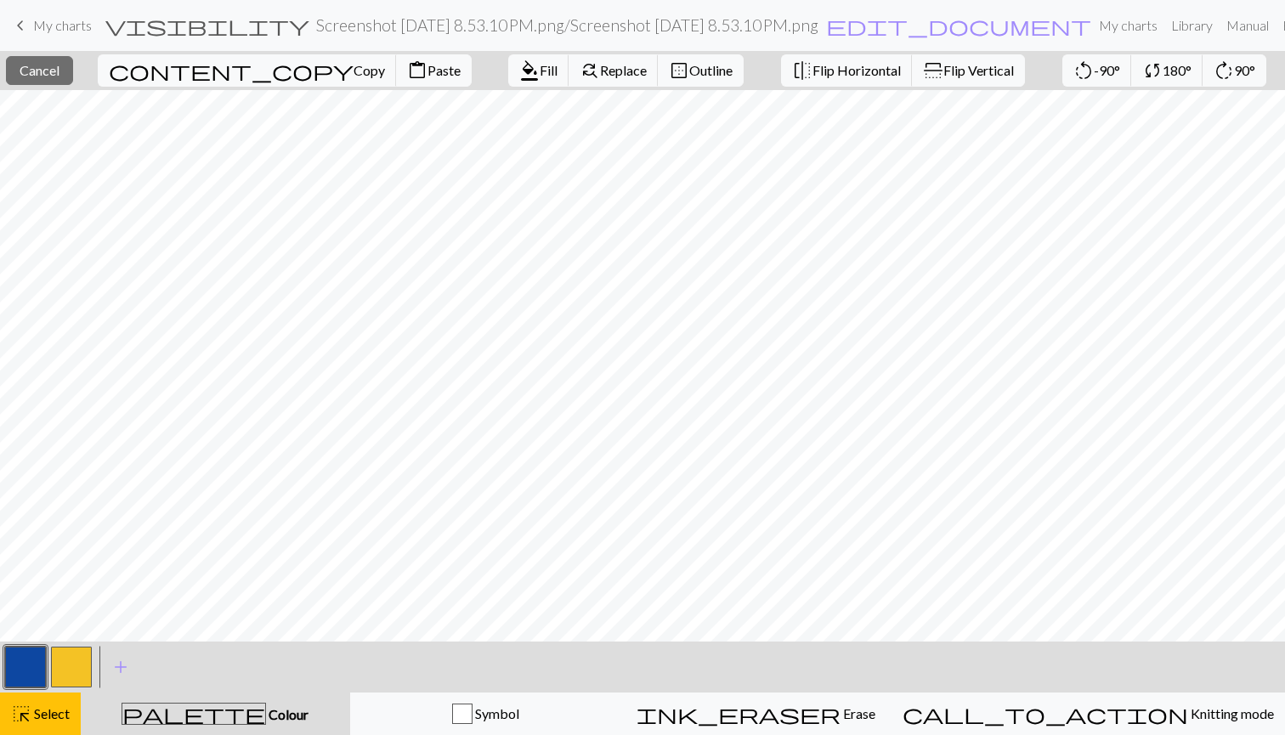
click at [73, 678] on button "button" at bounding box center [71, 667] width 41 height 41
click at [60, 701] on button "highlight_alt Select Select" at bounding box center [40, 714] width 81 height 43
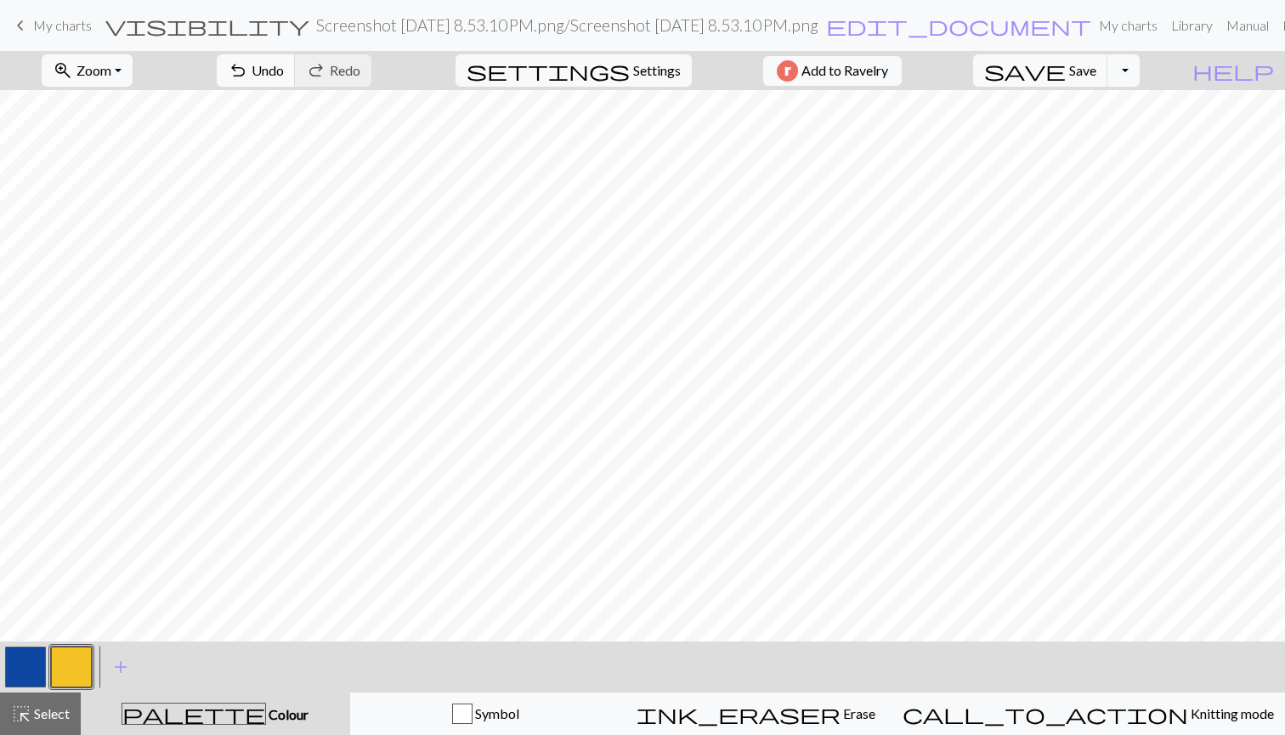
click at [82, 660] on button "button" at bounding box center [71, 667] width 41 height 41
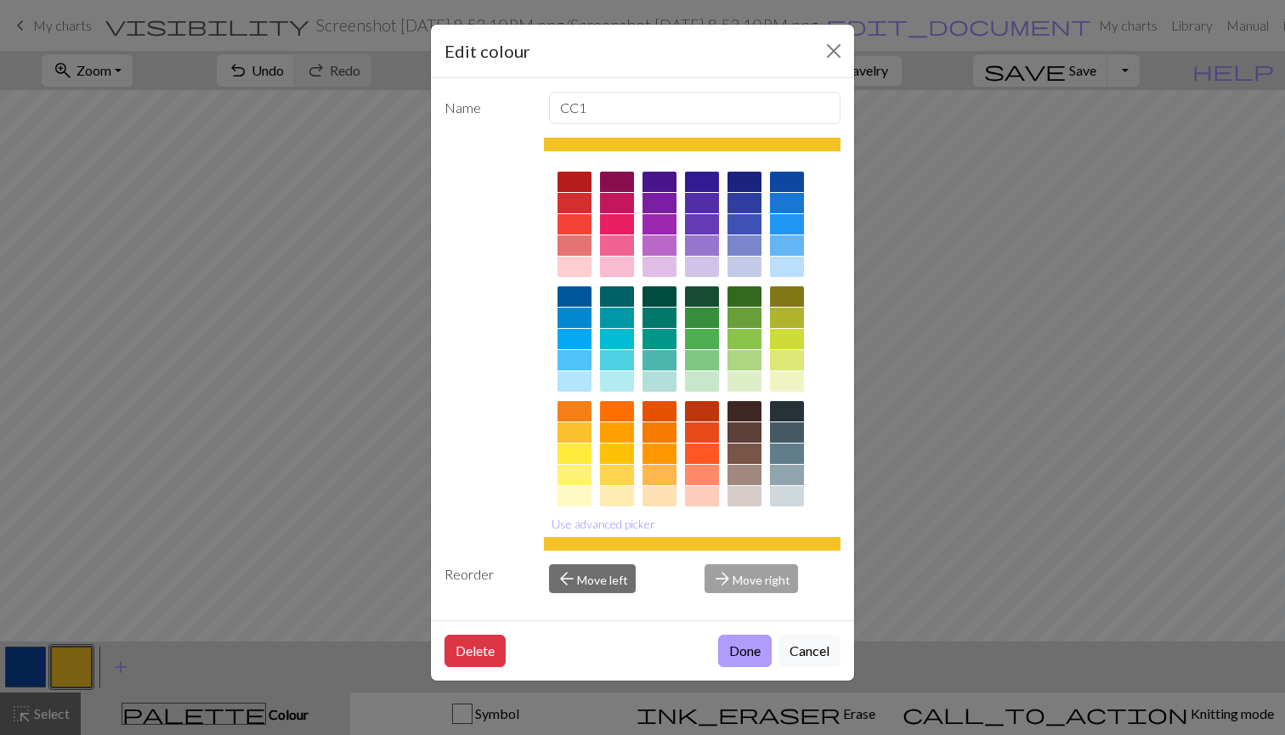
click at [729, 652] on button "Done" at bounding box center [745, 651] width 54 height 32
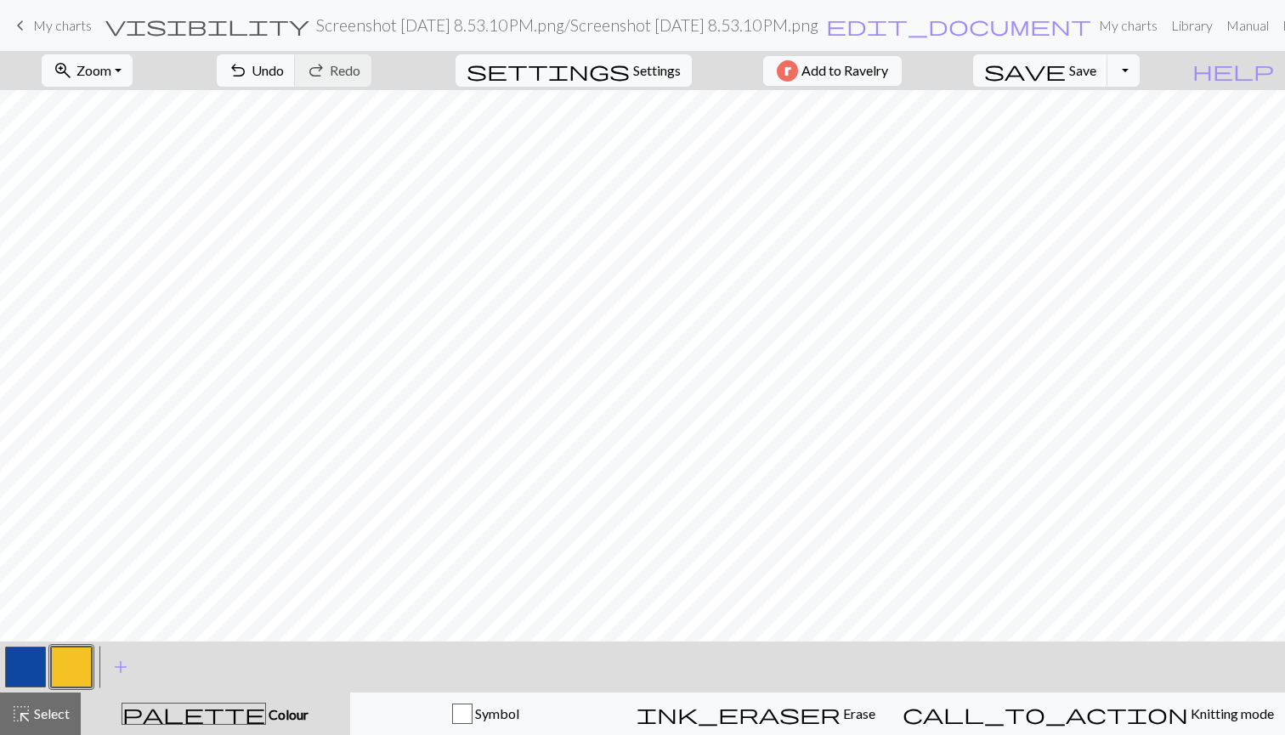
click at [31, 671] on button "button" at bounding box center [25, 667] width 41 height 41
click at [284, 72] on span "Undo" at bounding box center [268, 70] width 32 height 16
click at [284, 74] on span "Undo" at bounding box center [268, 70] width 32 height 16
click at [60, 706] on span "Select" at bounding box center [50, 714] width 38 height 16
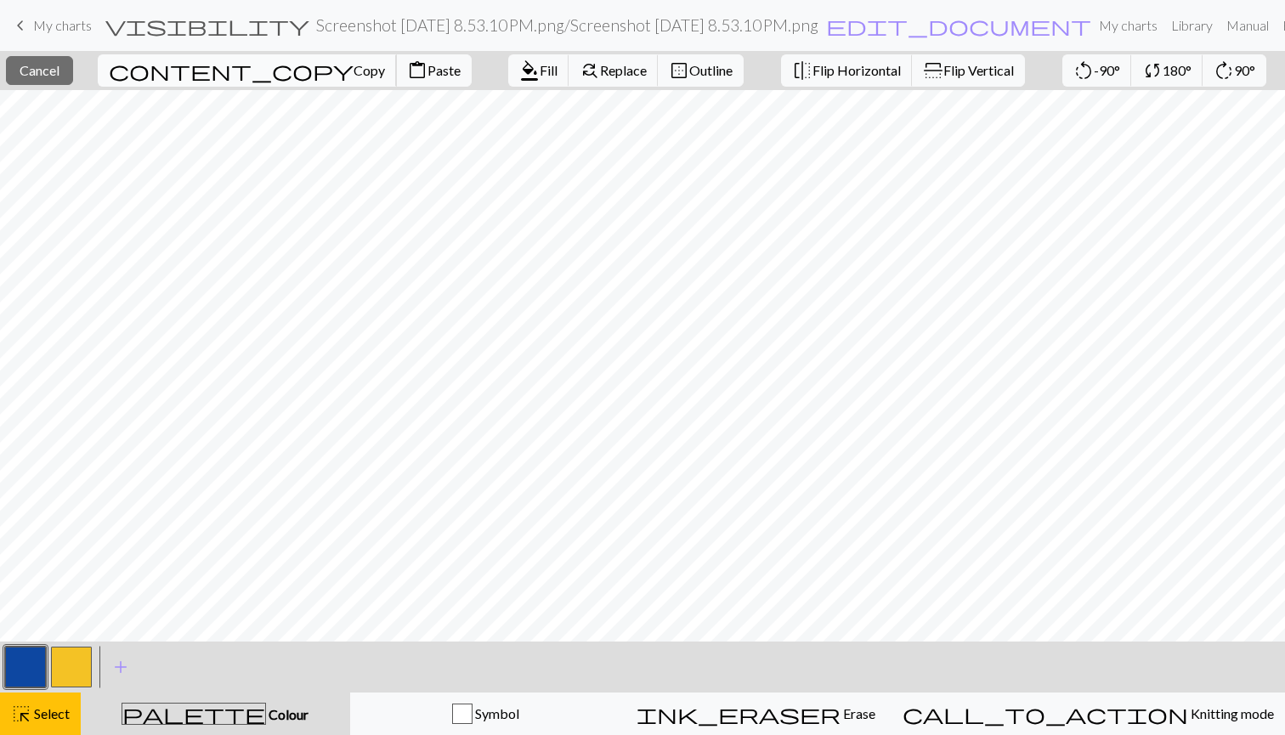
click at [354, 66] on span "Copy" at bounding box center [369, 70] width 31 height 16
click at [428, 71] on span "Paste" at bounding box center [444, 70] width 33 height 16
click at [54, 718] on span "Select" at bounding box center [50, 714] width 38 height 16
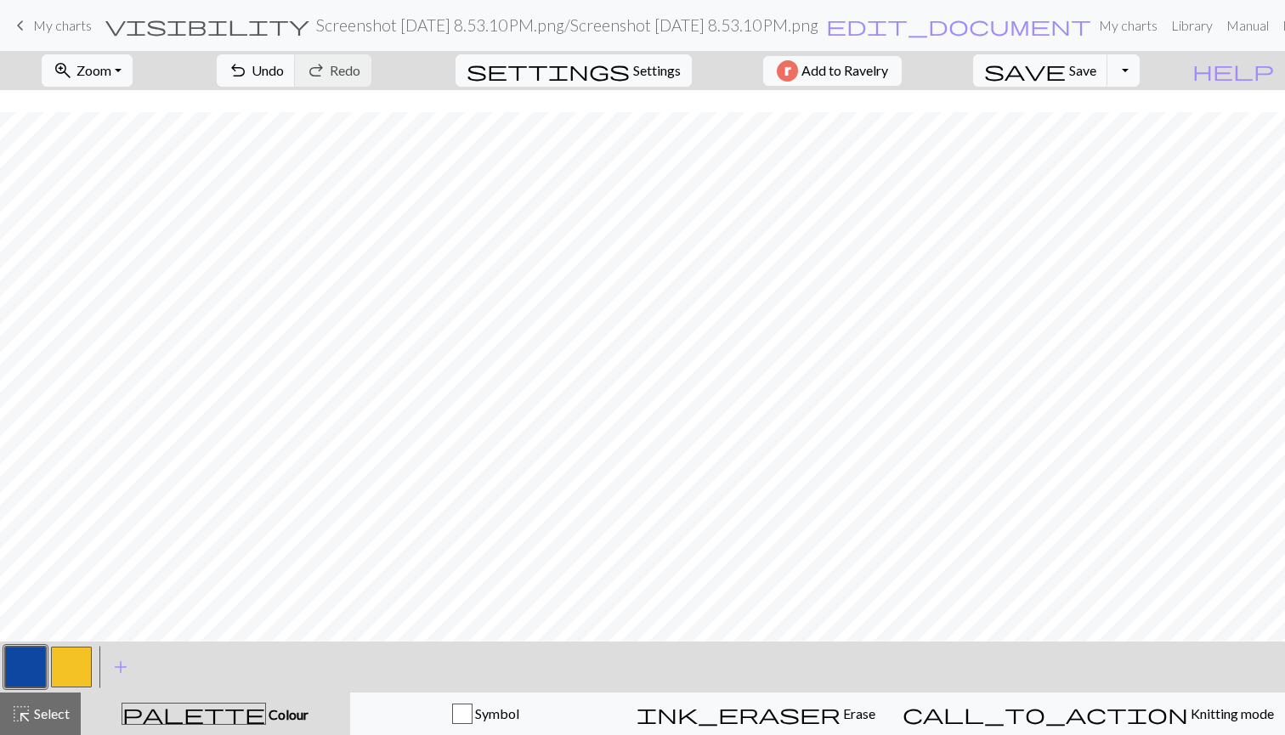
scroll to position [367, 0]
click at [65, 676] on button "button" at bounding box center [71, 667] width 41 height 41
click at [36, 668] on button "button" at bounding box center [25, 667] width 41 height 41
click at [59, 659] on button "button" at bounding box center [71, 667] width 41 height 41
click at [30, 663] on button "button" at bounding box center [25, 667] width 41 height 41
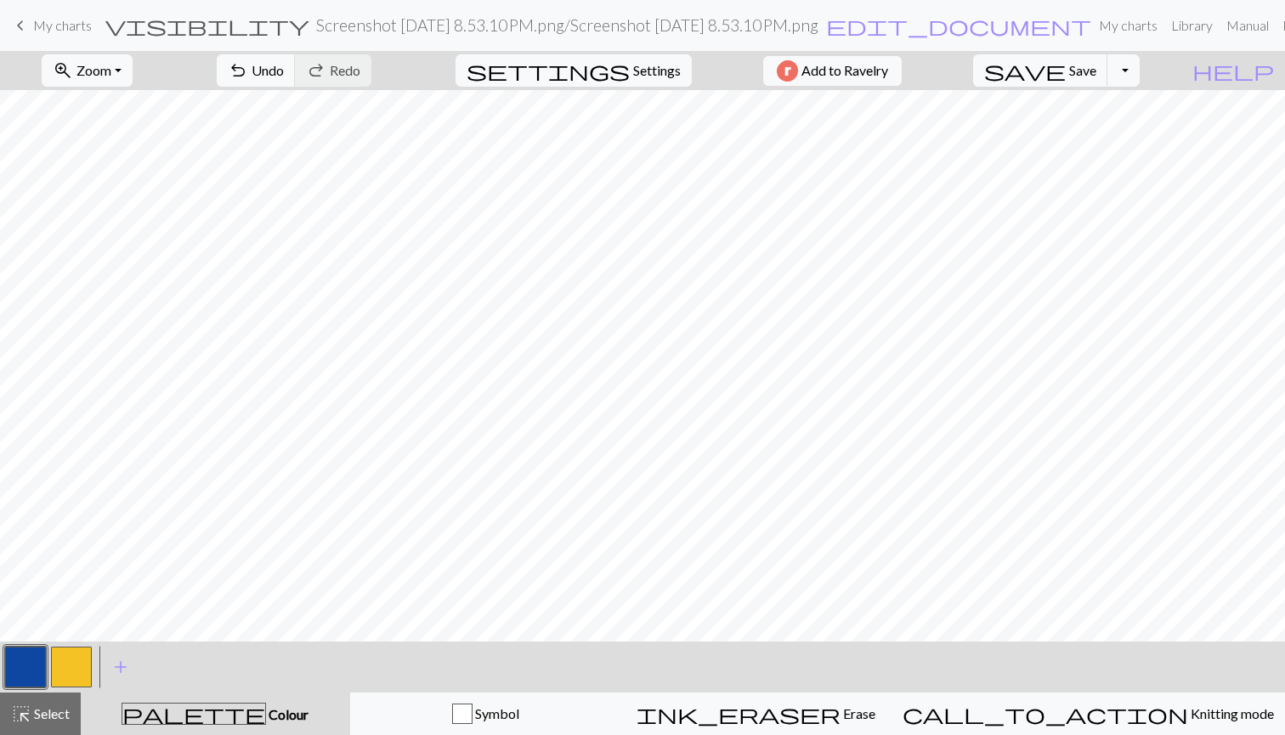
click at [85, 654] on button "button" at bounding box center [71, 667] width 41 height 41
click at [28, 666] on button "button" at bounding box center [25, 667] width 41 height 41
click at [79, 659] on button "button" at bounding box center [71, 667] width 41 height 41
click at [296, 60] on button "undo Undo Undo" at bounding box center [256, 70] width 79 height 32
click at [38, 658] on button "button" at bounding box center [25, 667] width 41 height 41
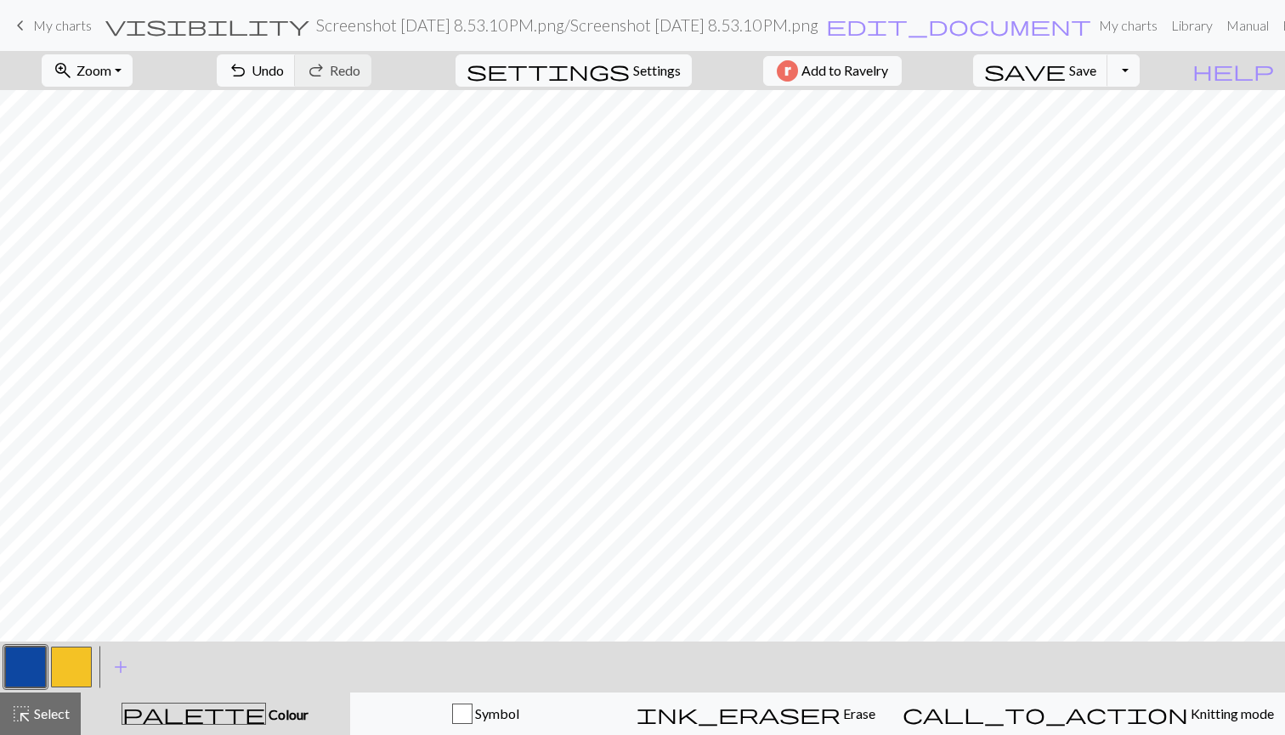
click at [64, 666] on button "button" at bounding box center [71, 667] width 41 height 41
click at [284, 76] on span "Undo" at bounding box center [268, 70] width 32 height 16
click at [19, 666] on button "button" at bounding box center [25, 667] width 41 height 41
click at [248, 68] on span "undo" at bounding box center [238, 71] width 20 height 24
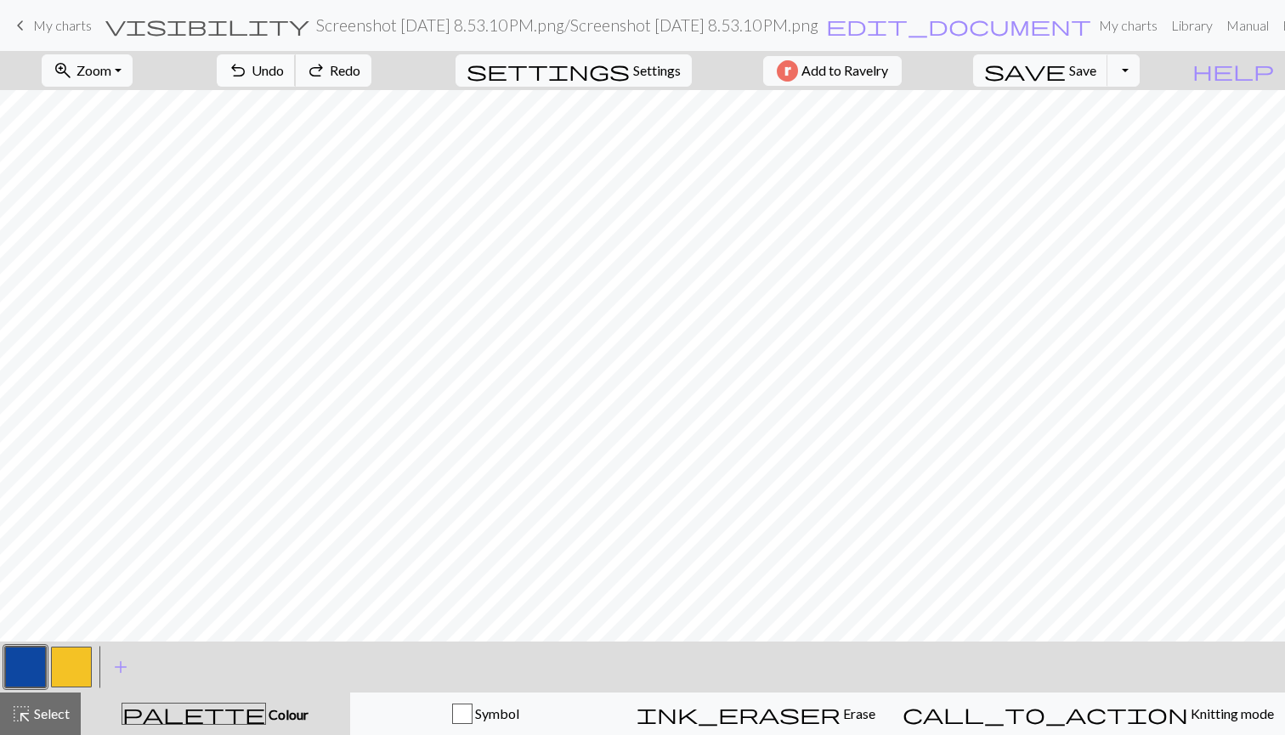
click at [248, 68] on span "undo" at bounding box center [238, 71] width 20 height 24
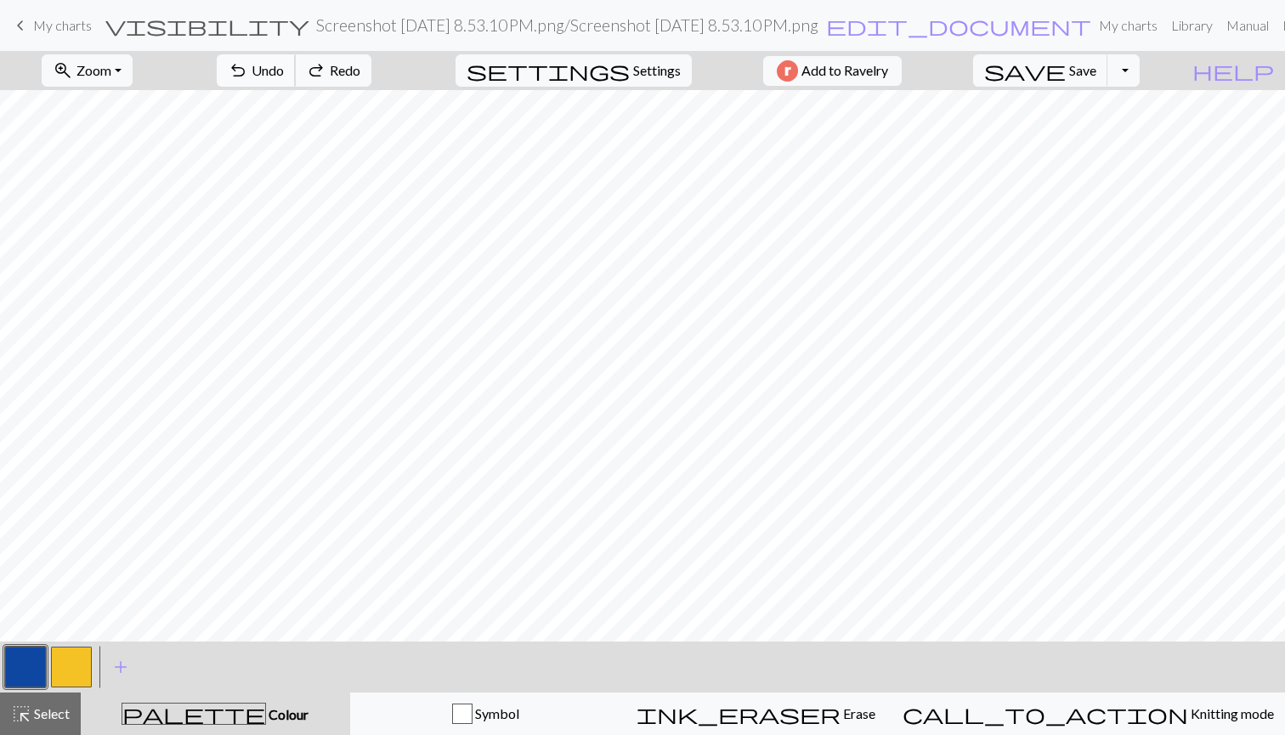
click at [248, 68] on span "undo" at bounding box center [238, 71] width 20 height 24
click at [116, 81] on button "zoom_in Zoom Zoom" at bounding box center [87, 70] width 91 height 32
click at [122, 237] on button "100%" at bounding box center [110, 231] width 134 height 27
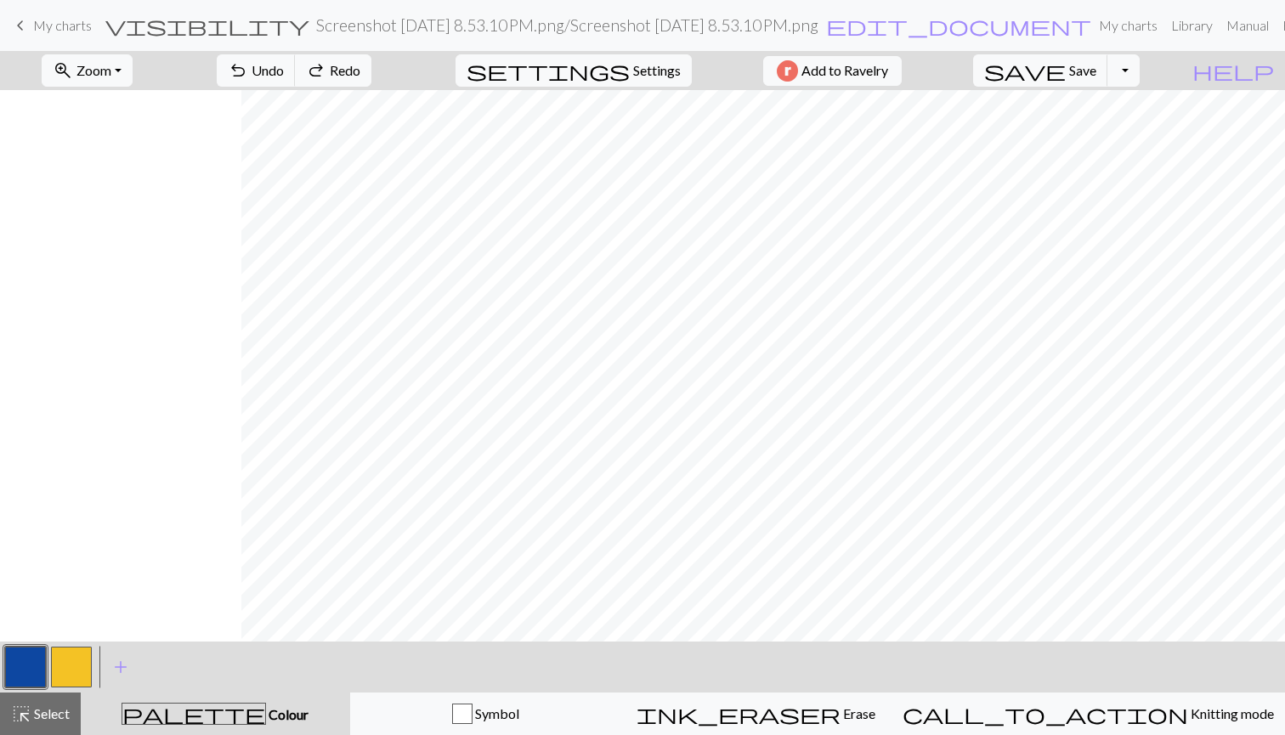
scroll to position [367, 687]
click at [1108, 56] on button "save Save Save" at bounding box center [1040, 70] width 135 height 32
click at [26, 670] on button "button" at bounding box center [25, 667] width 41 height 41
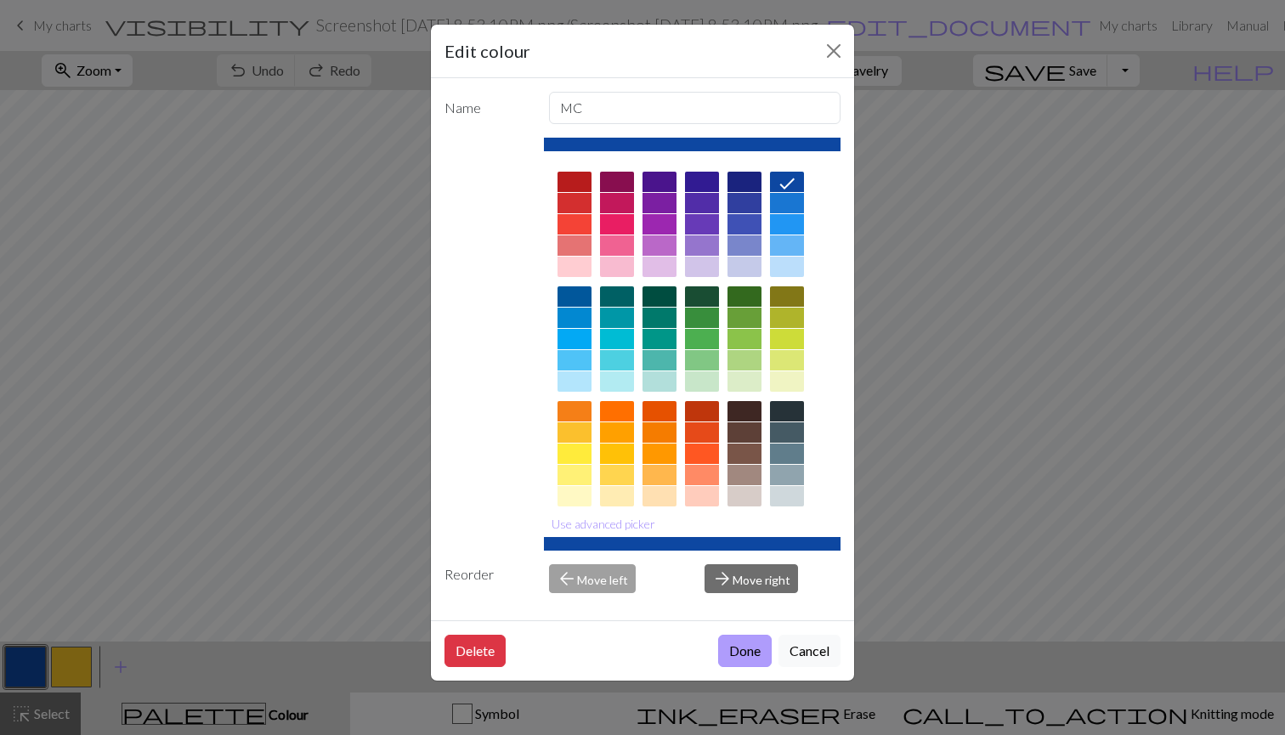
click at [751, 654] on button "Done" at bounding box center [745, 651] width 54 height 32
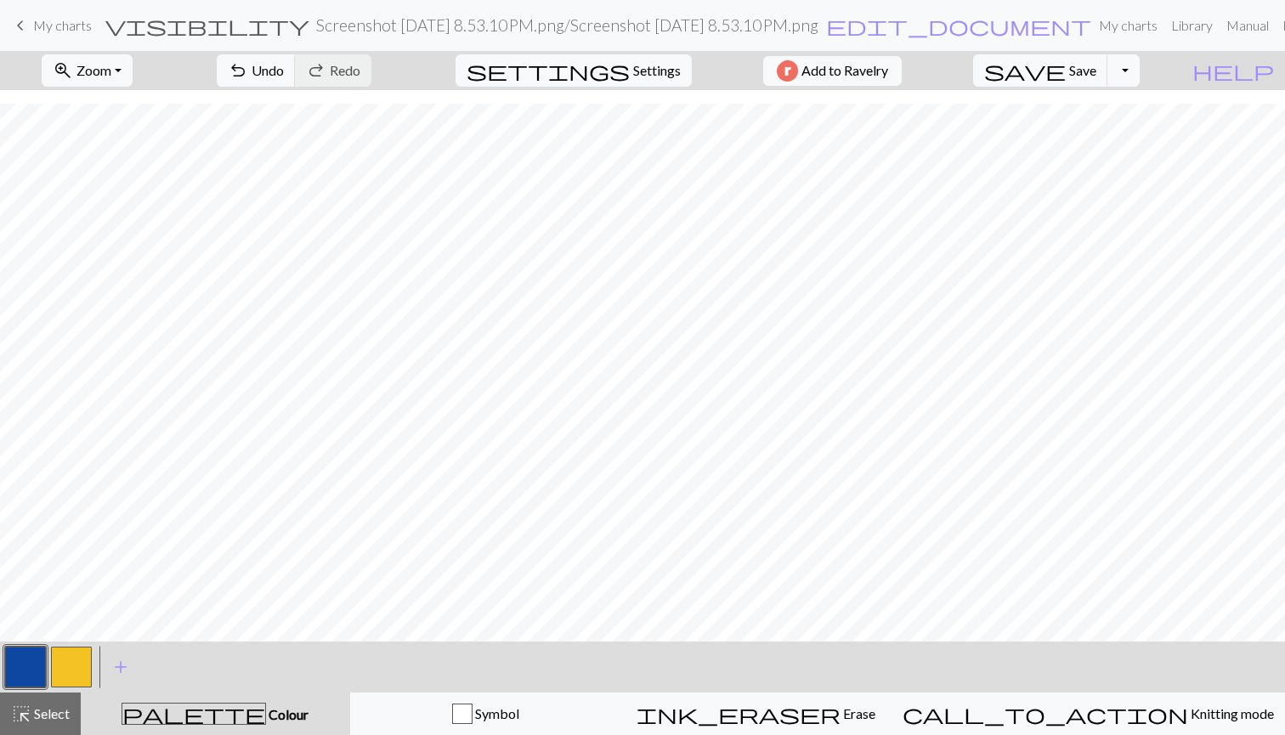
scroll to position [1159, 685]
click at [69, 669] on button "button" at bounding box center [71, 667] width 41 height 41
click at [133, 76] on button "zoom_in Zoom Zoom" at bounding box center [87, 70] width 91 height 32
click at [140, 111] on button "Fit all" at bounding box center [110, 107] width 134 height 27
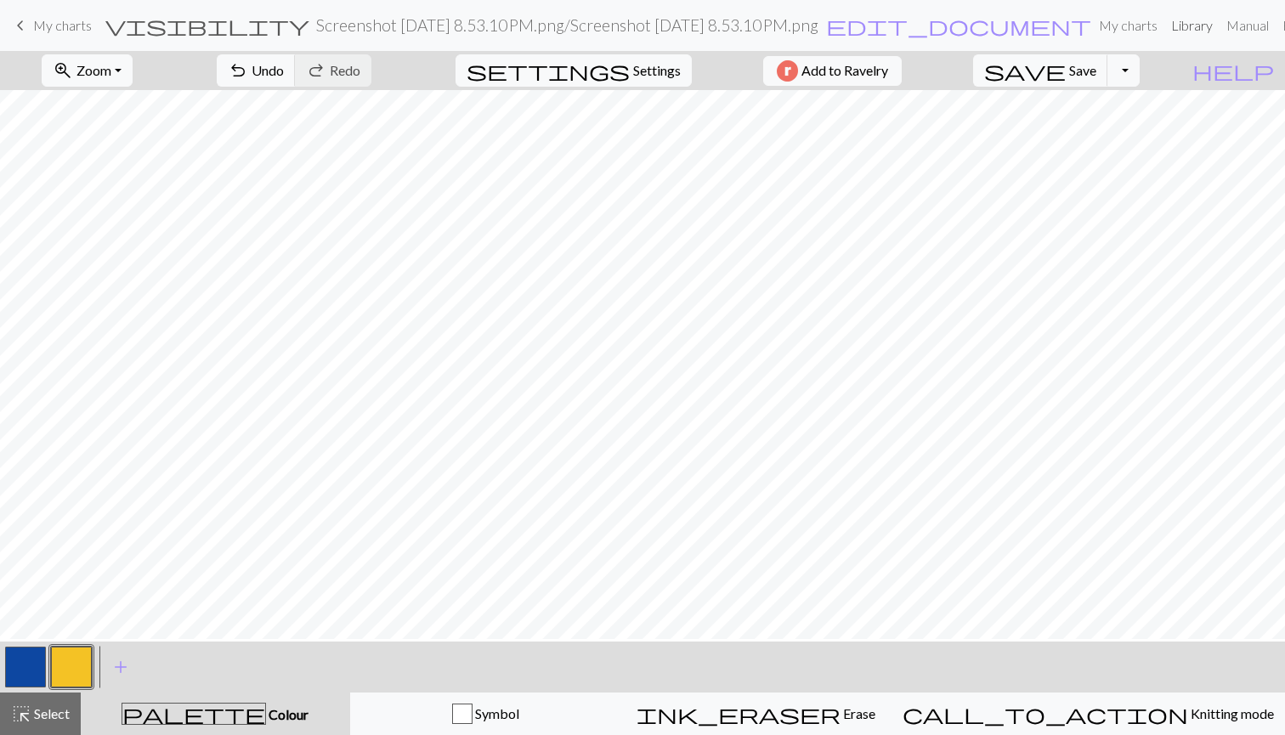
scroll to position [569, 0]
click at [1097, 66] on span "Save" at bounding box center [1082, 70] width 27 height 16
click at [1097, 72] on span "Save" at bounding box center [1082, 70] width 27 height 16
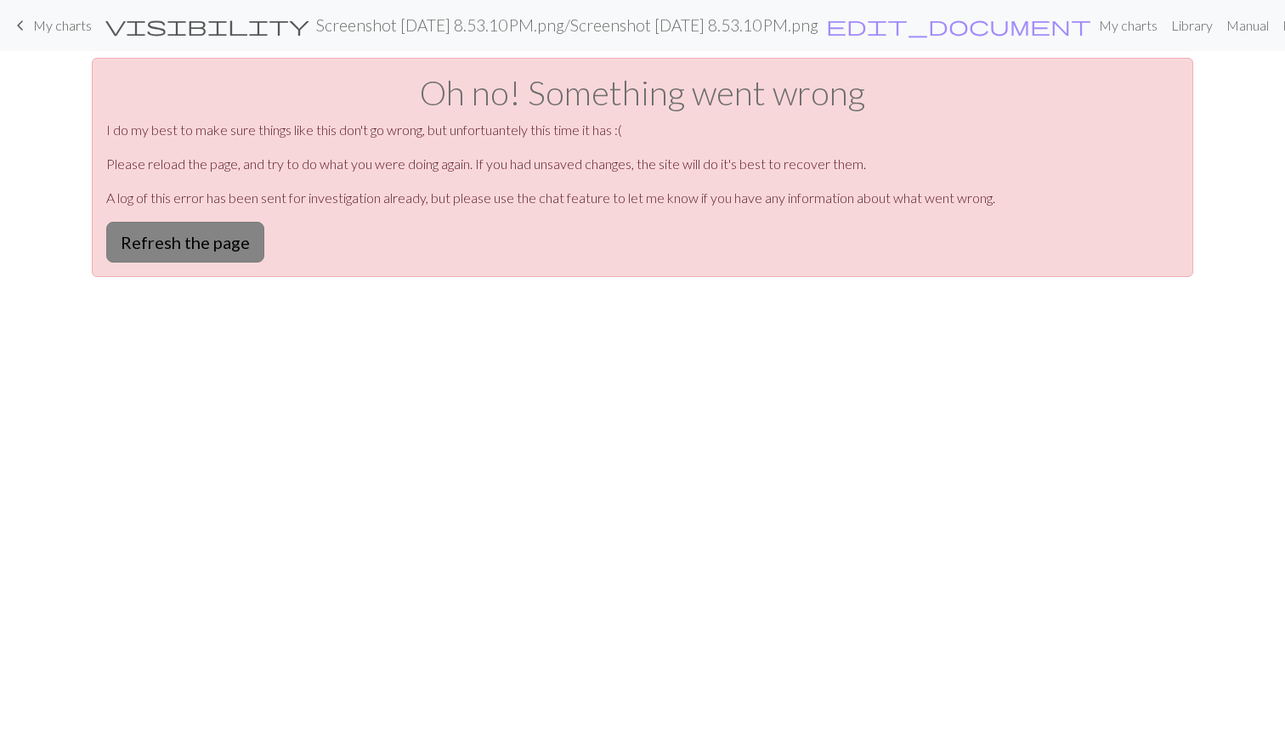
click at [235, 252] on button "Refresh the page" at bounding box center [185, 242] width 158 height 41
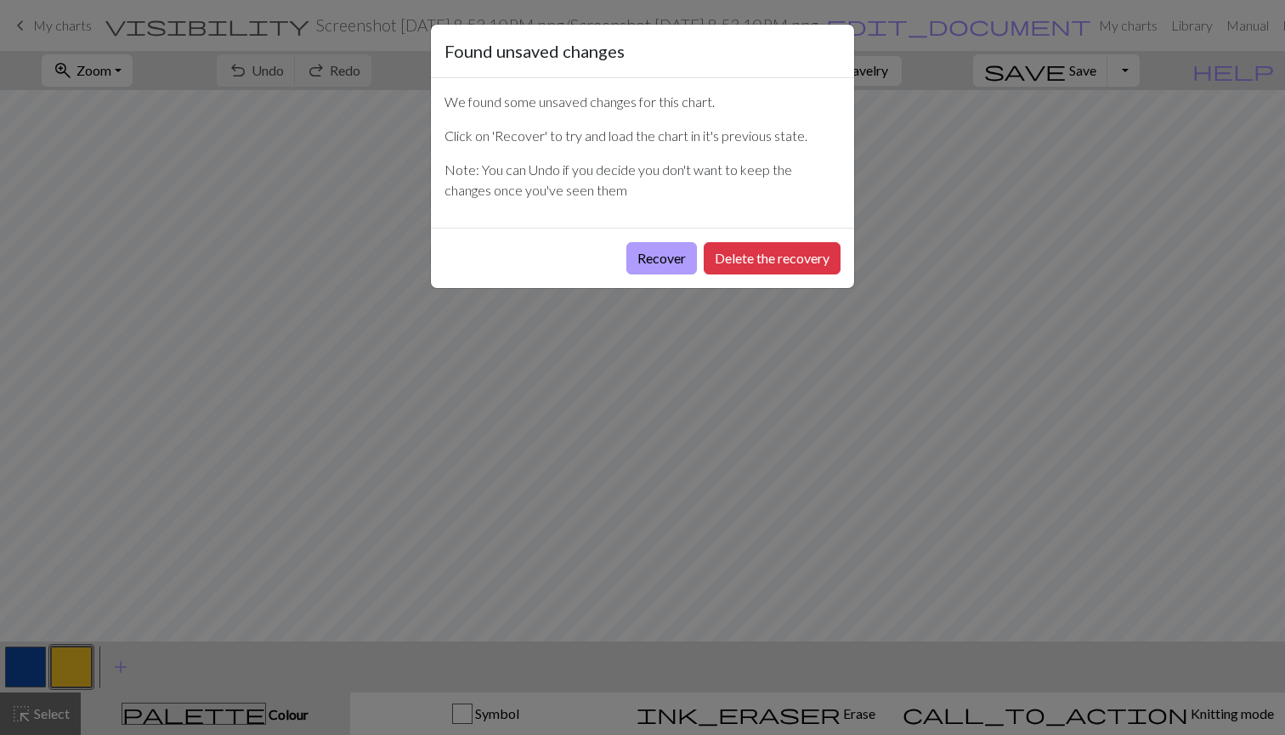
click at [642, 252] on button "Recover" at bounding box center [661, 258] width 71 height 32
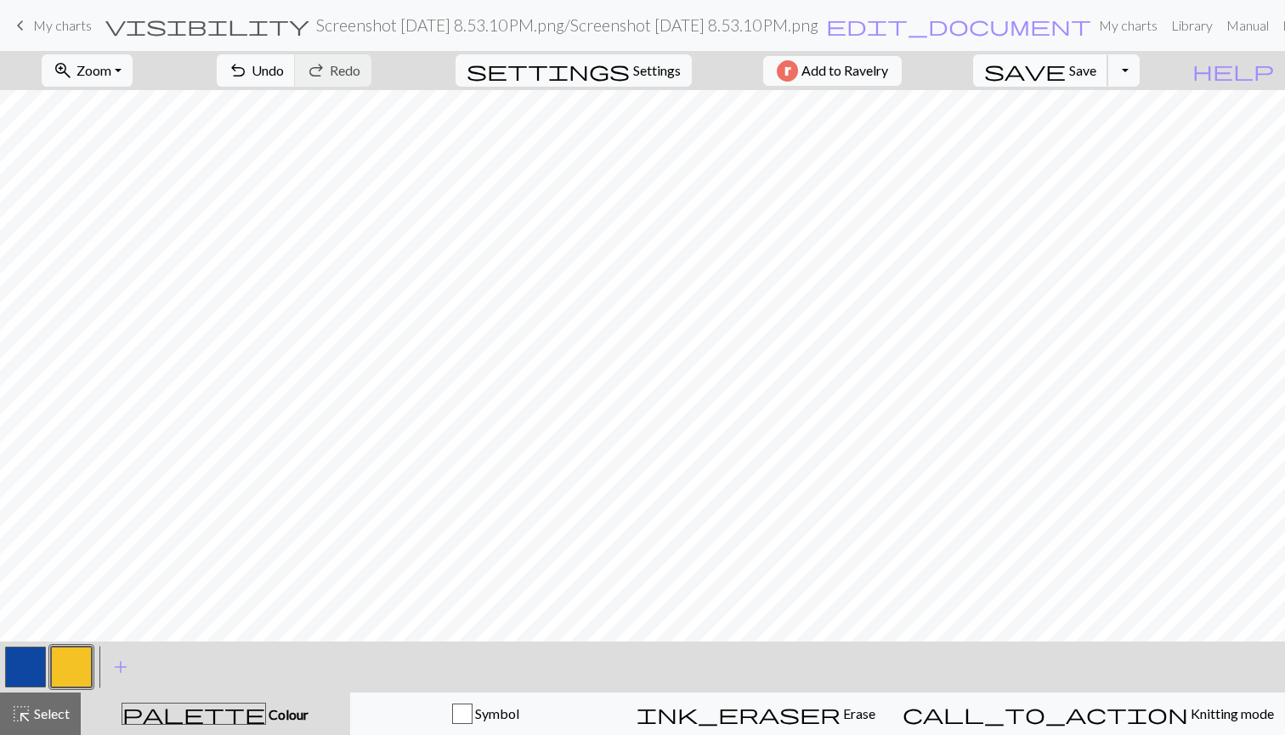
click at [1097, 70] on span "Save" at bounding box center [1082, 70] width 27 height 16
click at [22, 672] on button "button" at bounding box center [25, 667] width 41 height 41
click at [26, 670] on button "button" at bounding box center [25, 667] width 41 height 41
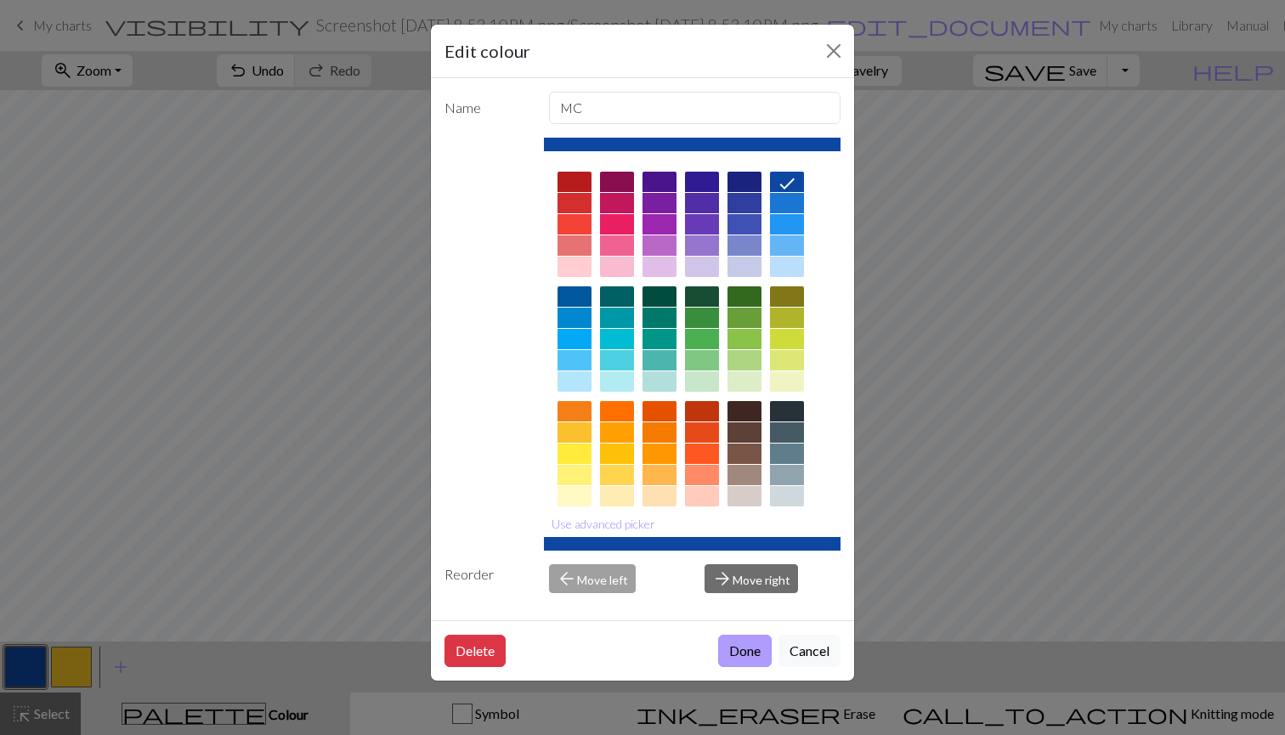
click at [750, 644] on button "Done" at bounding box center [745, 651] width 54 height 32
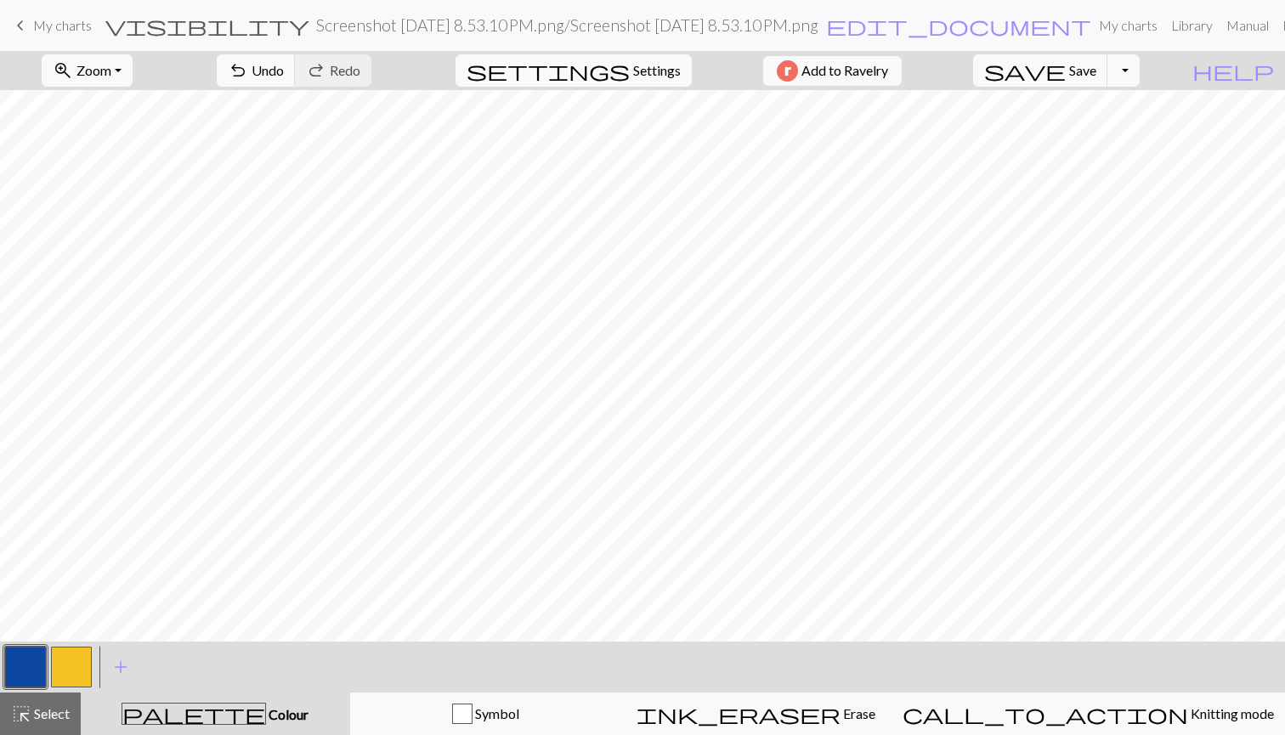
click at [80, 671] on button "button" at bounding box center [71, 667] width 41 height 41
click at [11, 672] on button "button" at bounding box center [25, 667] width 41 height 41
click at [133, 66] on button "zoom_in Zoom Zoom" at bounding box center [87, 70] width 91 height 32
click at [128, 99] on button "Fit all" at bounding box center [110, 107] width 134 height 27
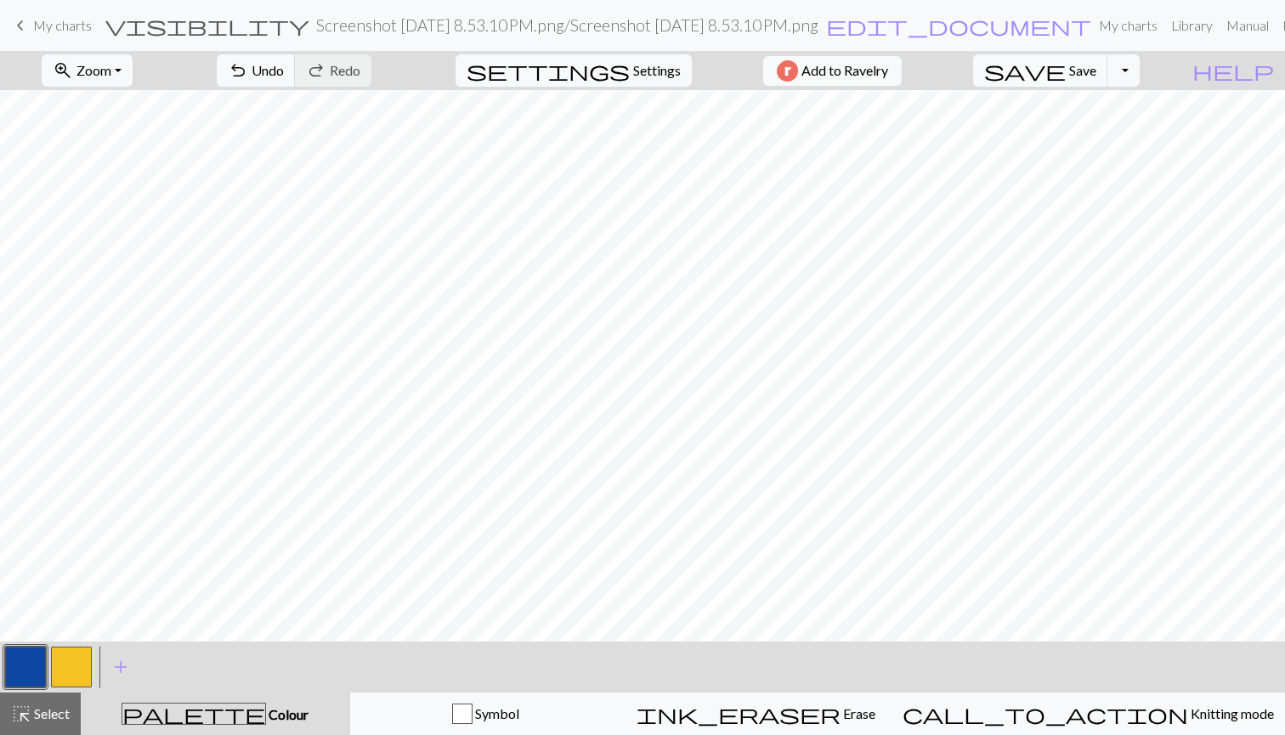
click at [82, 667] on button "button" at bounding box center [71, 667] width 41 height 41
click at [31, 664] on button "button" at bounding box center [25, 667] width 41 height 41
click at [65, 657] on button "button" at bounding box center [71, 667] width 41 height 41
click at [30, 672] on button "button" at bounding box center [25, 667] width 41 height 41
click at [83, 670] on button "button" at bounding box center [71, 667] width 41 height 41
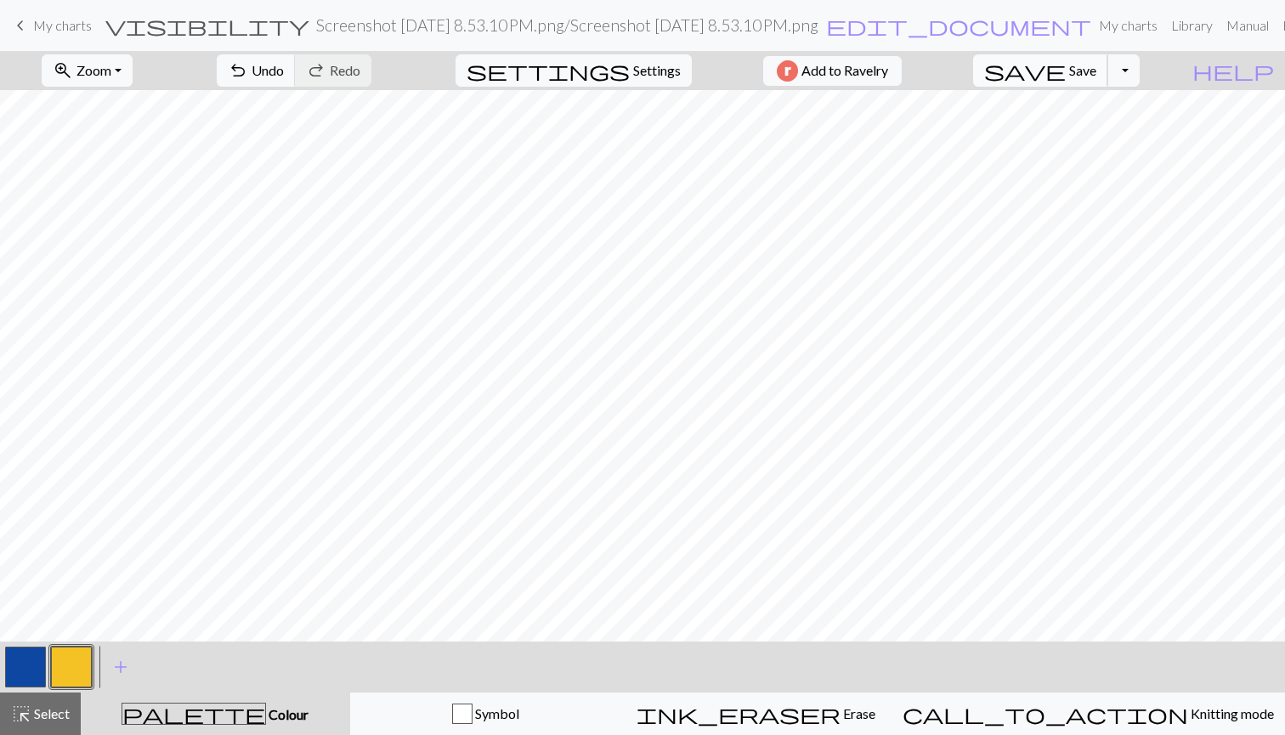
click at [1097, 67] on span "Save" at bounding box center [1082, 70] width 27 height 16
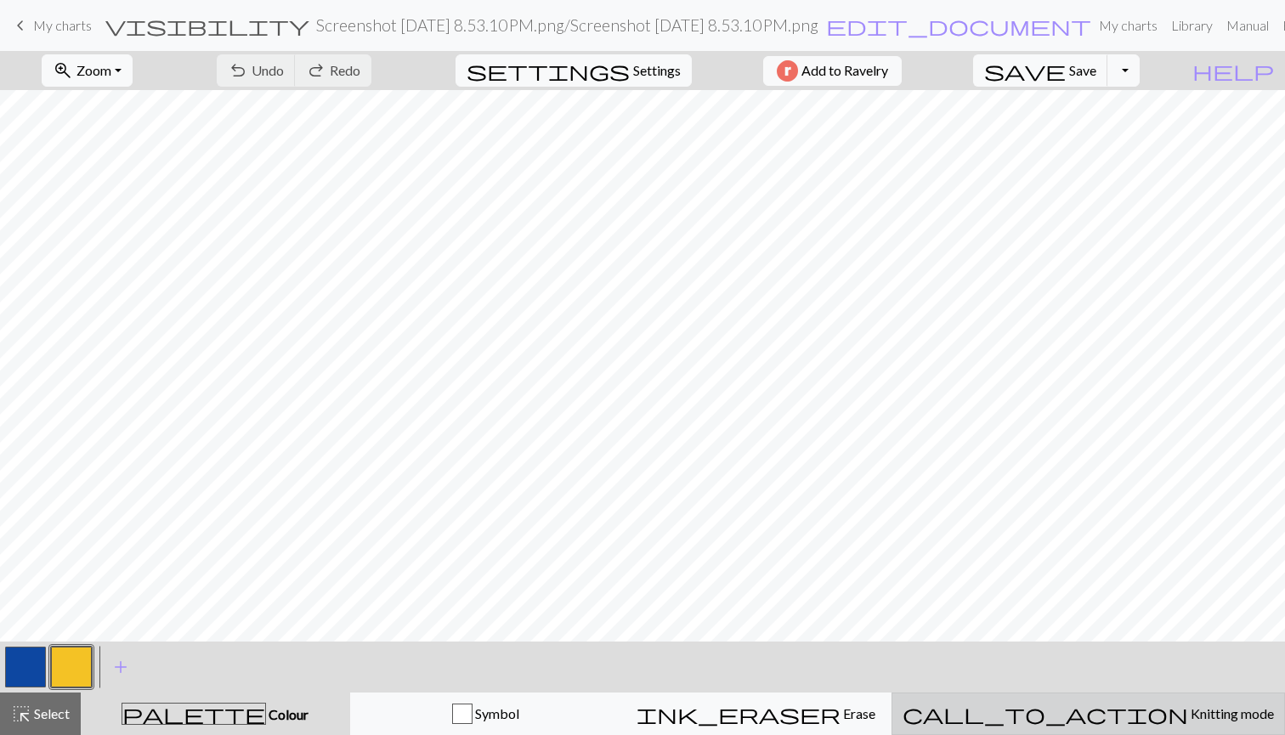
click at [1188, 718] on span "Knitting mode" at bounding box center [1231, 714] width 86 height 16
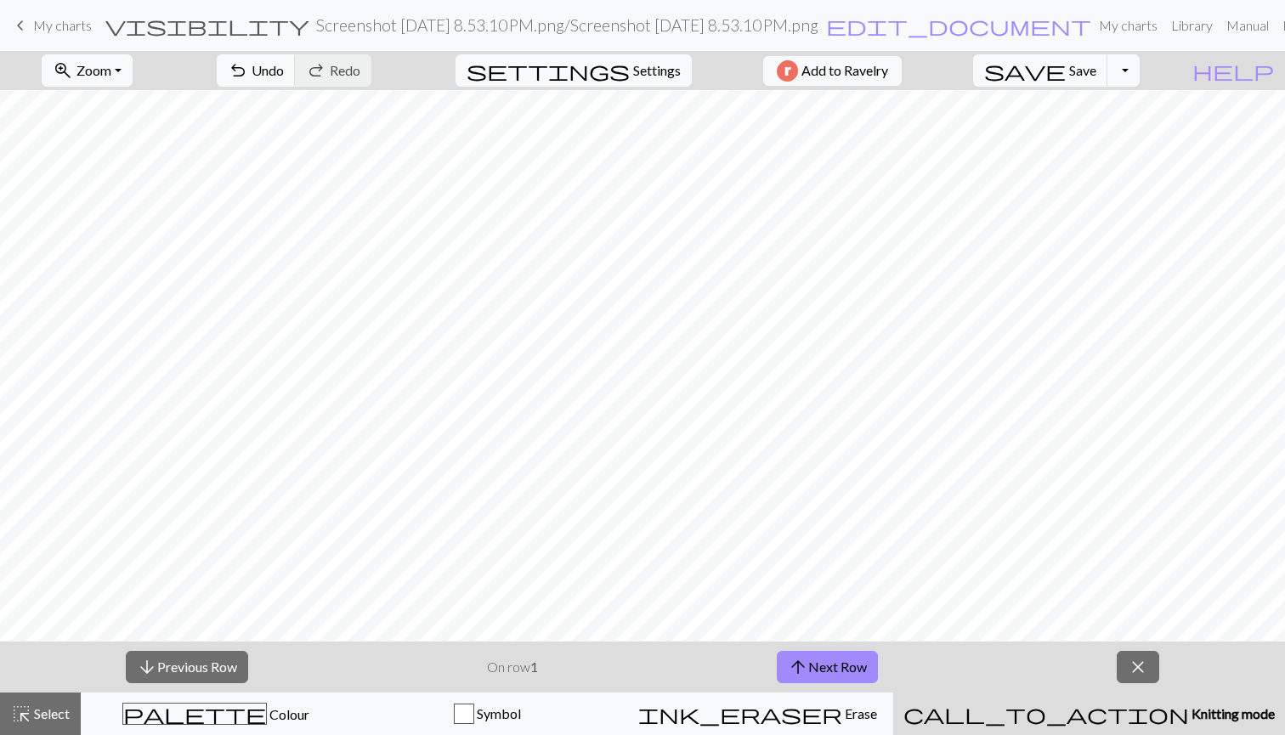
scroll to position [579, 0]
click at [814, 674] on button "arrow_upward Next Row" at bounding box center [827, 667] width 101 height 32
click at [230, 670] on button "arrow_downward Previous Row" at bounding box center [187, 667] width 122 height 32
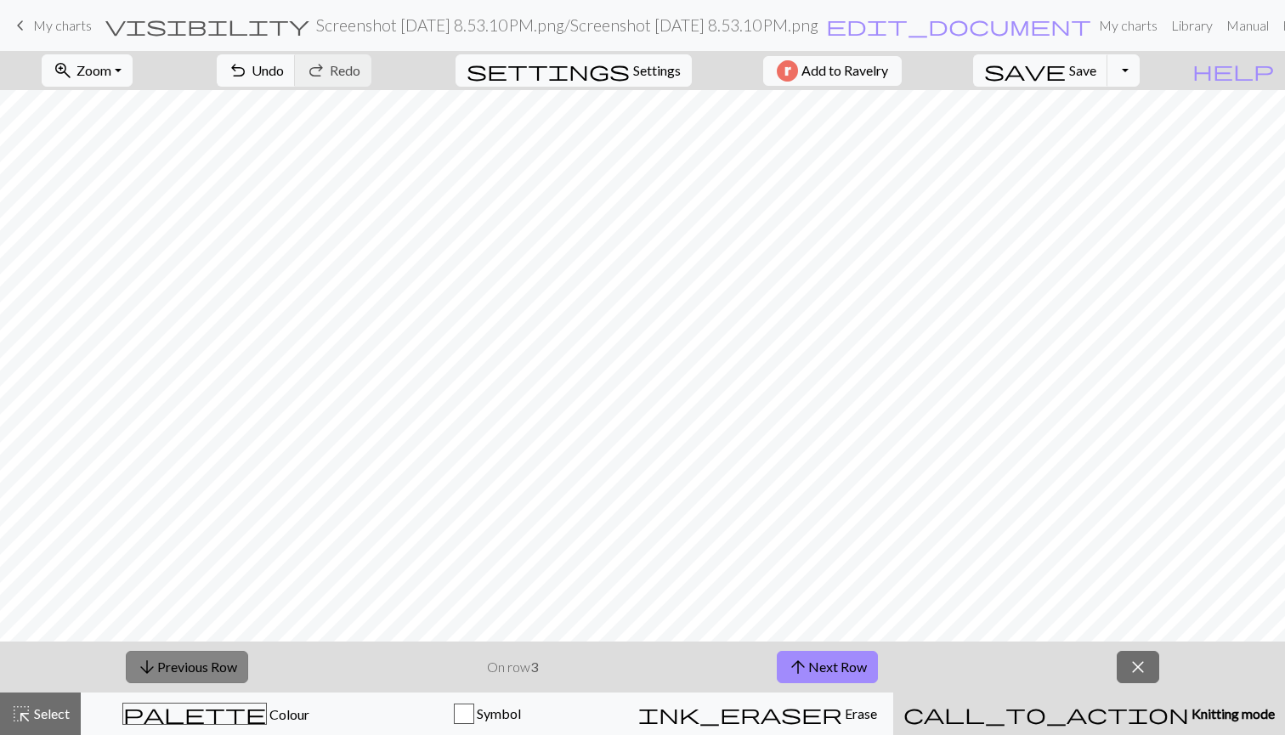
click at [230, 670] on button "arrow_downward Previous Row" at bounding box center [187, 667] width 122 height 32
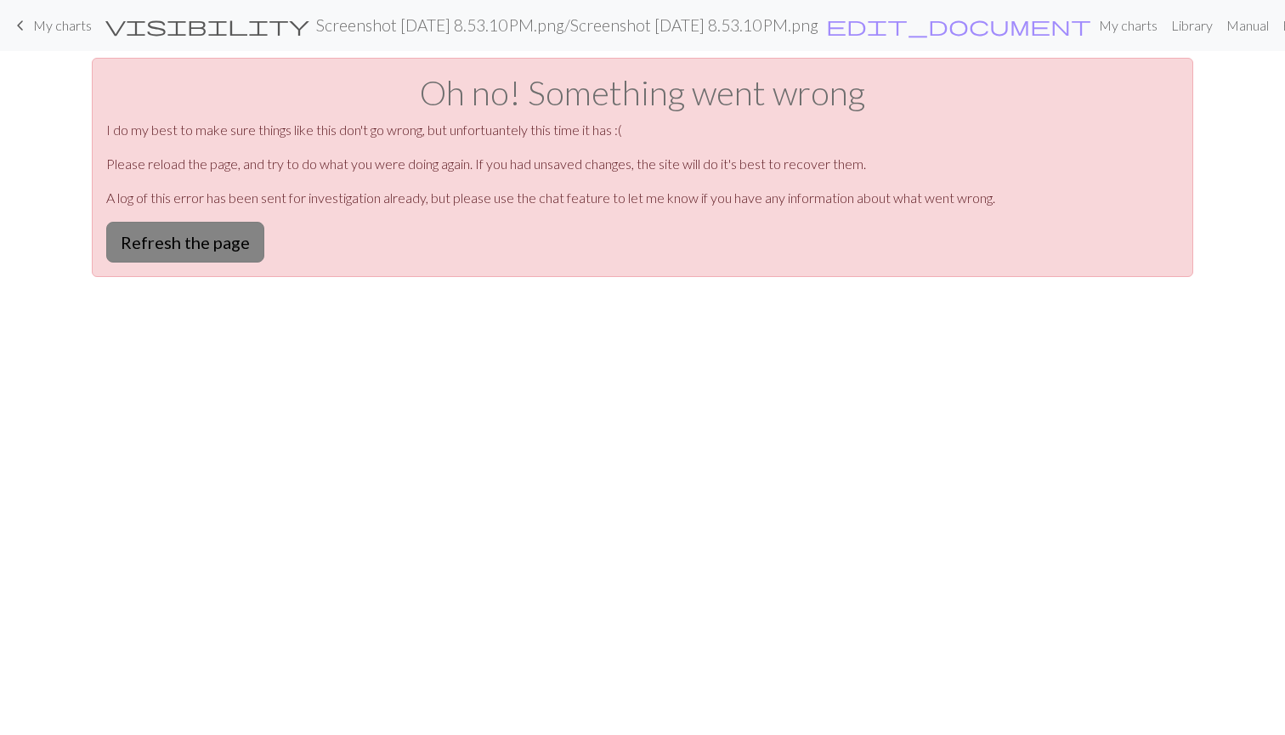
click at [167, 240] on button "Refresh the page" at bounding box center [185, 242] width 158 height 41
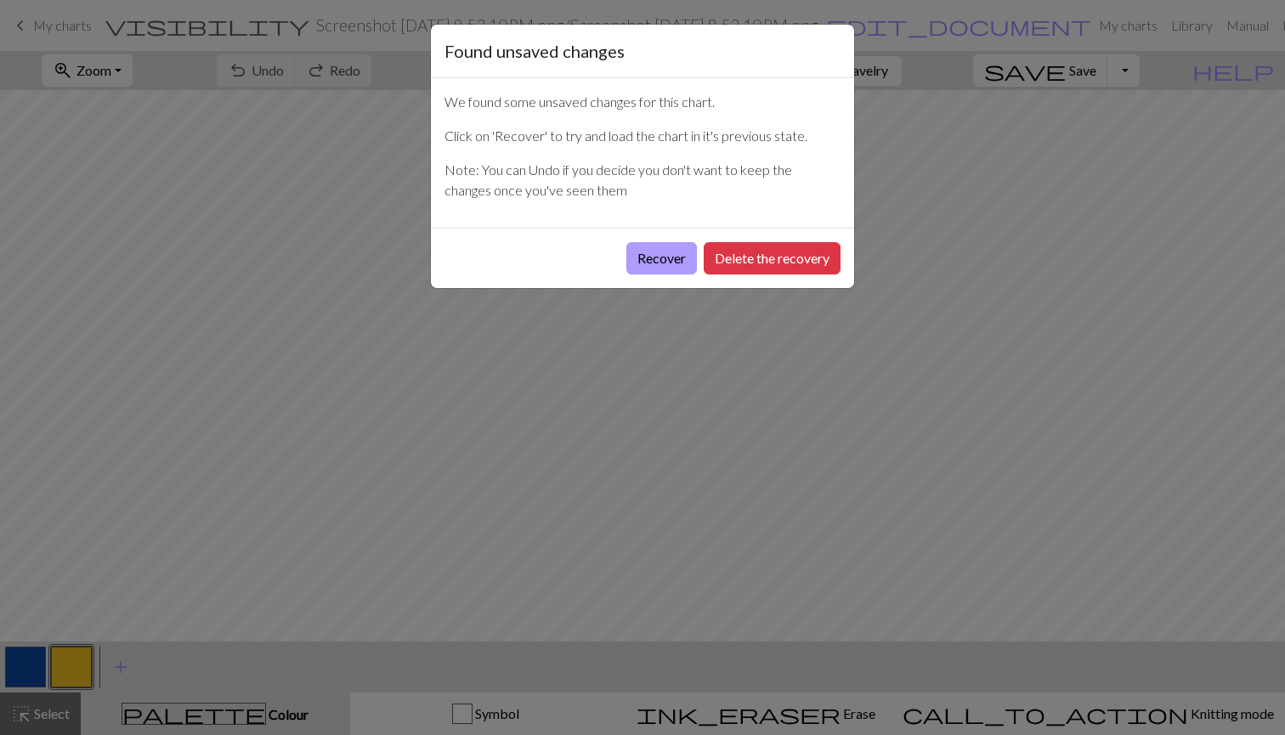
click at [668, 247] on button "Recover" at bounding box center [661, 258] width 71 height 32
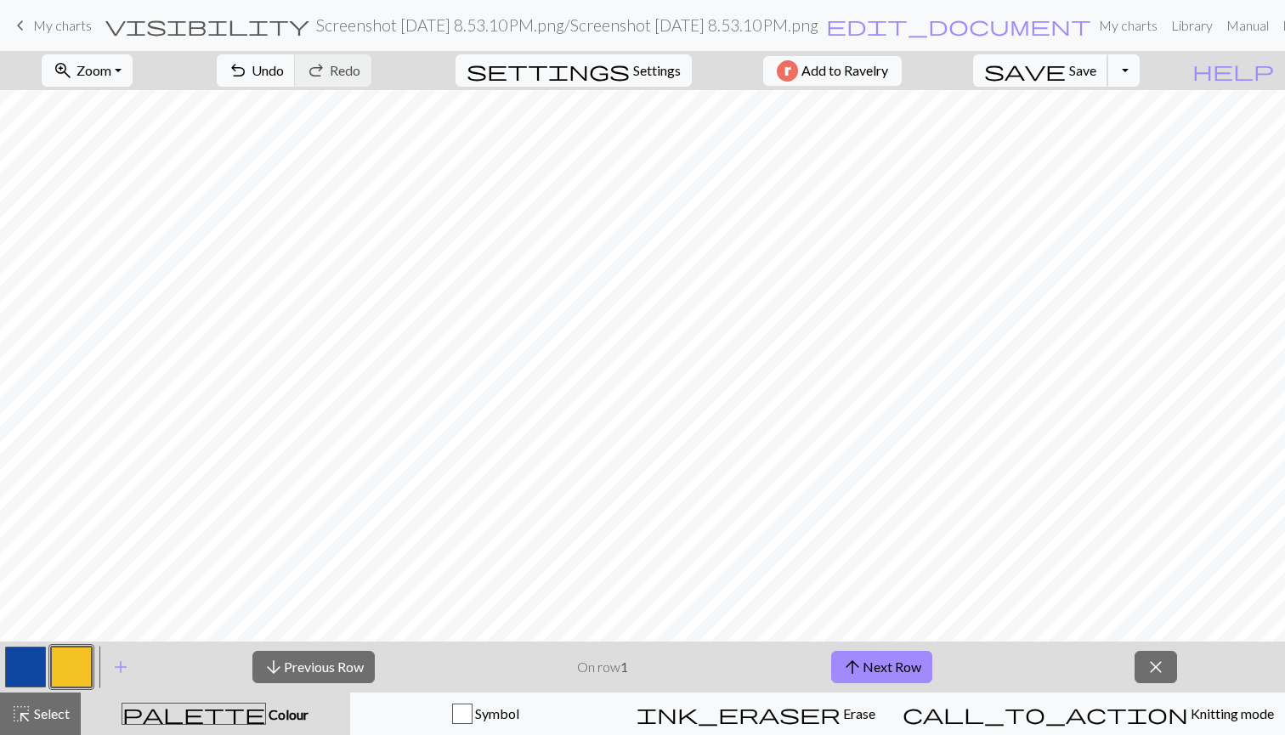
click at [1066, 77] on span "save" at bounding box center [1025, 71] width 82 height 24
click at [279, 714] on div "palette Colour Colour" at bounding box center [215, 714] width 249 height 22
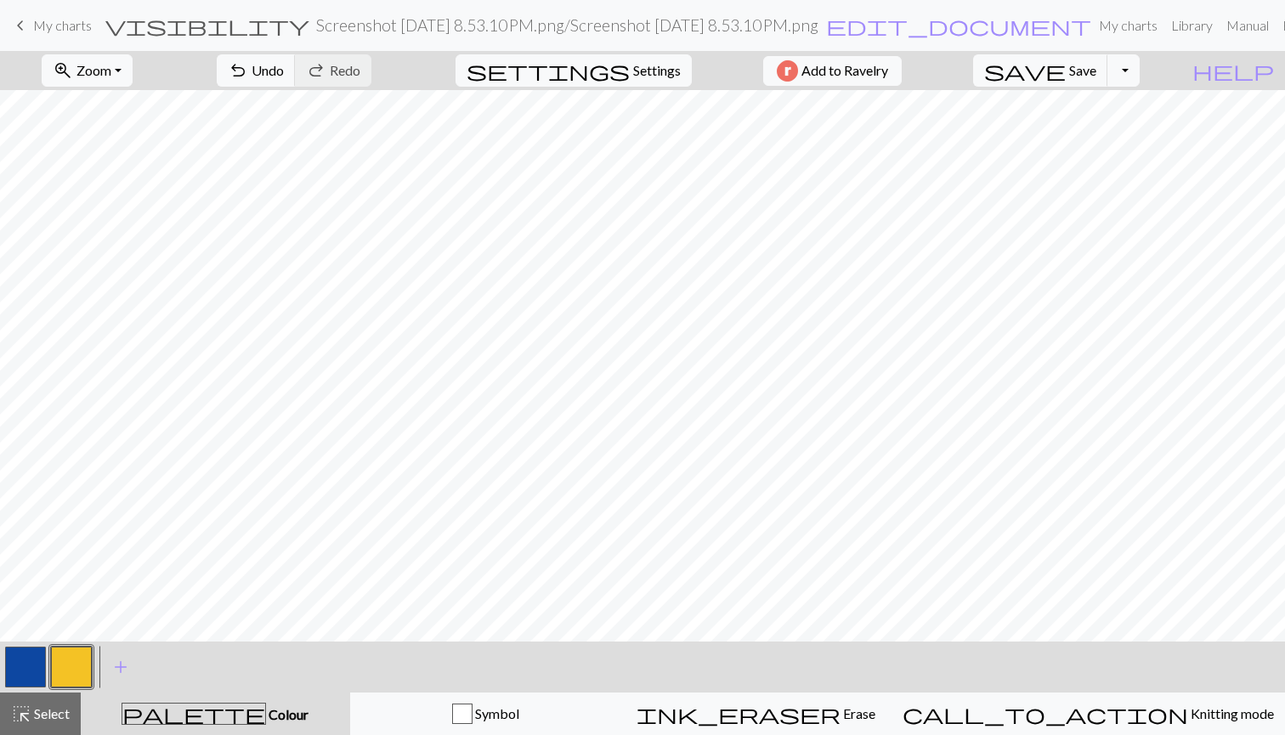
click at [318, 728] on button "palette Colour Colour" at bounding box center [215, 714] width 269 height 43
click at [133, 76] on button "zoom_in Zoom Zoom" at bounding box center [87, 70] width 91 height 32
click at [139, 118] on button "Fit all" at bounding box center [110, 107] width 134 height 27
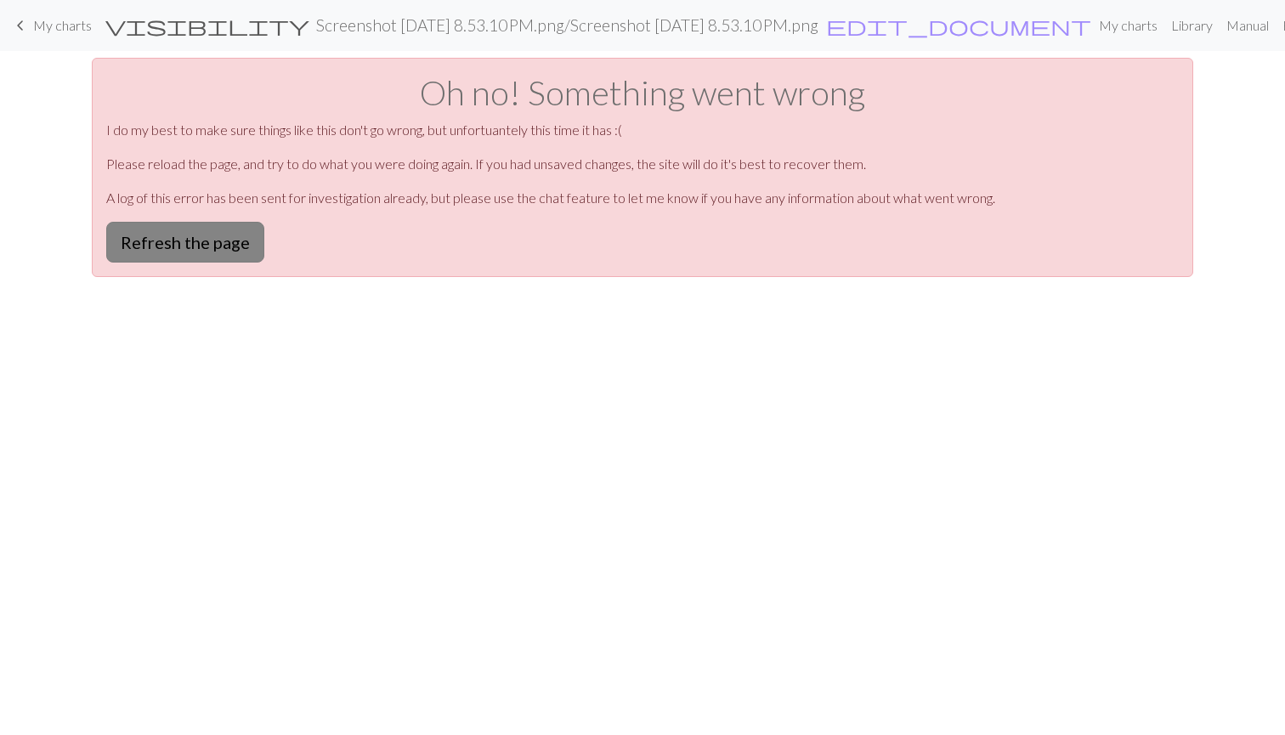
click at [218, 252] on button "Refresh the page" at bounding box center [185, 242] width 158 height 41
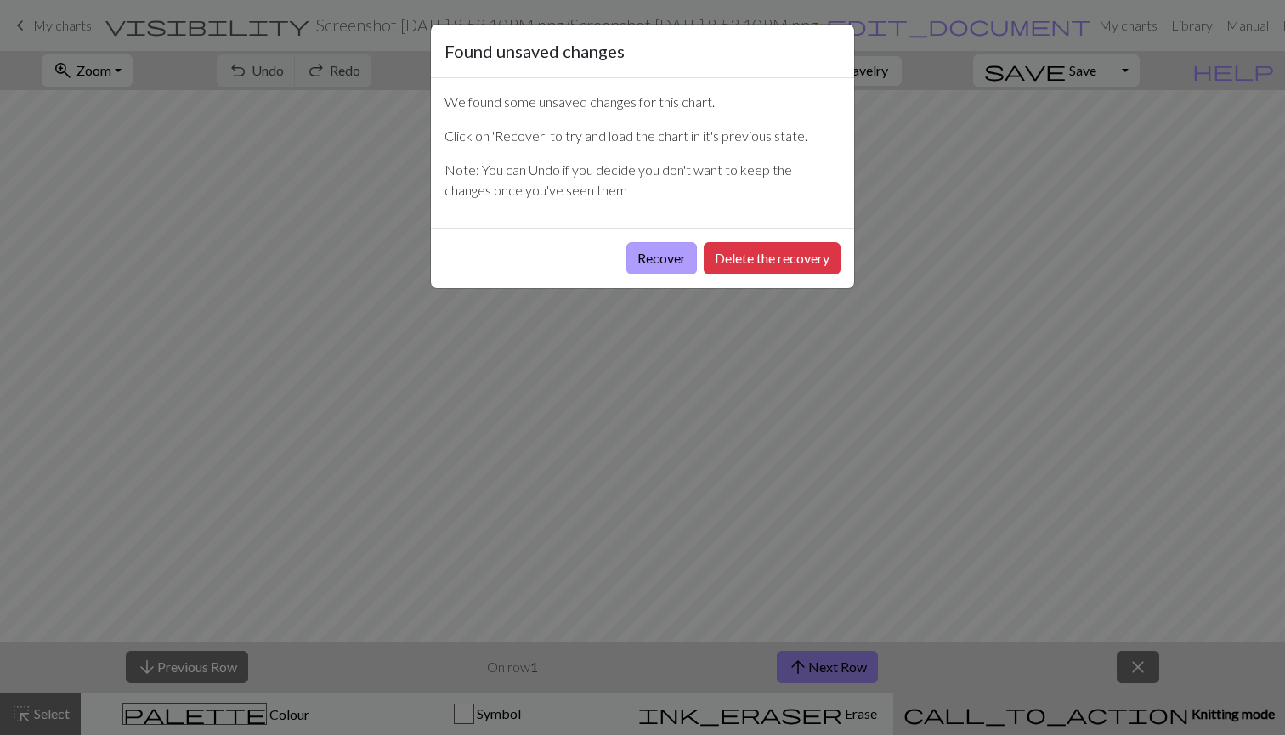
click at [652, 258] on button "Recover" at bounding box center [661, 258] width 71 height 32
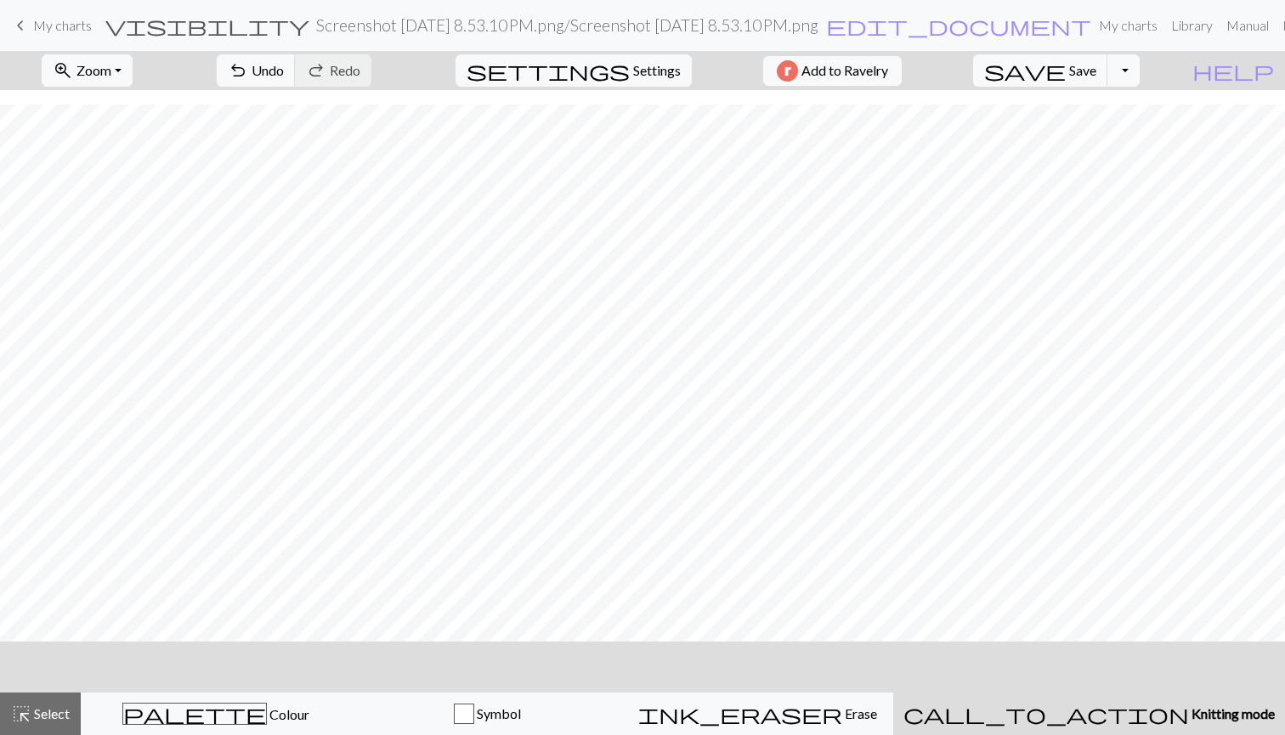
scroll to position [191, 15]
click at [67, 25] on span "My charts" at bounding box center [62, 25] width 59 height 16
click at [1112, 52] on div "save Save Save Toggle Dropdown file_copy Save a copy save_alt Download" at bounding box center [1057, 70] width 192 height 39
click at [1097, 67] on span "Save" at bounding box center [1082, 70] width 27 height 16
click at [78, 31] on div "Chart saved" at bounding box center [642, 33] width 1285 height 67
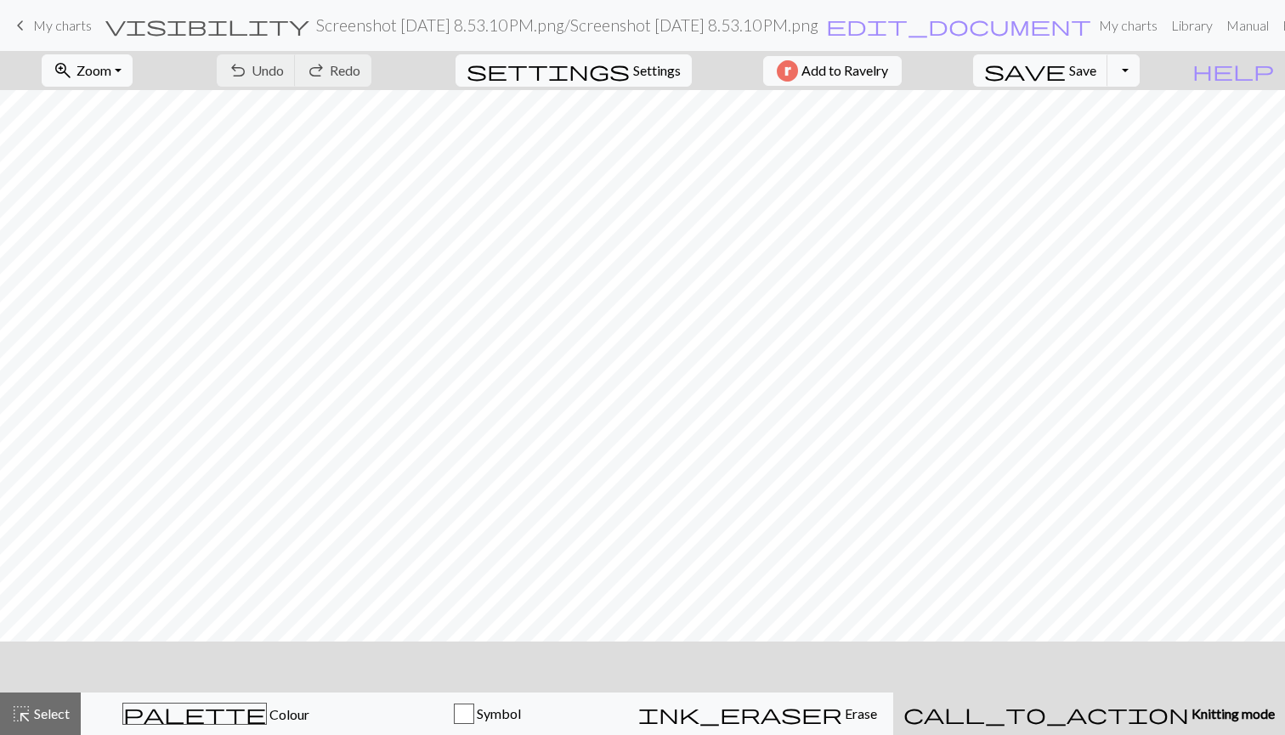
click at [31, 26] on link "keyboard_arrow_left My charts" at bounding box center [51, 25] width 82 height 29
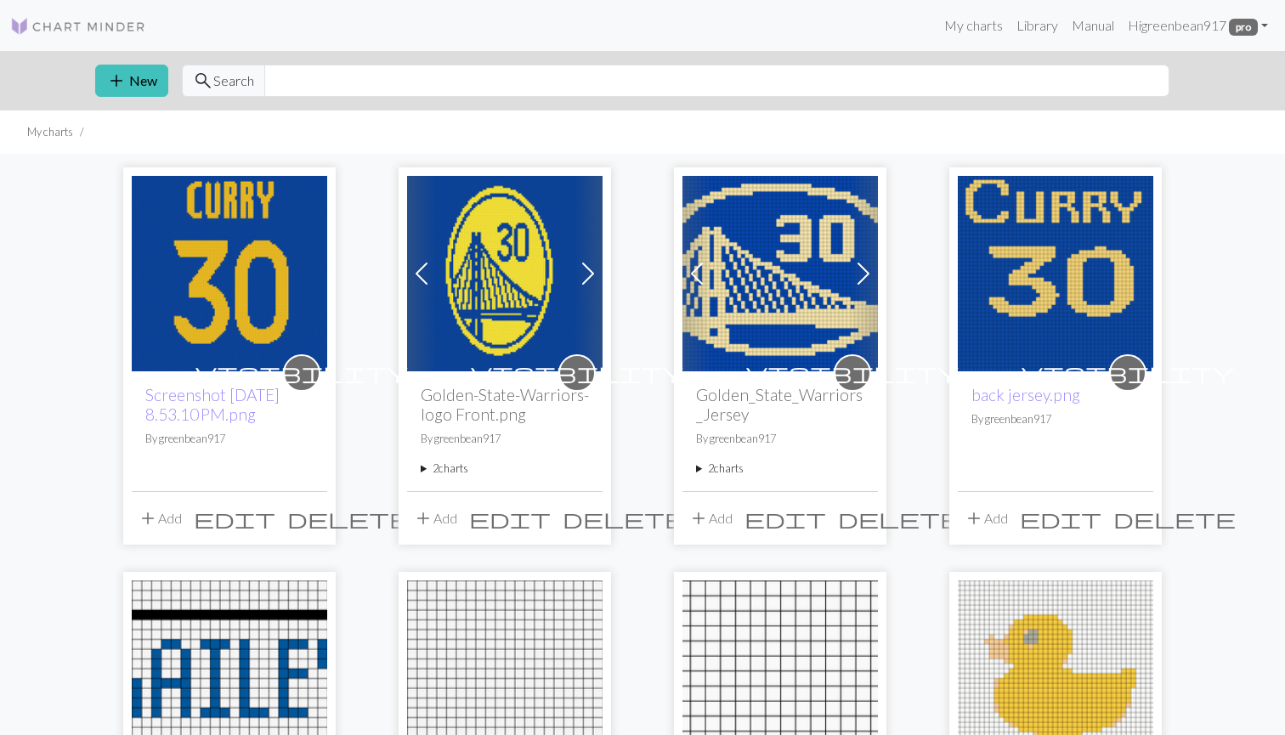
click at [480, 281] on img at bounding box center [505, 274] width 196 height 196
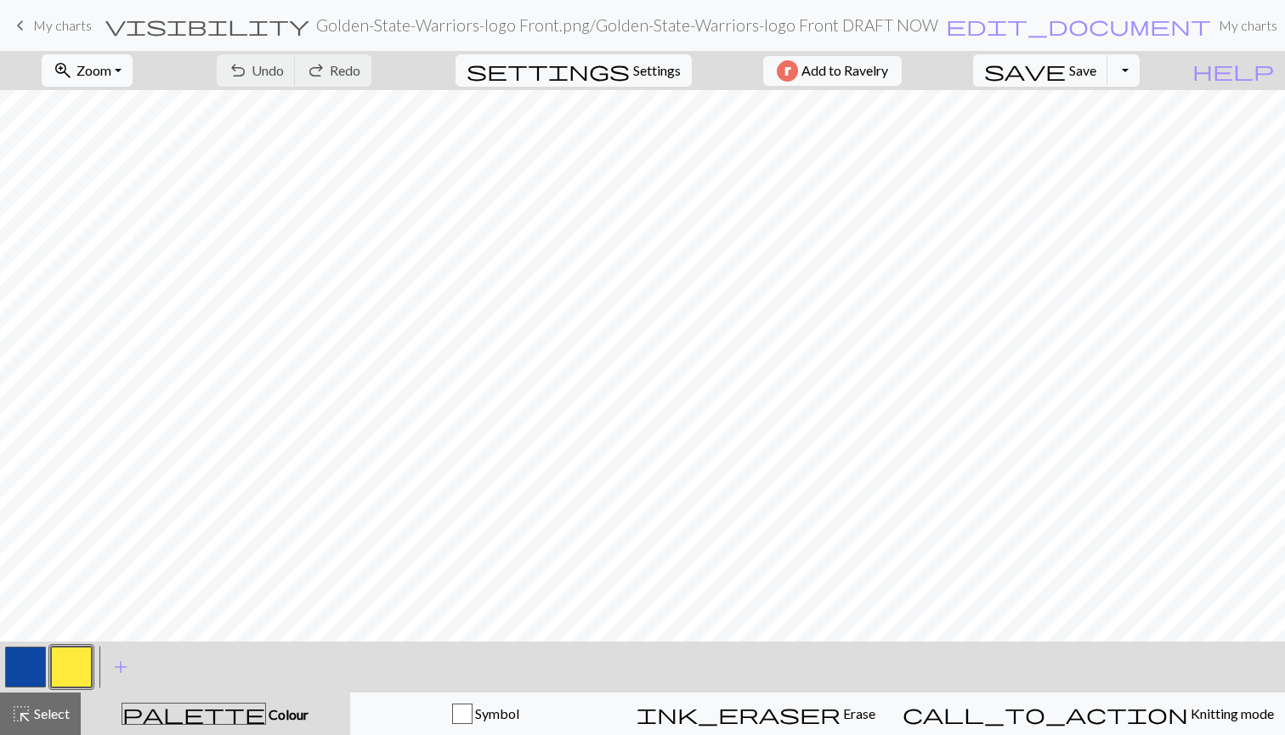
click at [111, 67] on span "Zoom" at bounding box center [94, 70] width 35 height 16
click at [122, 107] on button "Fit all" at bounding box center [110, 107] width 134 height 27
